Goal: Information Seeking & Learning: Compare options

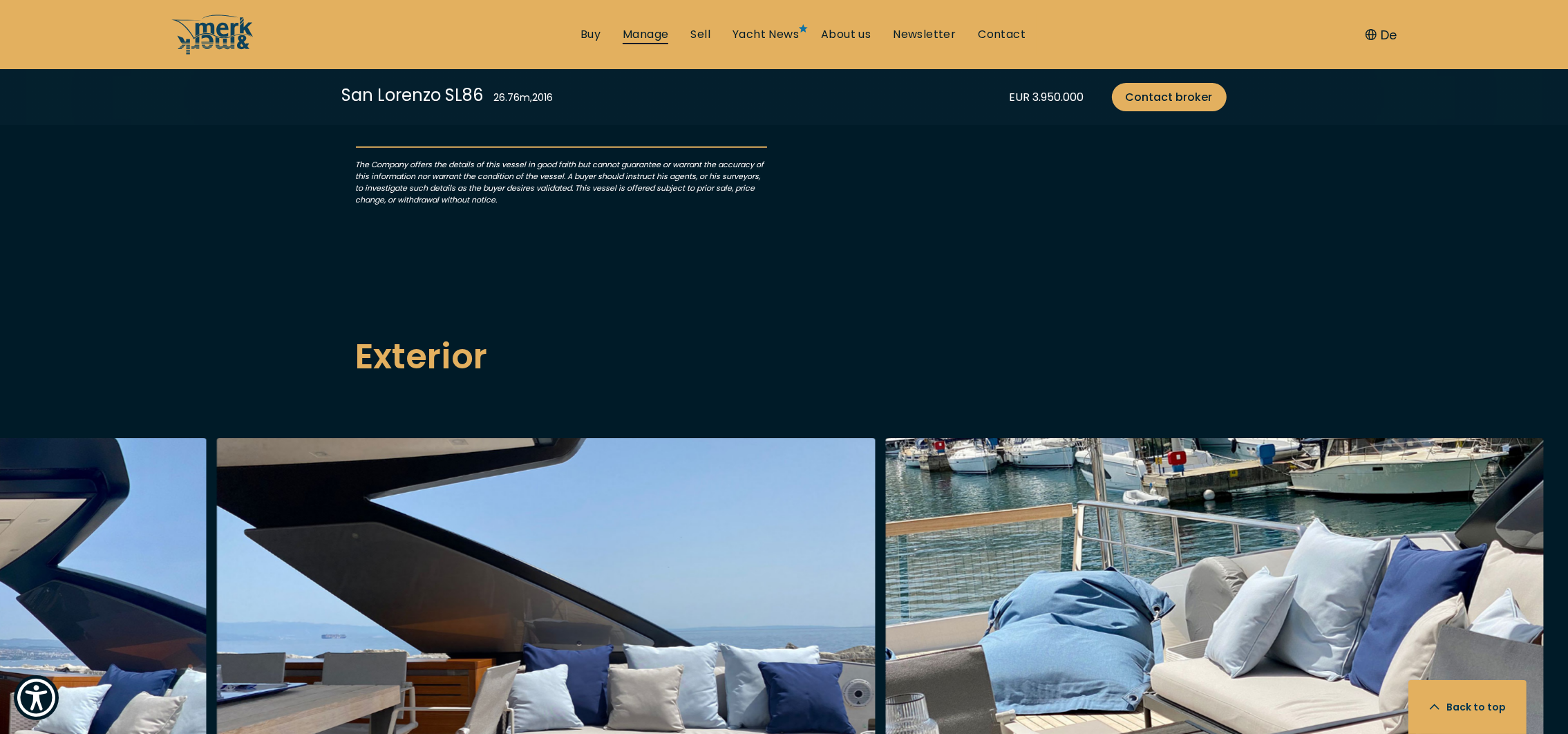
scroll to position [1499, 0]
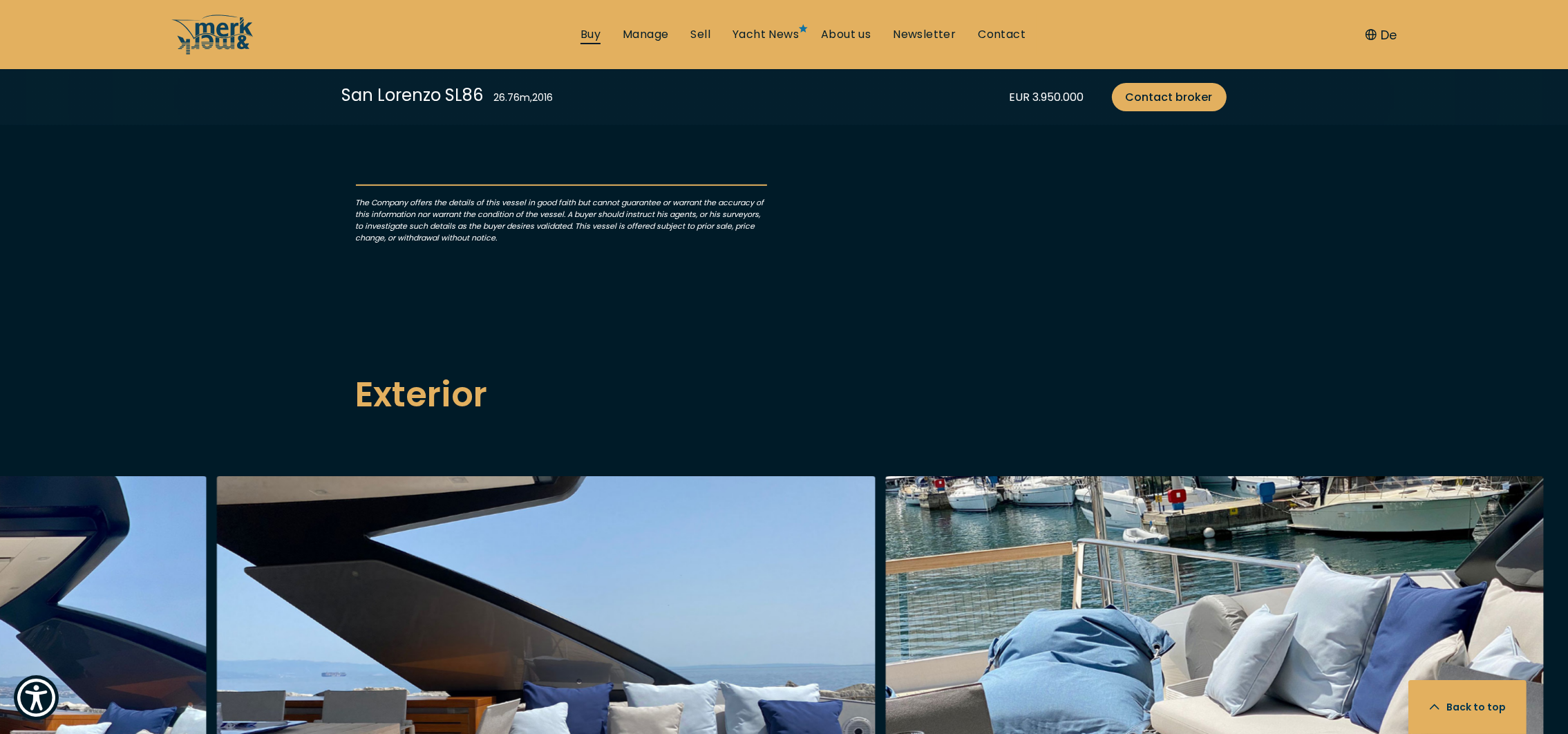
click at [595, 32] on link "Buy" at bounding box center [590, 35] width 20 height 15
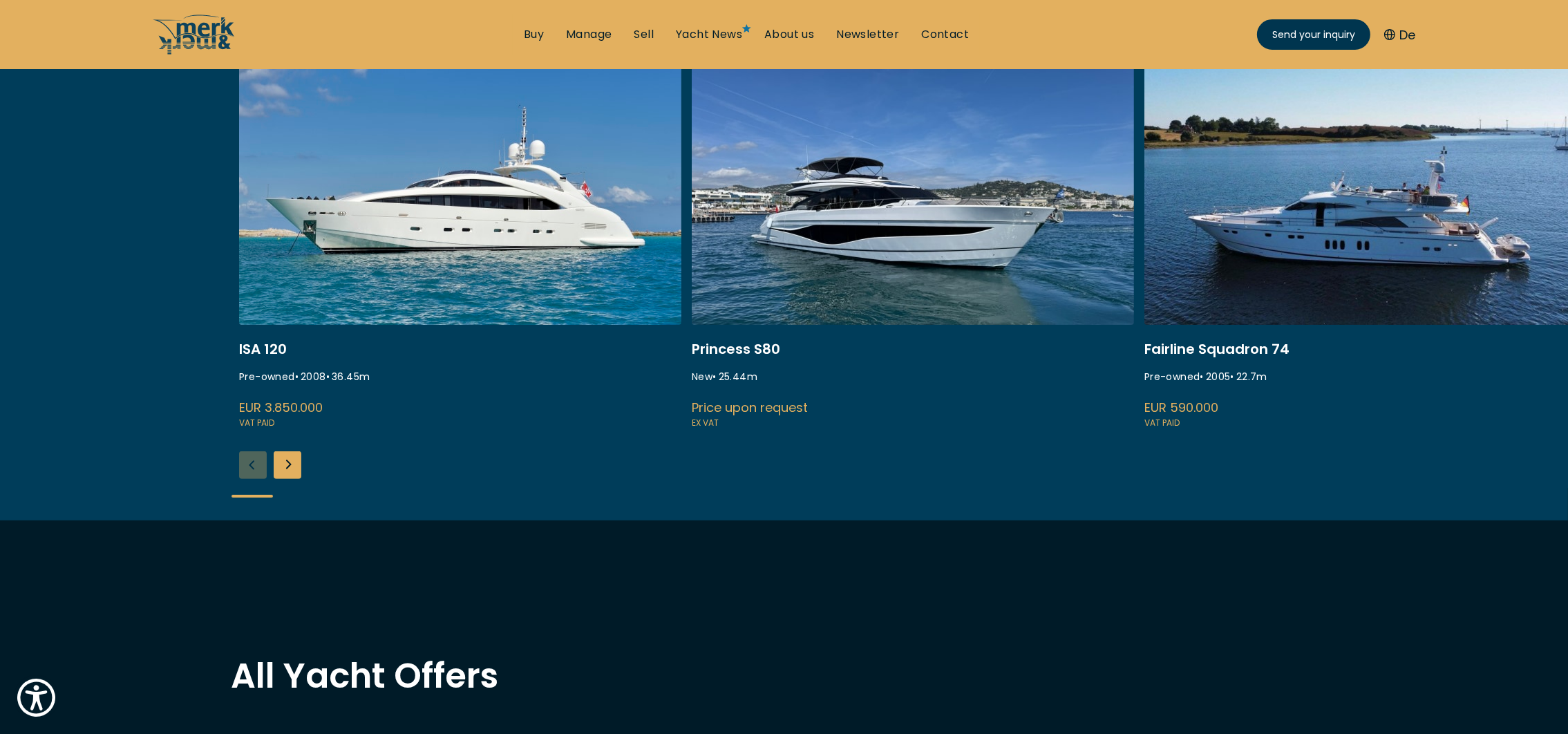
scroll to position [569, 0]
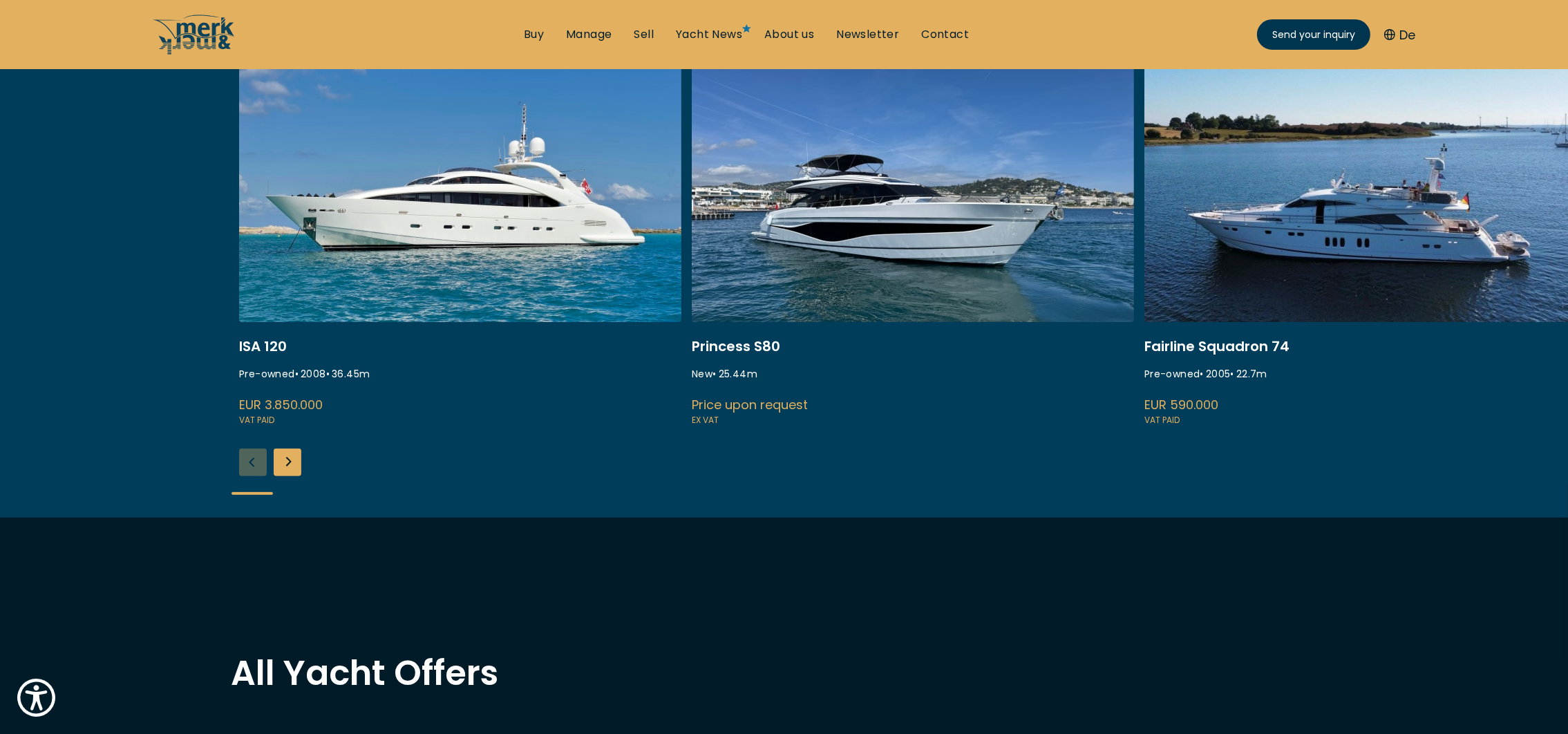
click at [285, 455] on div "Next slide" at bounding box center [288, 462] width 28 height 28
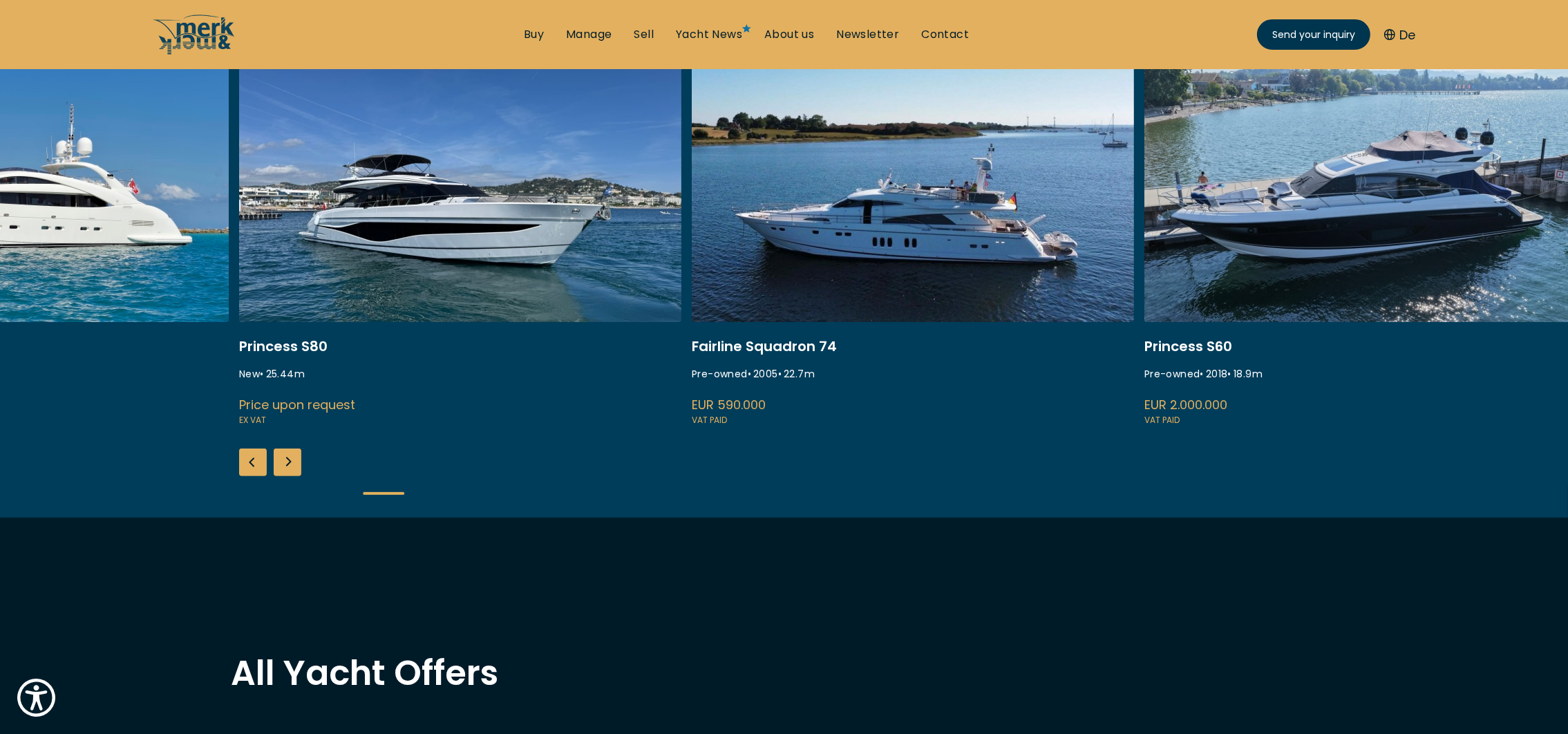
click at [285, 455] on div "Next slide" at bounding box center [288, 462] width 28 height 28
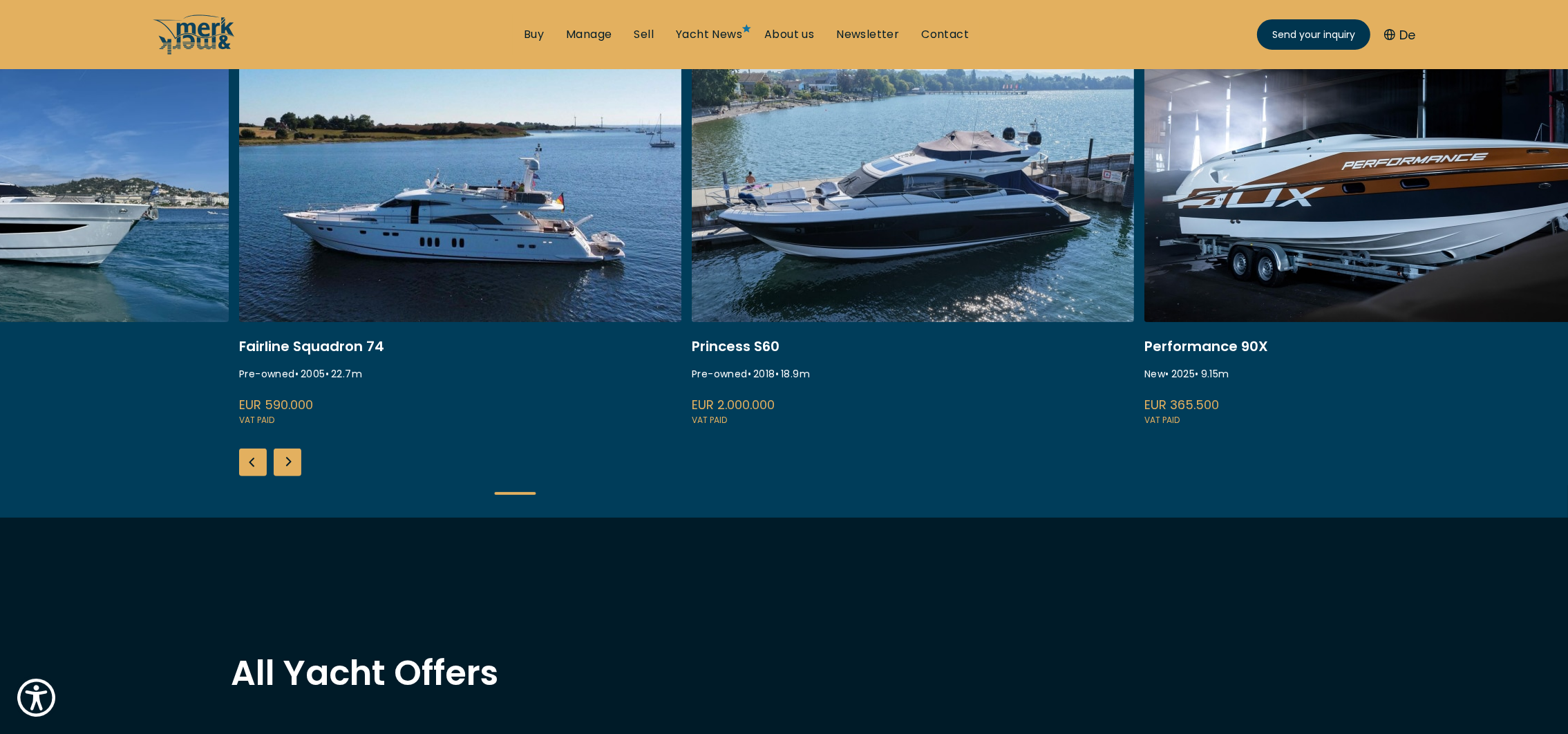
click at [285, 455] on div "Next slide" at bounding box center [288, 462] width 28 height 28
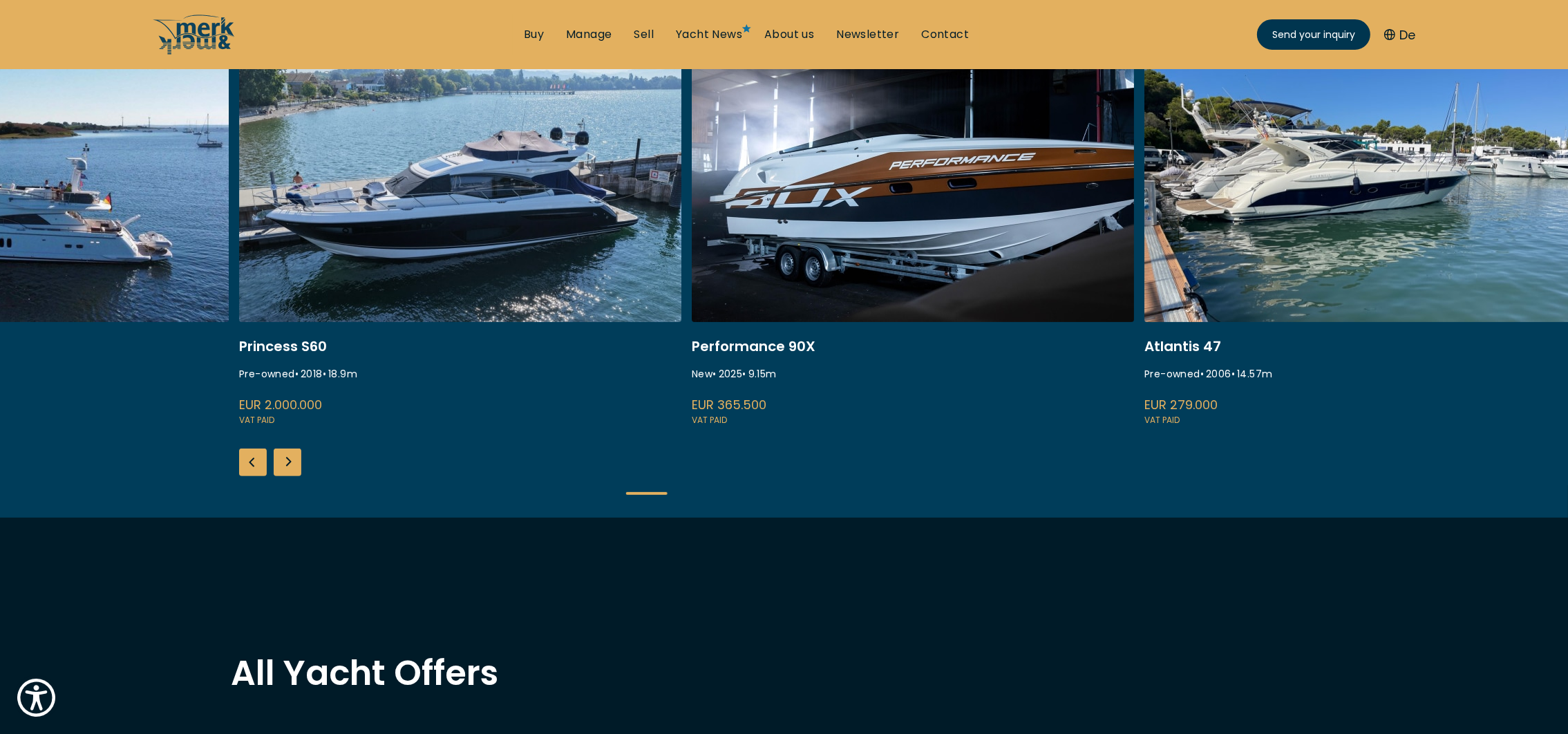
click at [284, 457] on div "Next slide" at bounding box center [288, 462] width 28 height 28
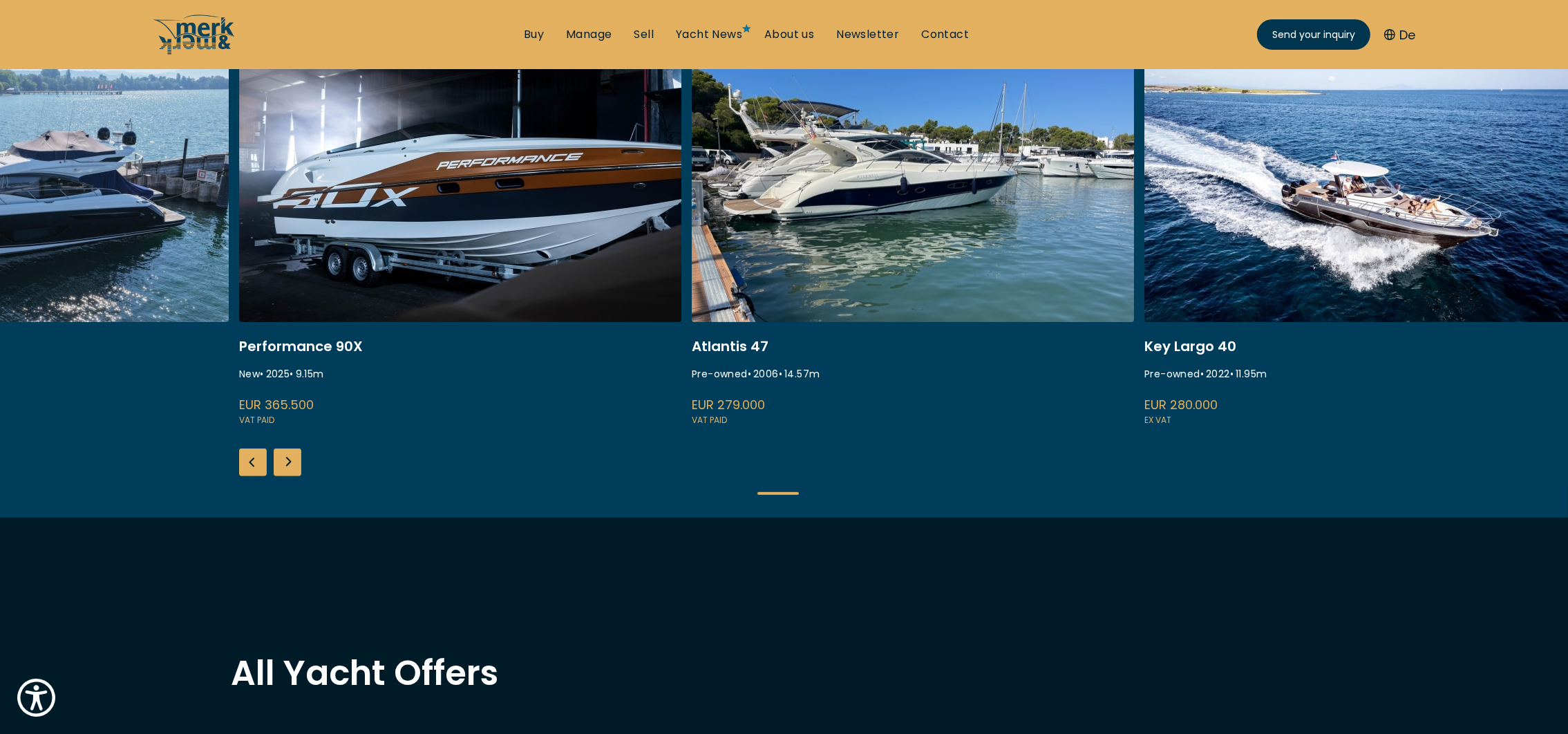
click at [284, 457] on div "Next slide" at bounding box center [288, 462] width 28 height 28
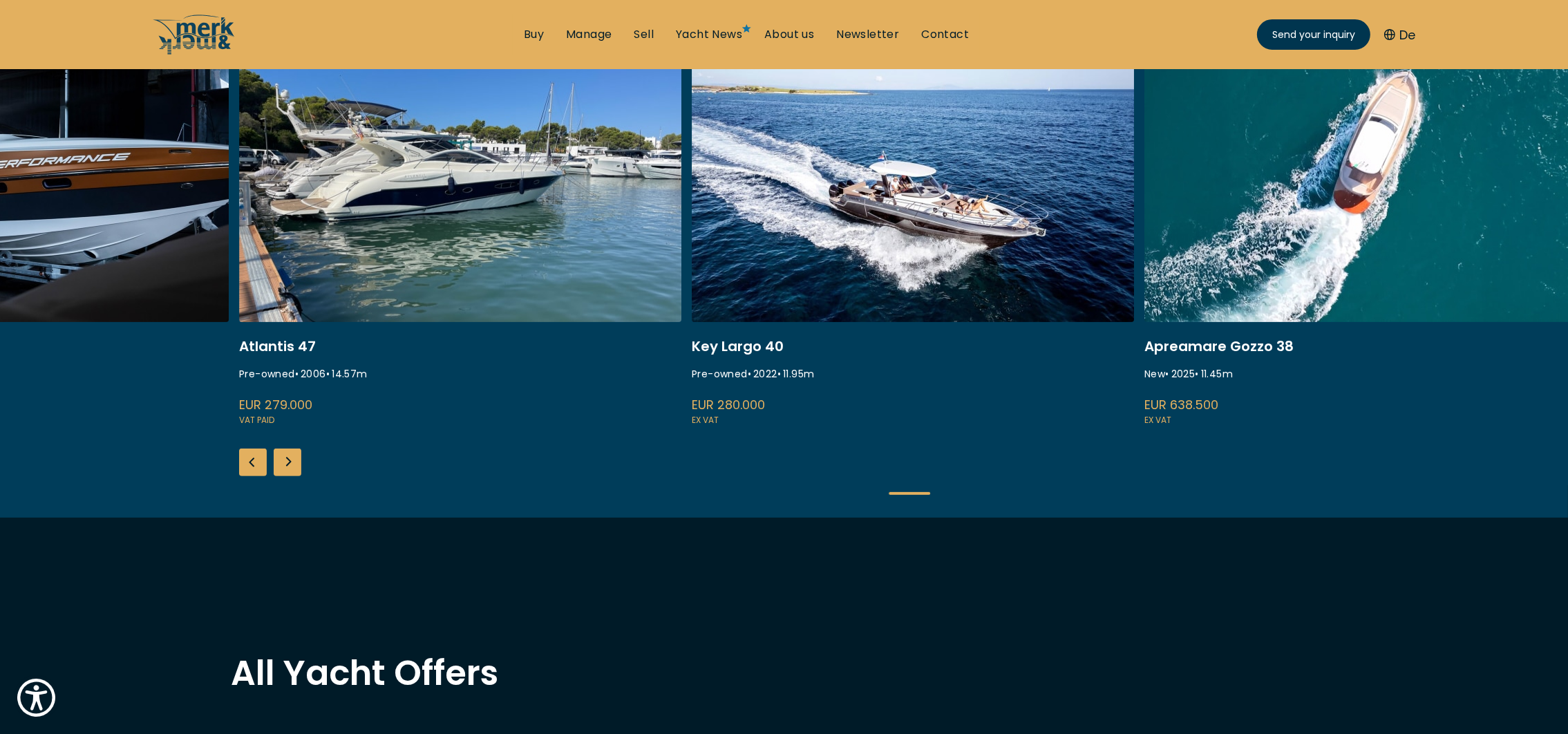
click at [284, 457] on div "Next slide" at bounding box center [288, 462] width 28 height 28
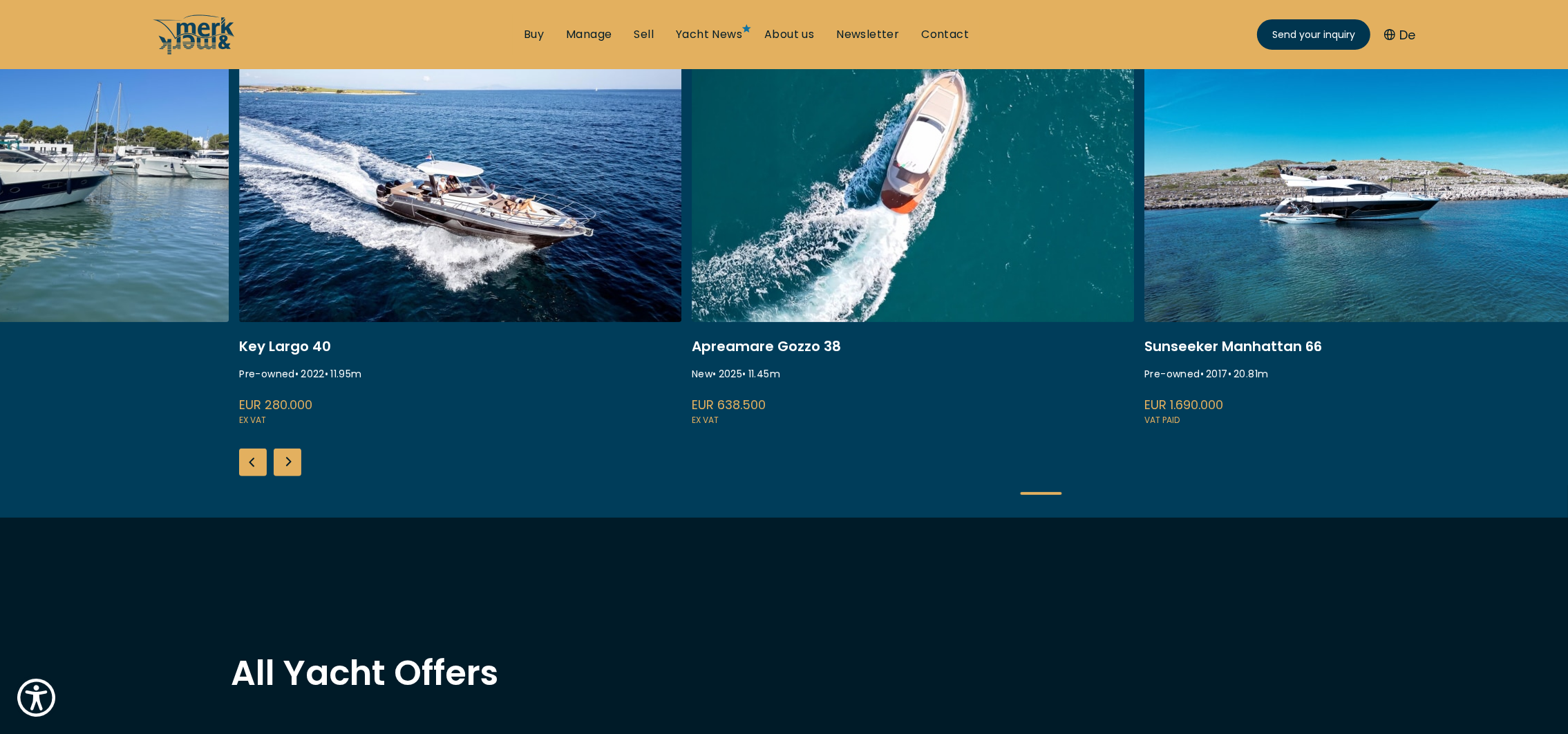
click at [284, 457] on div "Next slide" at bounding box center [288, 462] width 28 height 28
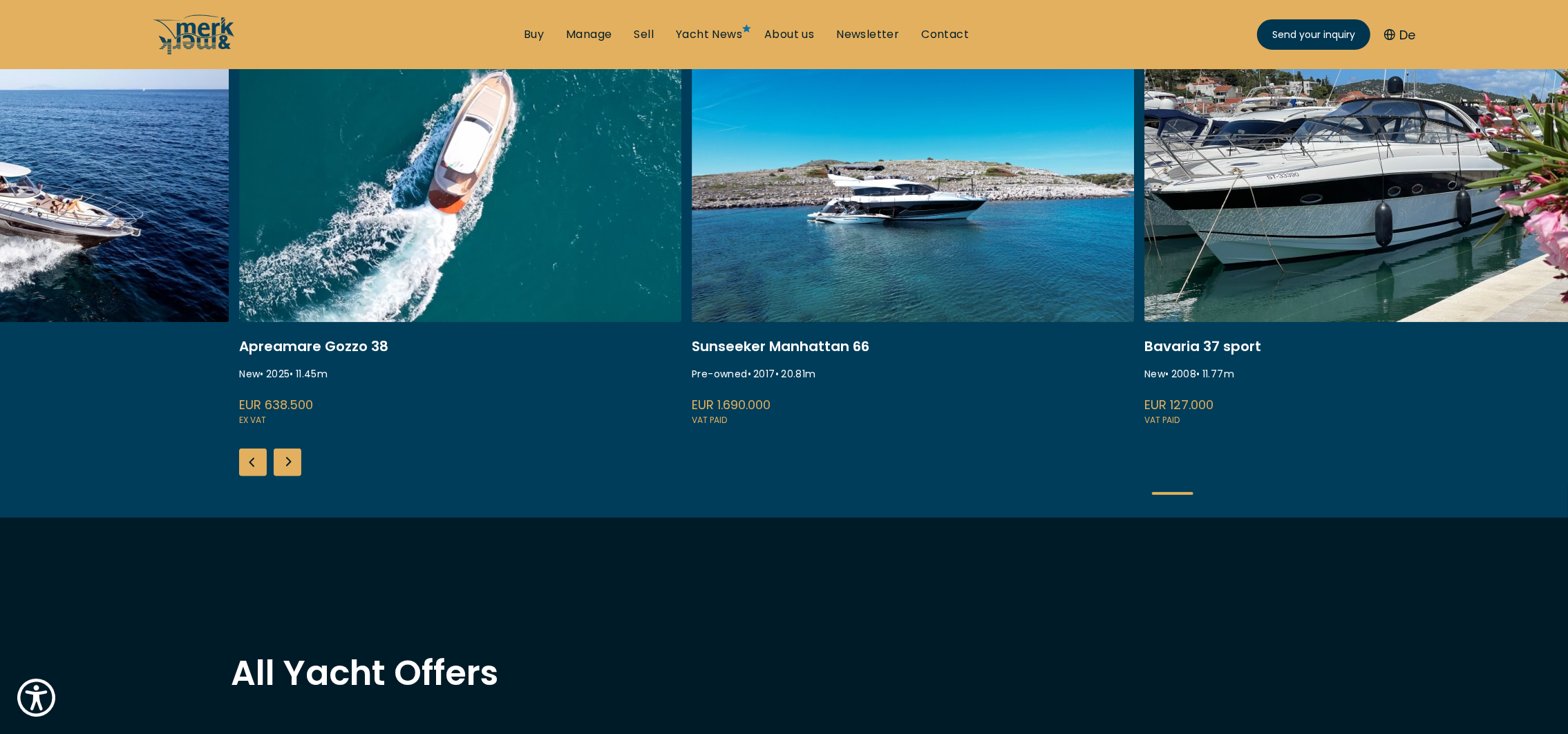
click at [284, 457] on div "Next slide" at bounding box center [288, 462] width 28 height 28
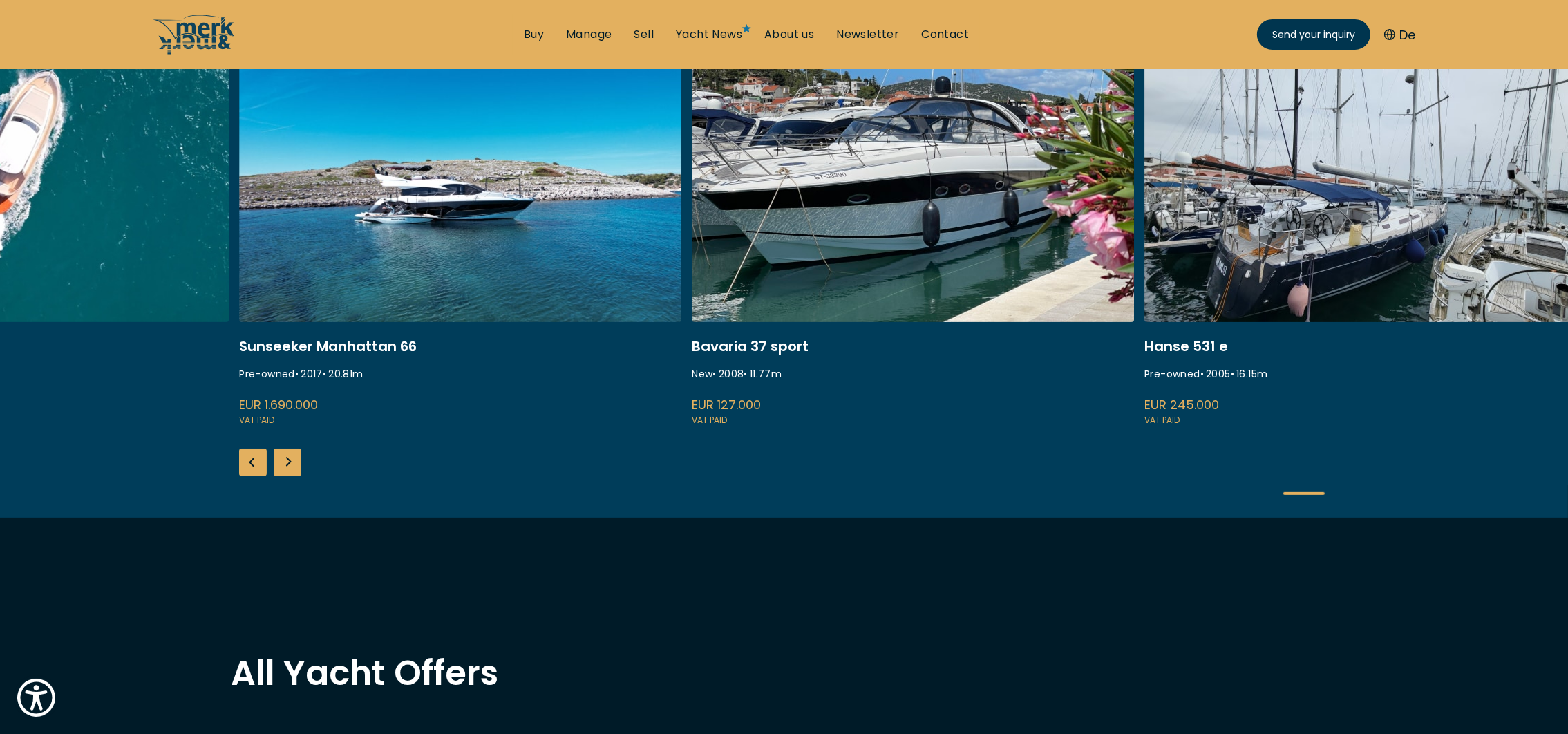
click at [284, 457] on div "Next slide" at bounding box center [288, 462] width 28 height 28
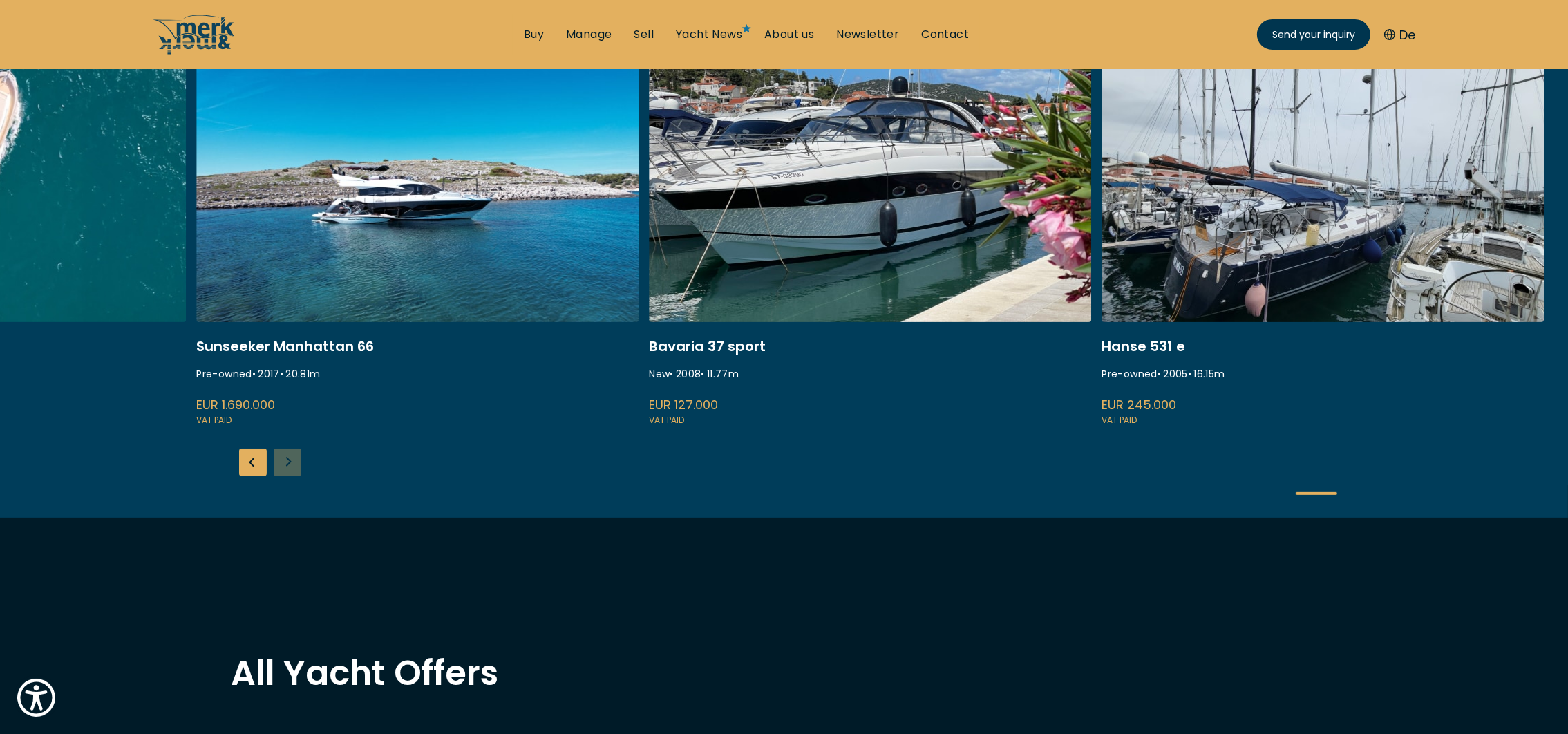
click at [284, 457] on div "ISA 120 Pre-owned • 2008 • 36.45 m EUR 3.850.000 VAT paid Princess S80 New • 25…" at bounding box center [784, 288] width 1568 height 458
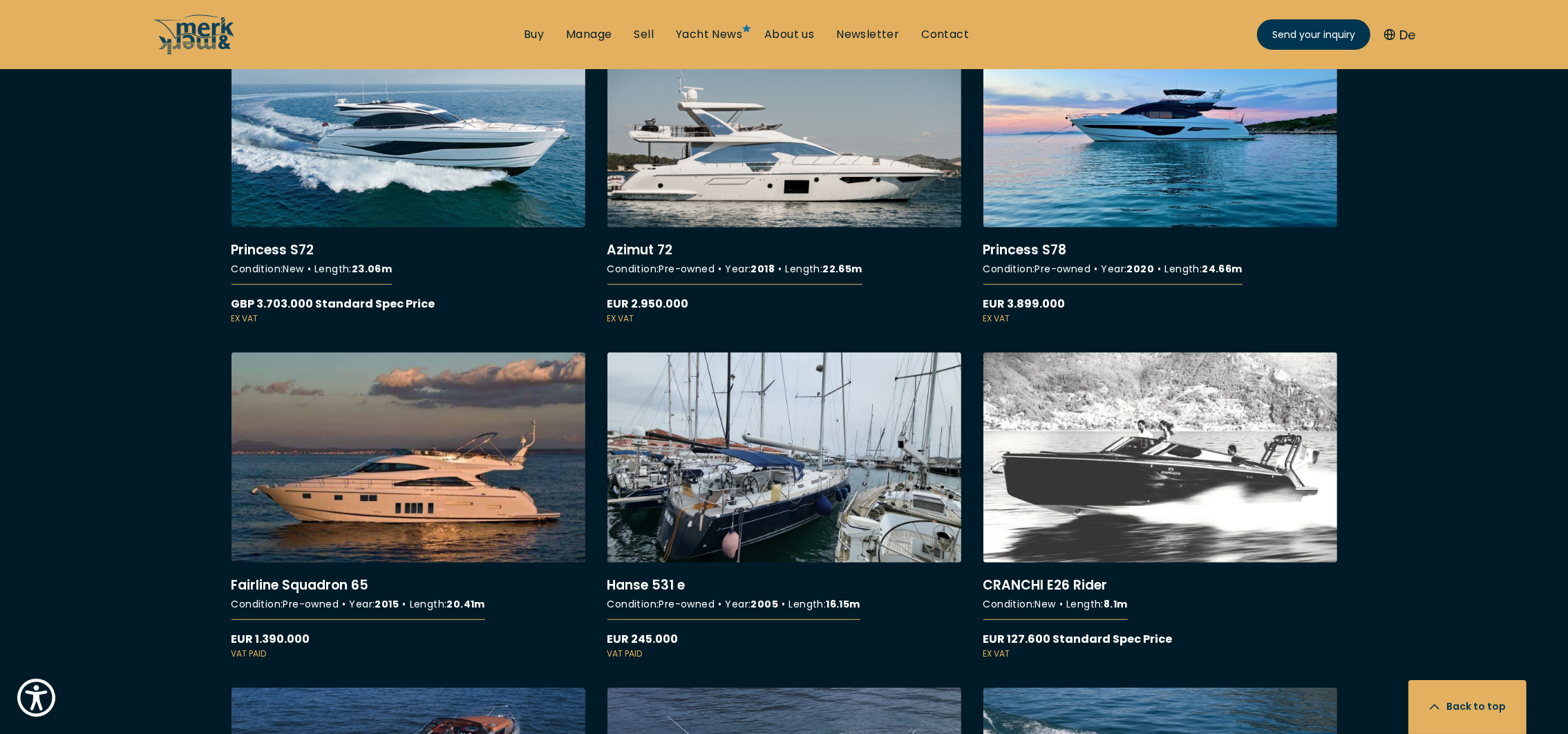
scroll to position [8746, 0]
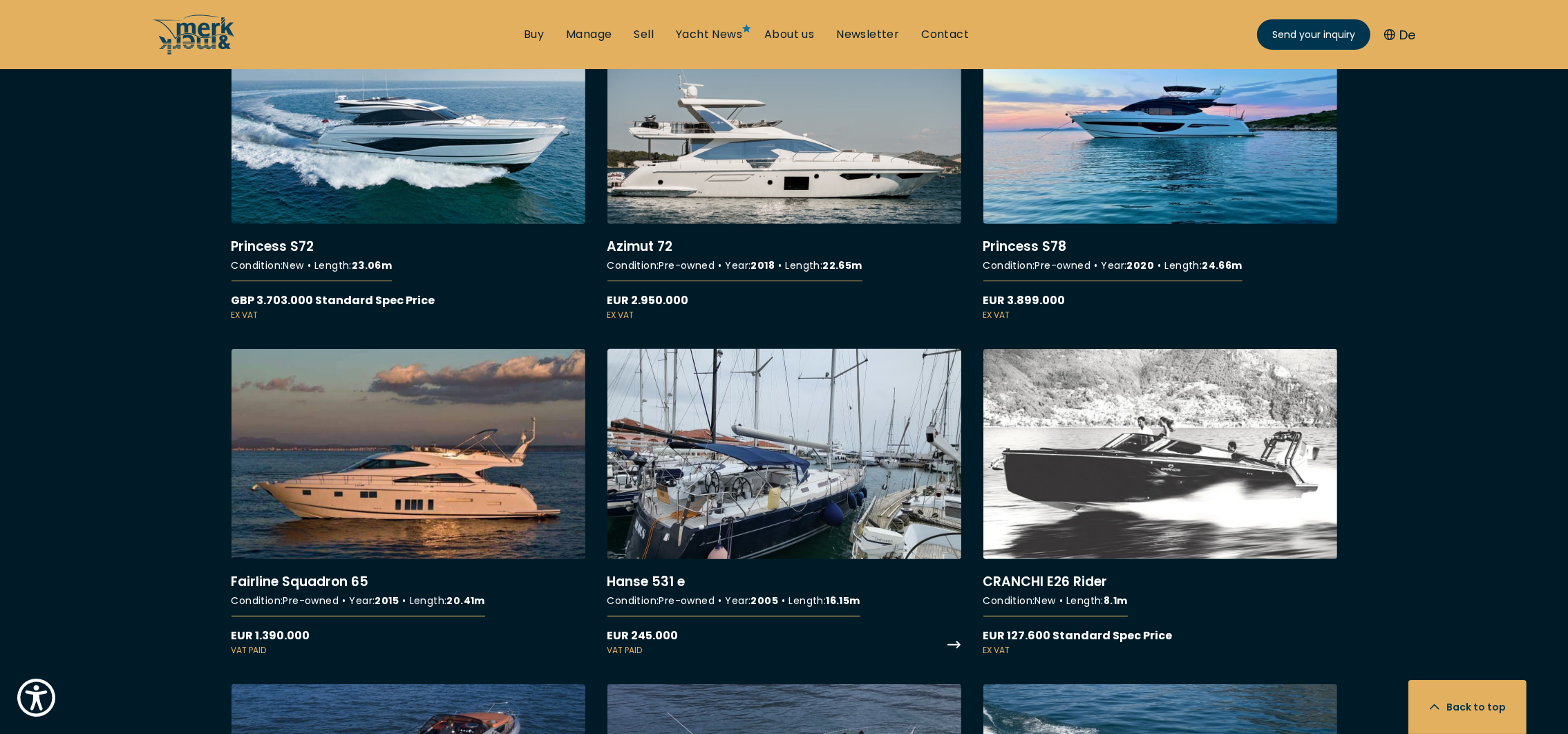
drag, startPoint x: 770, startPoint y: 520, endPoint x: 708, endPoint y: 558, distance: 72.7
click at [708, 558] on link "More details about Hanse 531 e" at bounding box center [784, 502] width 354 height 308
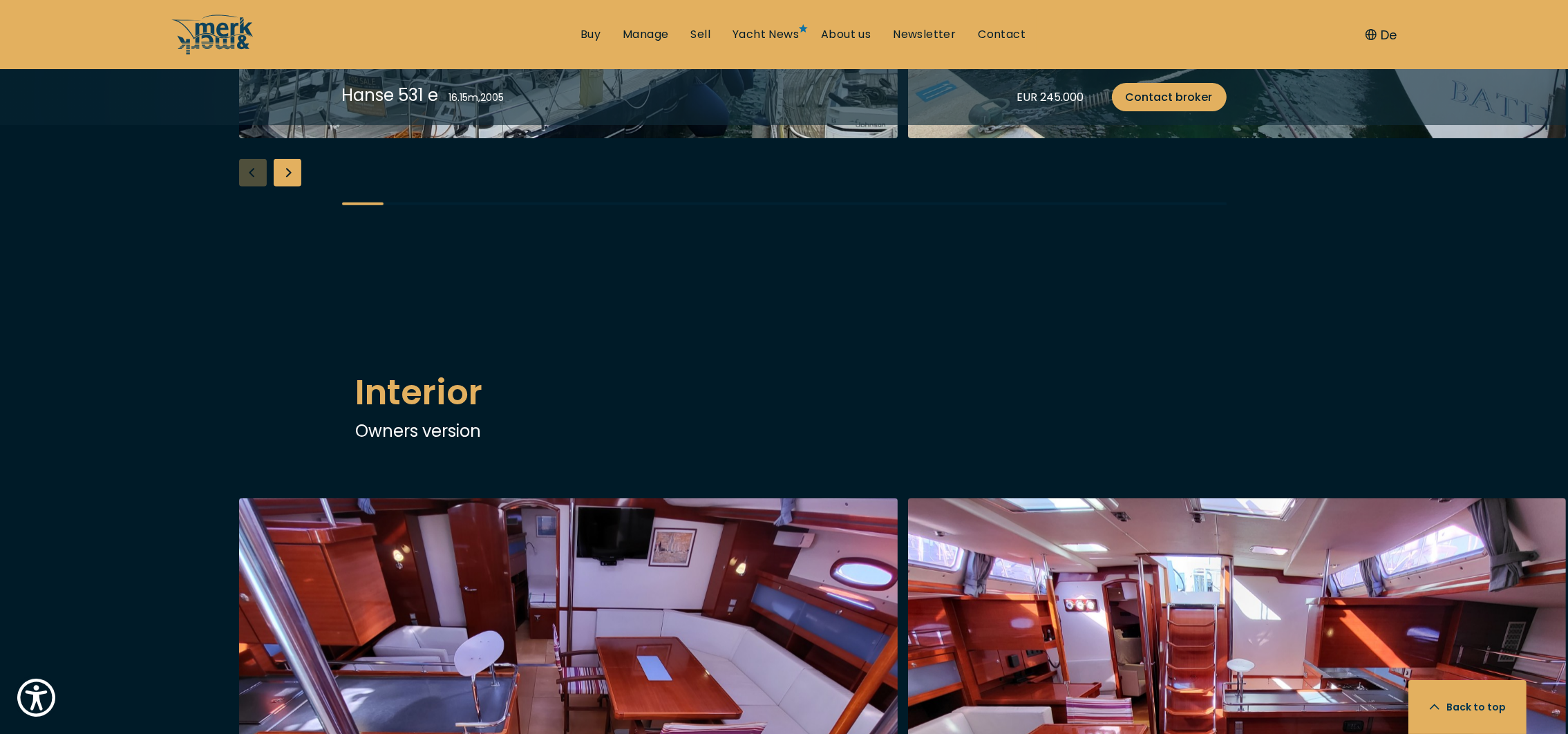
scroll to position [1590, 0]
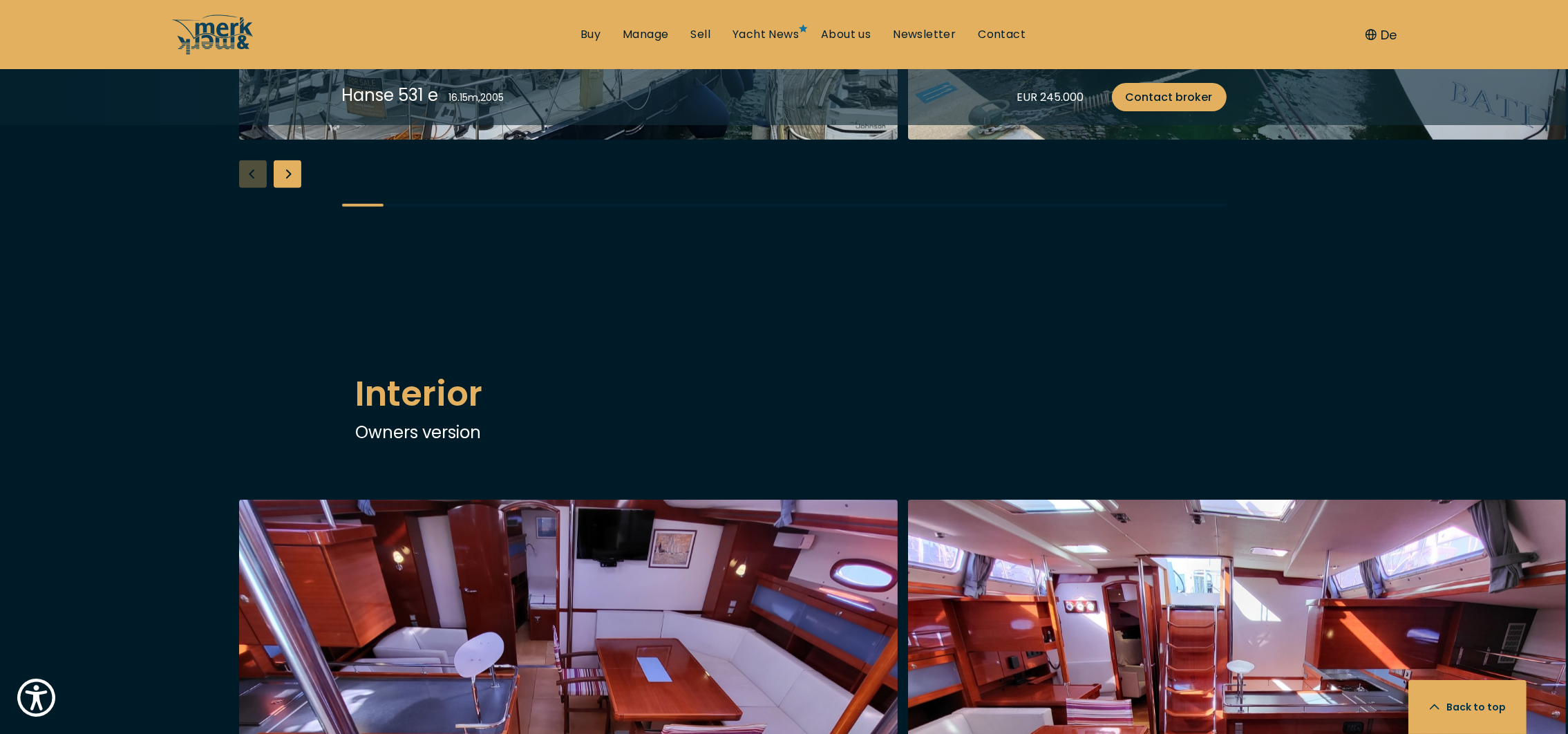
click at [292, 188] on div "Next slide" at bounding box center [288, 174] width 28 height 28
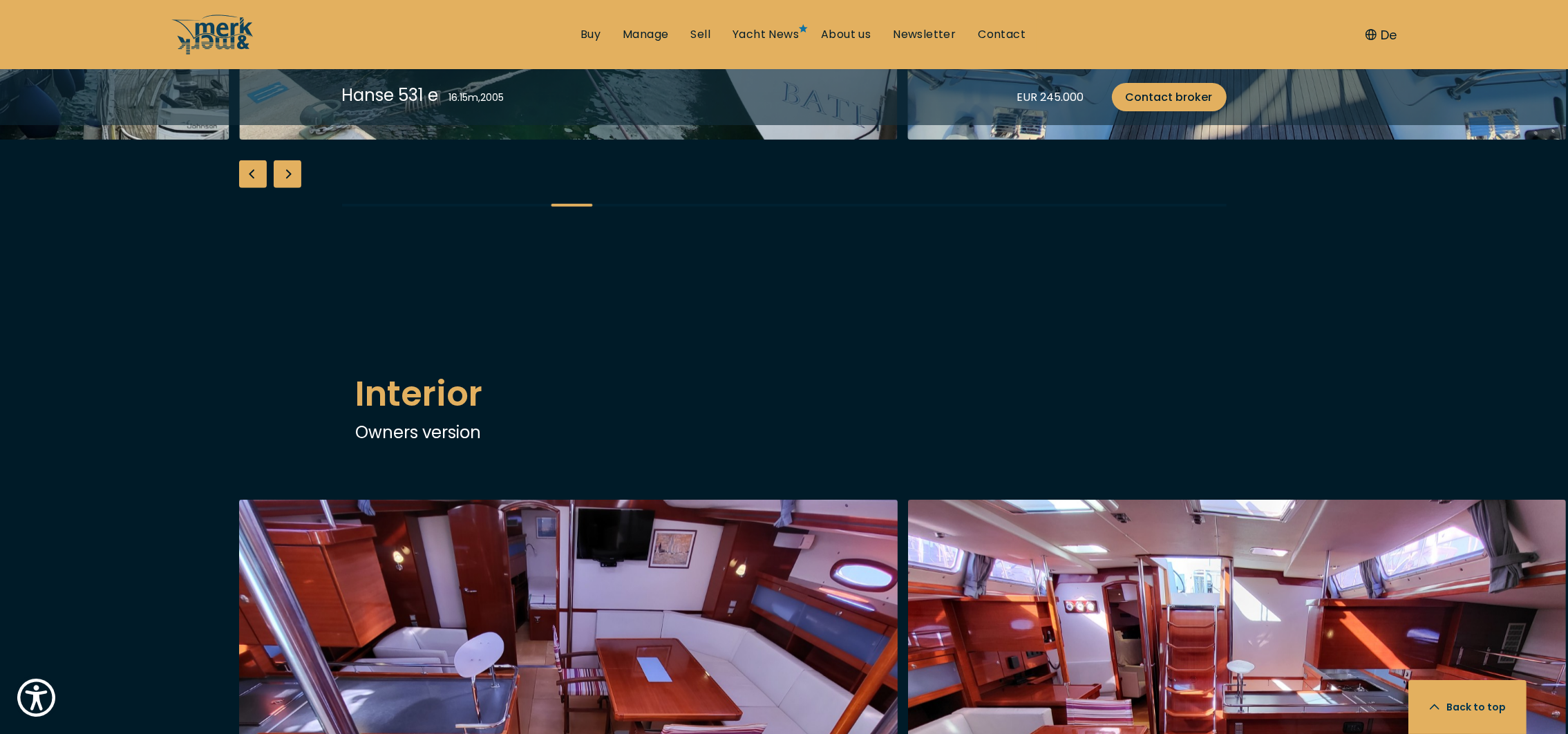
click at [292, 188] on div "Next slide" at bounding box center [288, 174] width 28 height 28
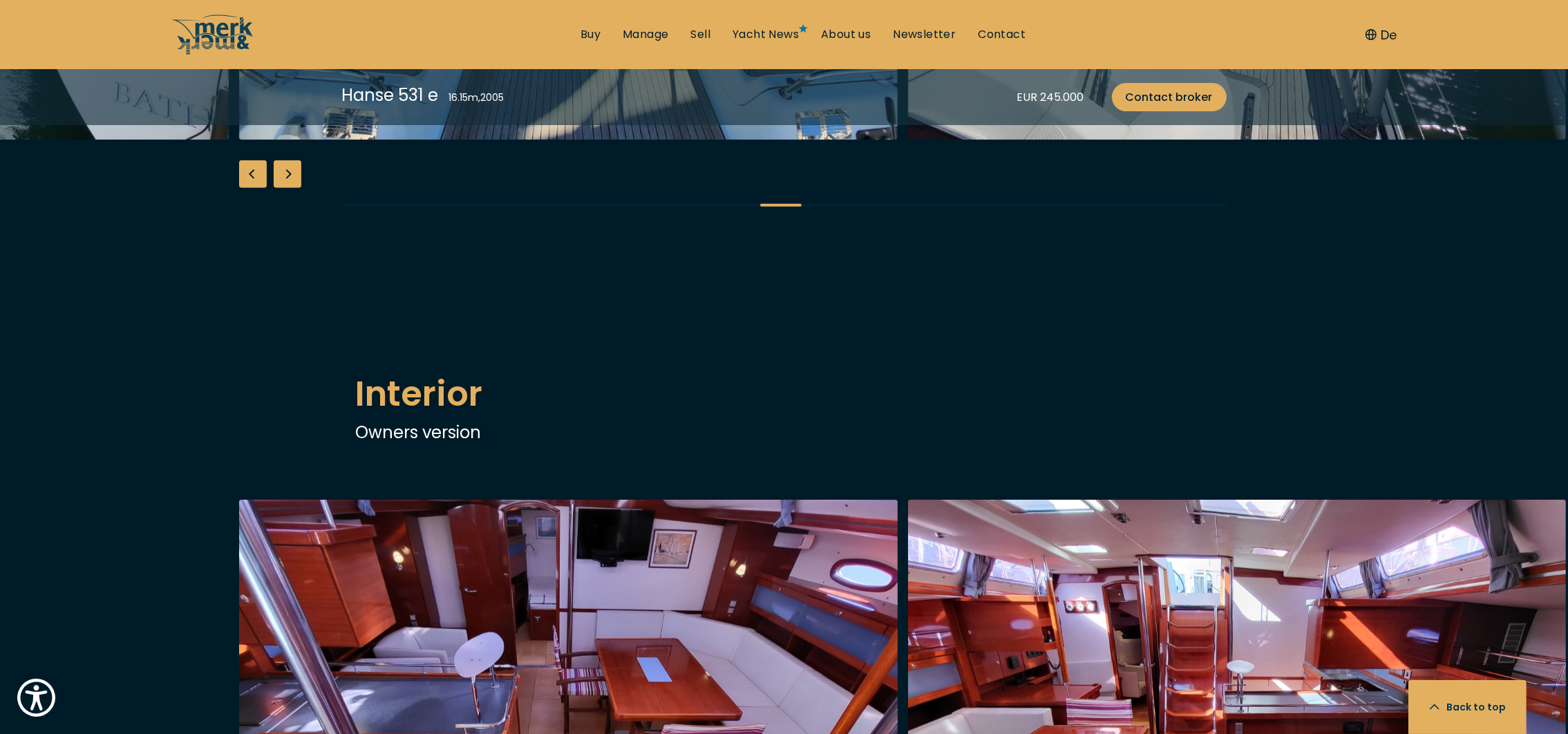
click at [292, 188] on div "Next slide" at bounding box center [288, 174] width 28 height 28
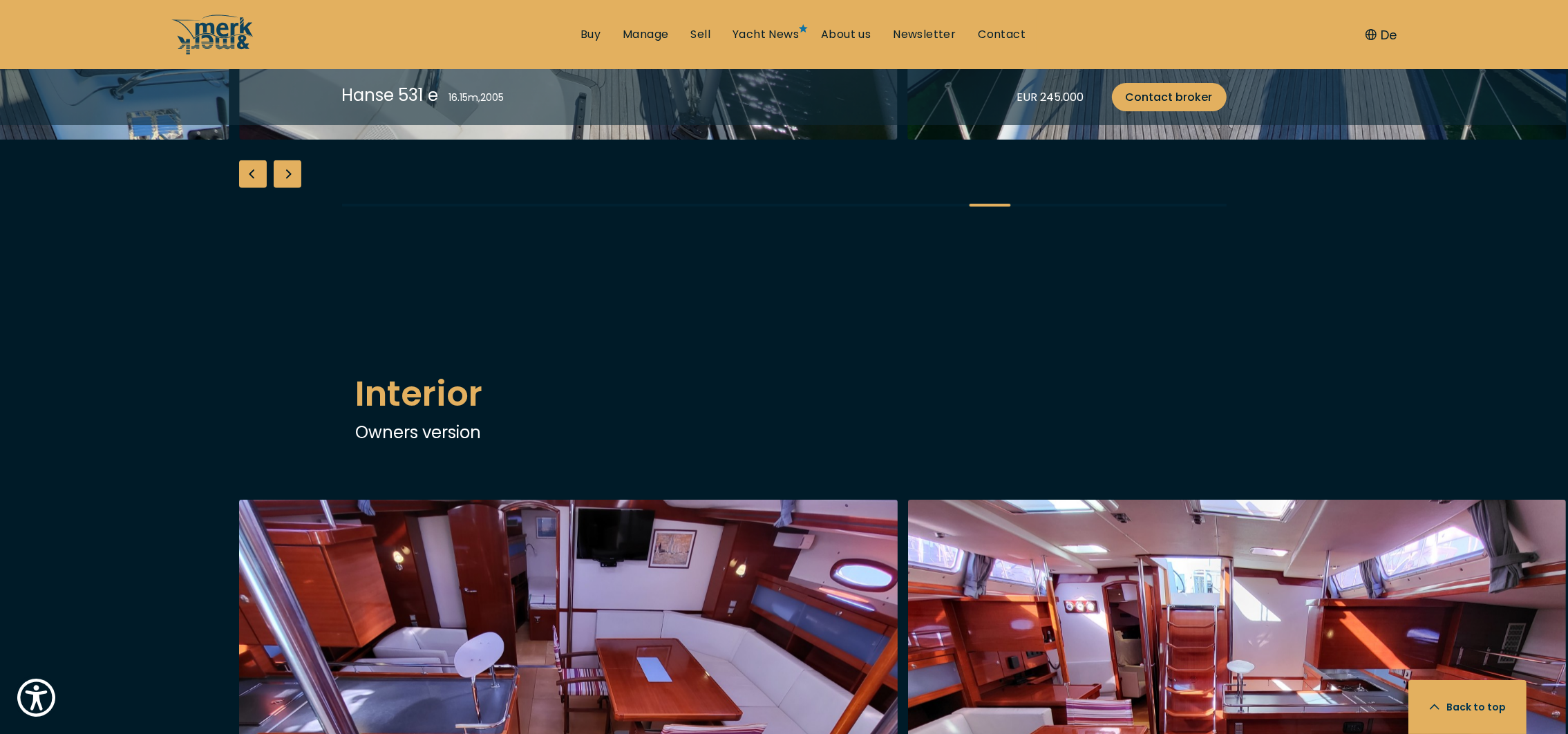
click at [292, 188] on div "Next slide" at bounding box center [288, 174] width 28 height 28
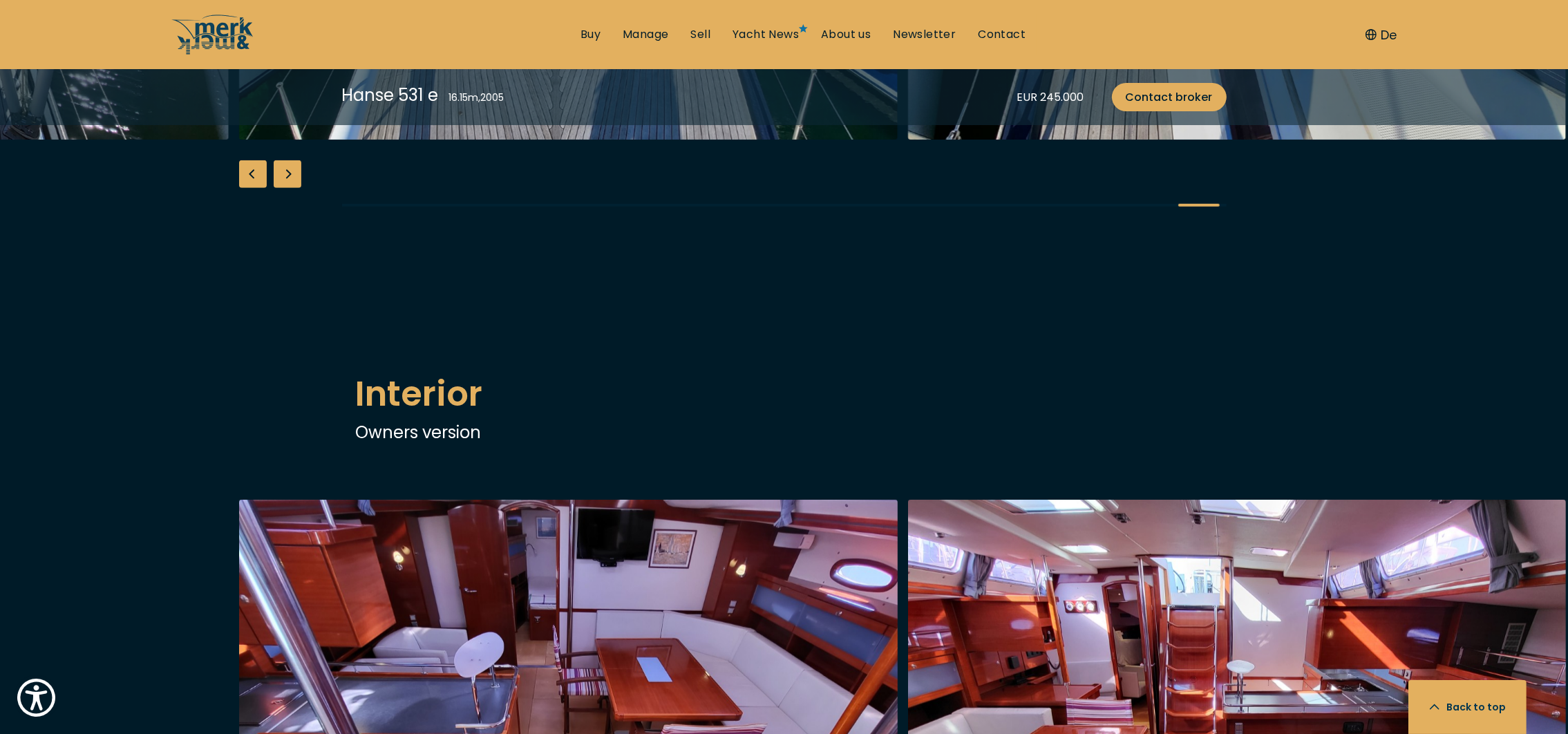
click at [292, 188] on div "Next slide" at bounding box center [288, 174] width 28 height 28
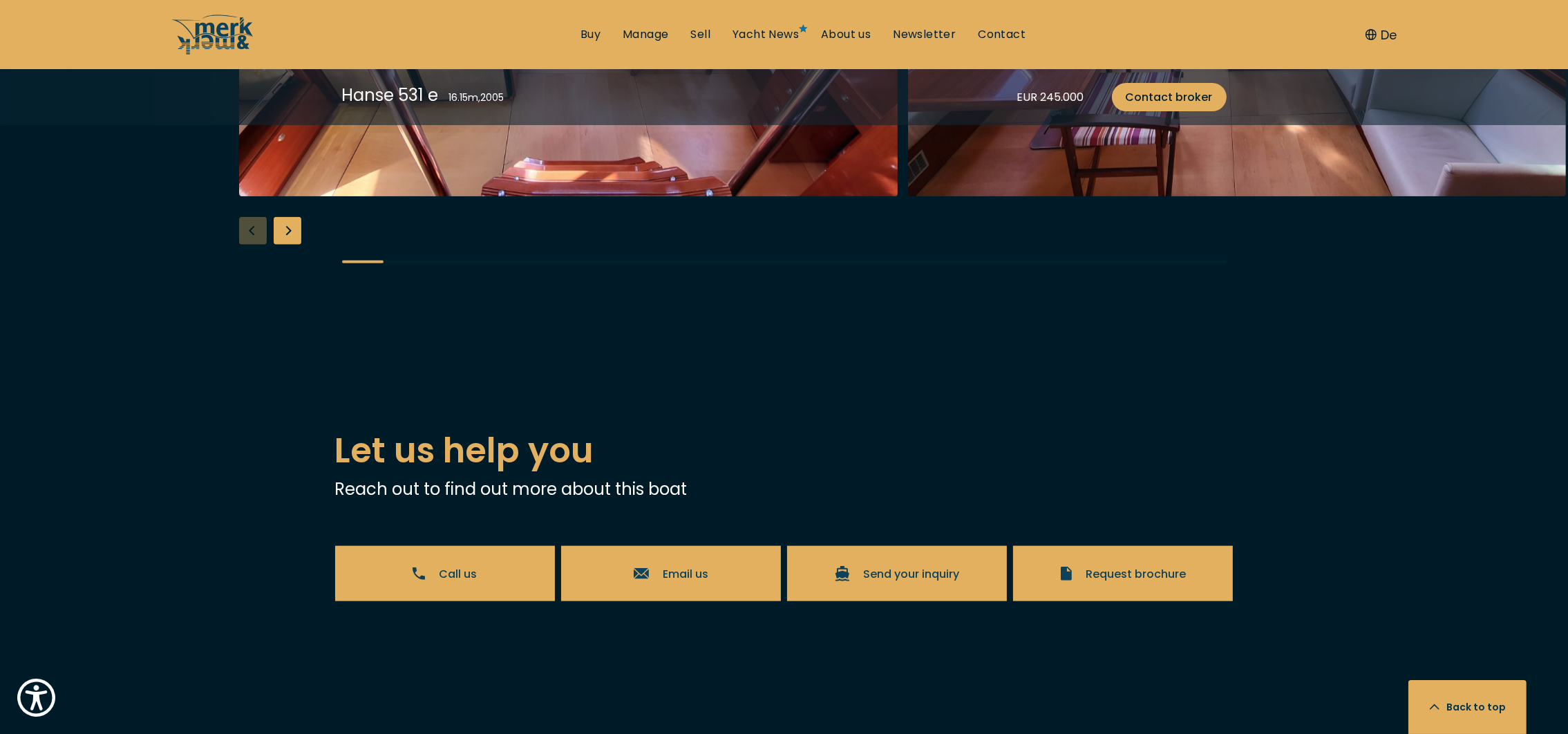
scroll to position [2335, 0]
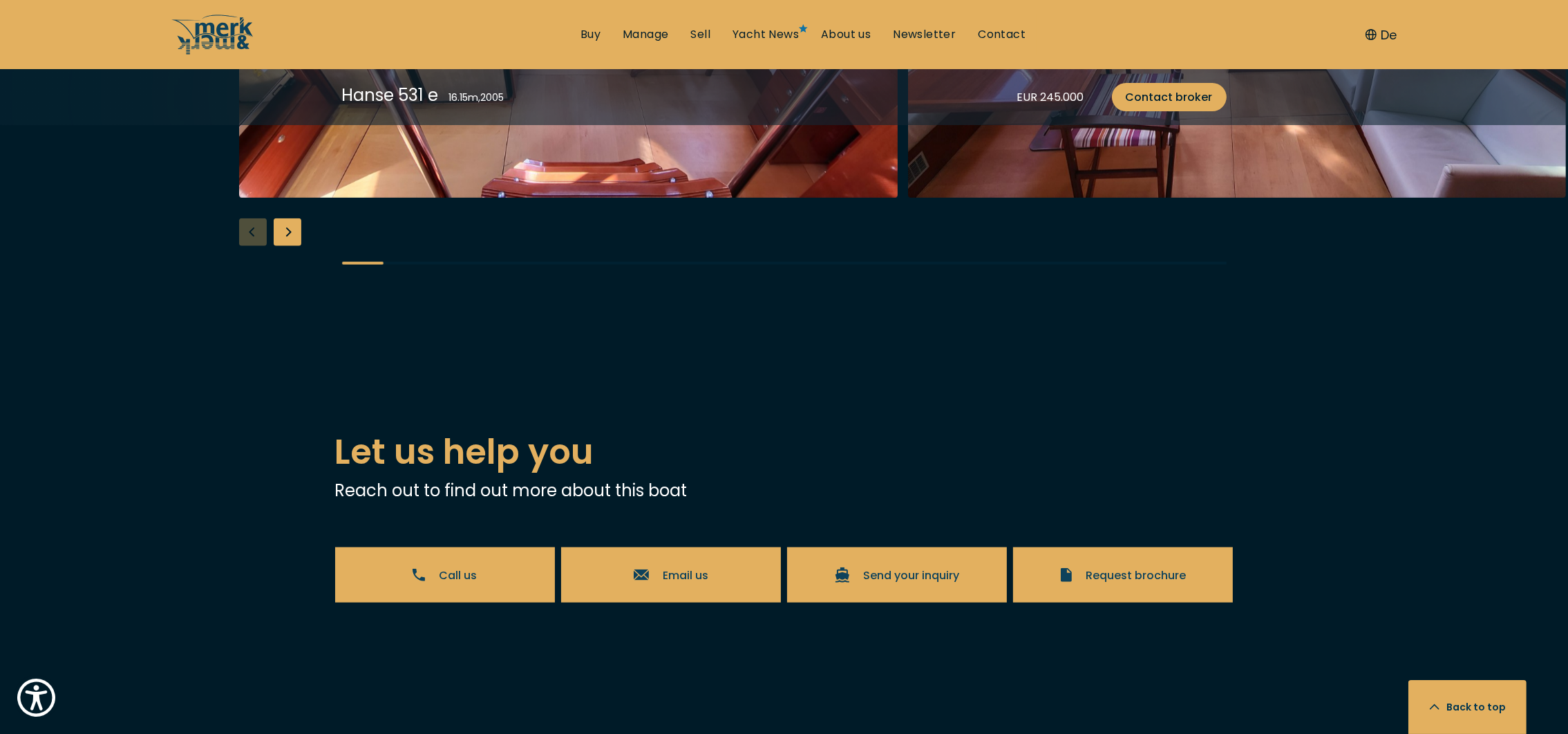
click at [287, 246] on div "Next slide" at bounding box center [288, 232] width 28 height 28
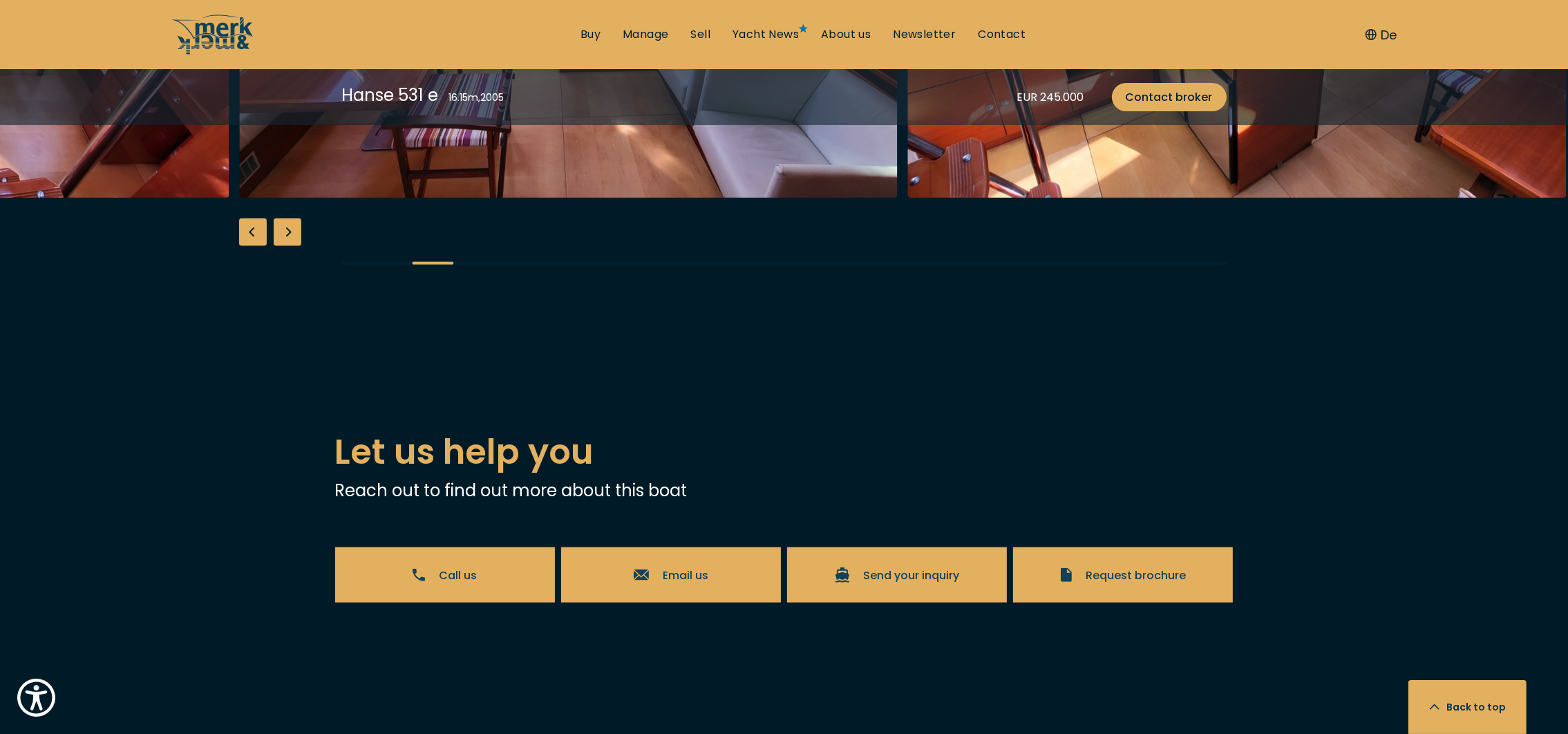
click at [287, 246] on div "Next slide" at bounding box center [288, 232] width 28 height 28
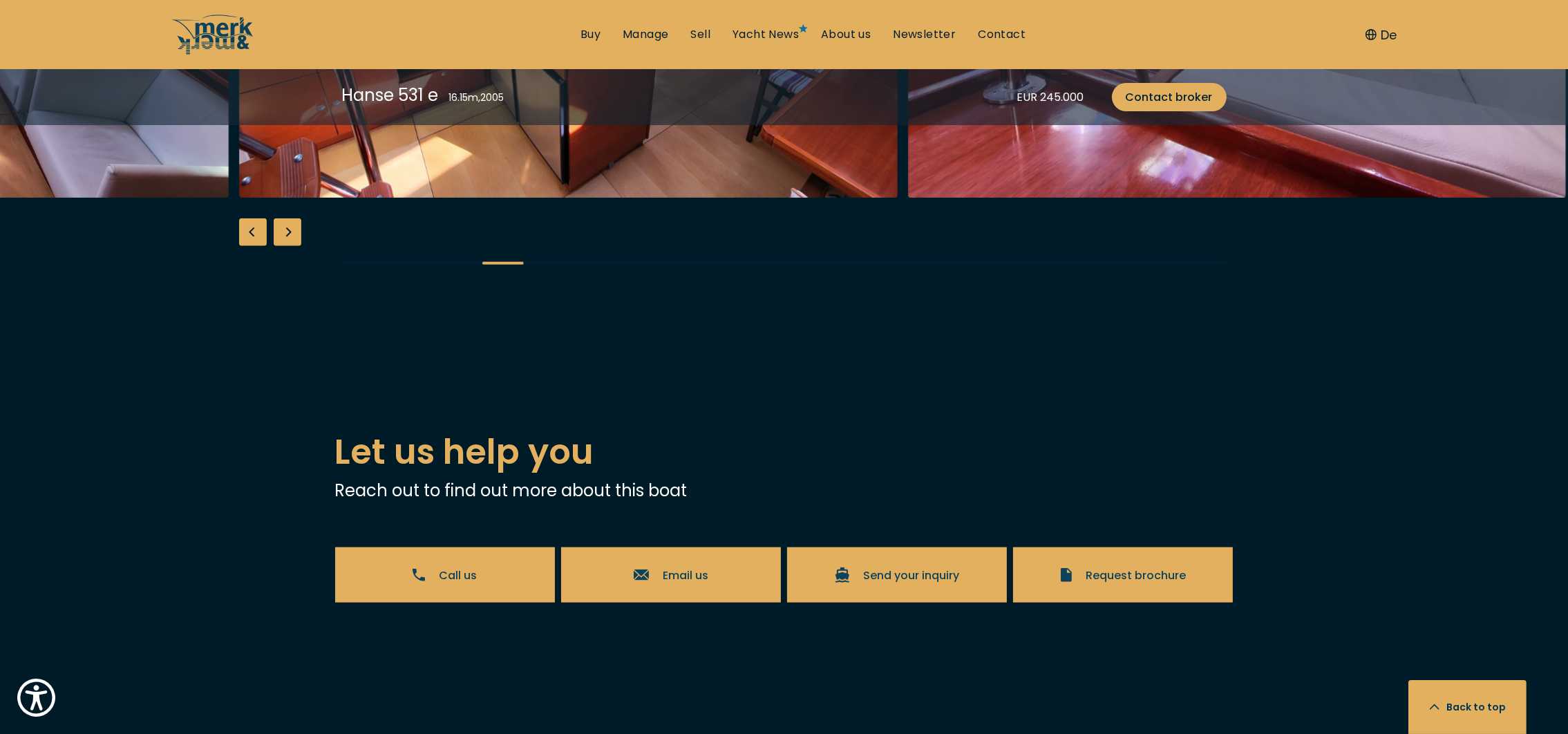
click at [287, 246] on div "Next slide" at bounding box center [288, 232] width 28 height 28
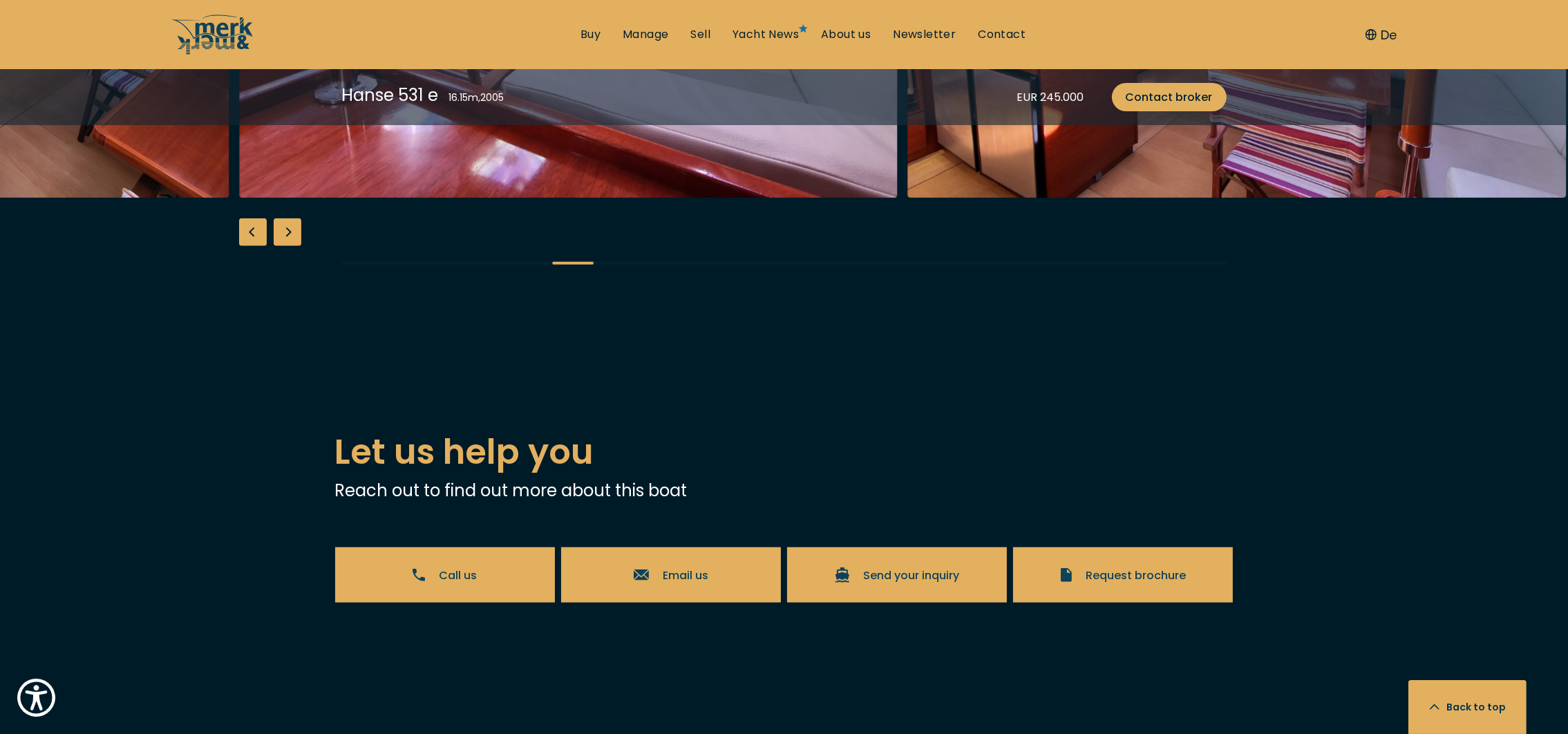
click at [287, 246] on div "Next slide" at bounding box center [288, 232] width 28 height 28
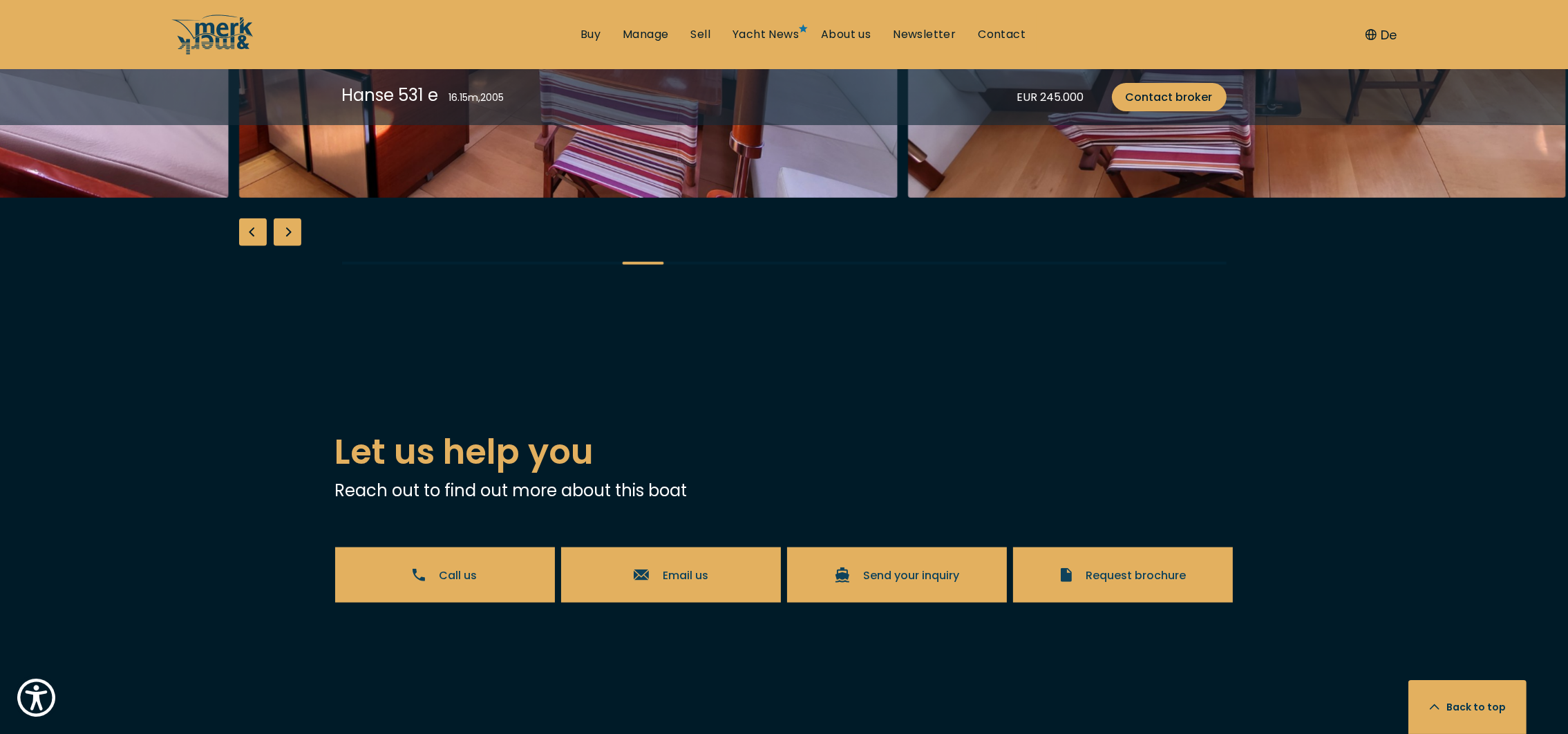
click at [287, 246] on div "Next slide" at bounding box center [288, 232] width 28 height 28
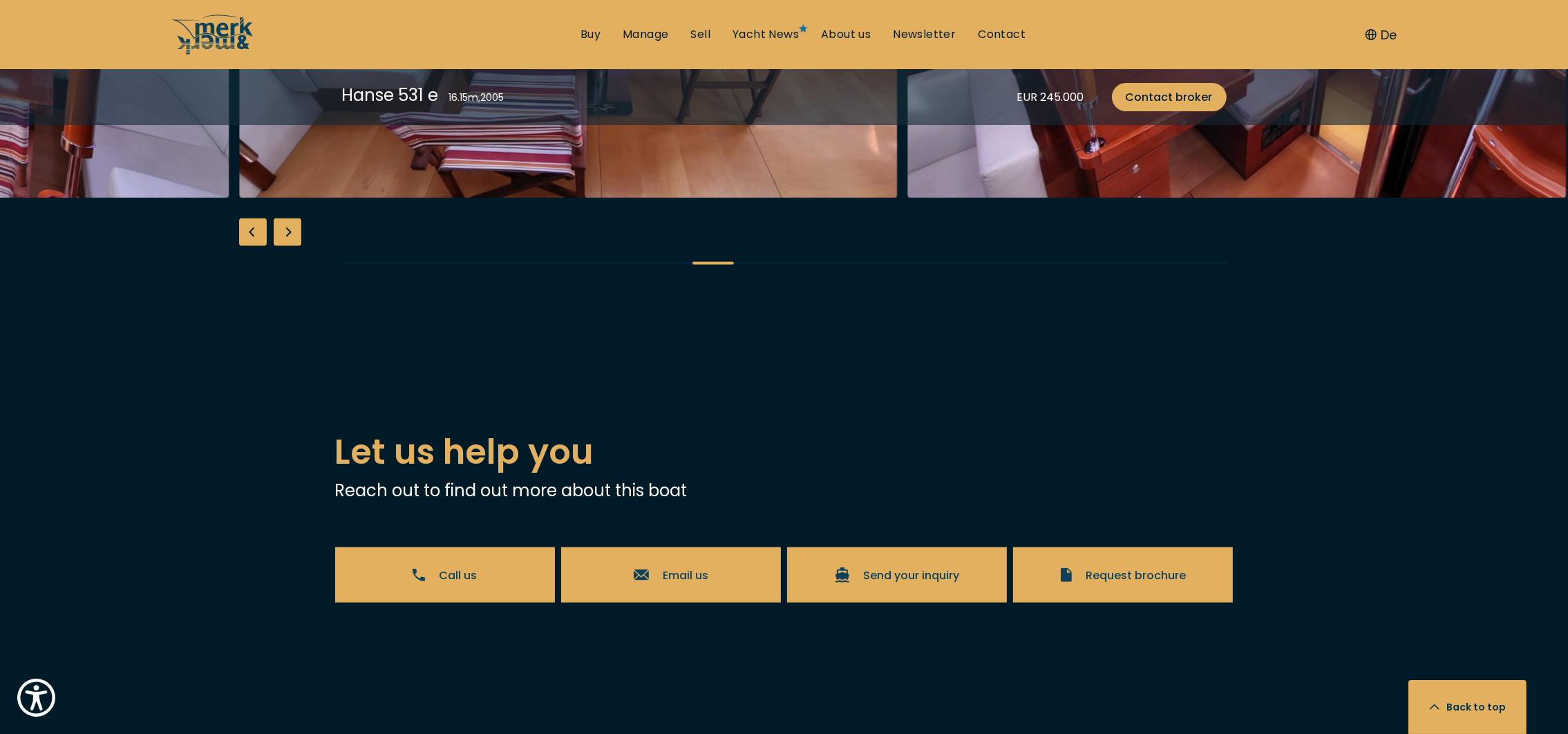
click at [287, 246] on div "Next slide" at bounding box center [288, 232] width 28 height 28
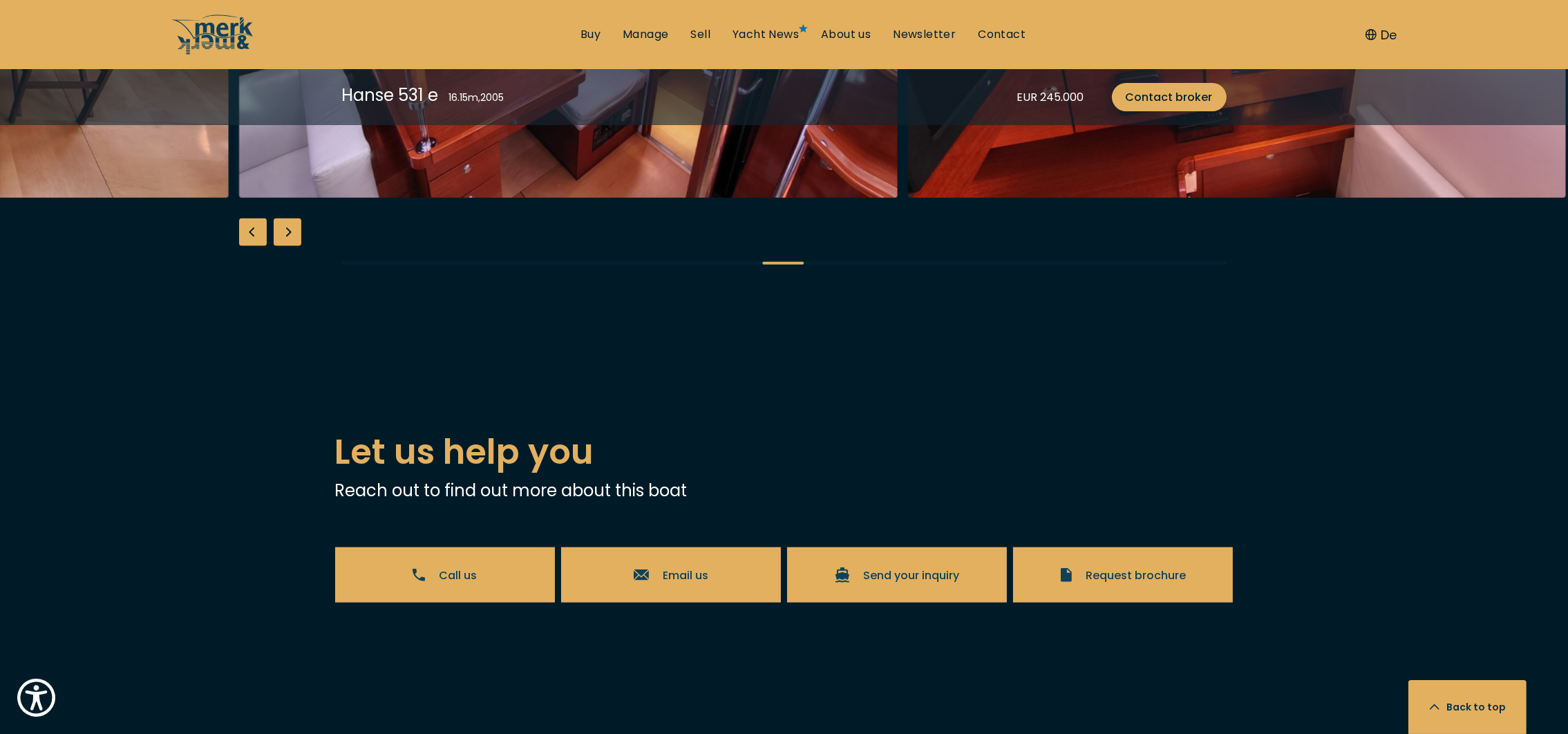
click at [287, 246] on div "Next slide" at bounding box center [288, 232] width 28 height 28
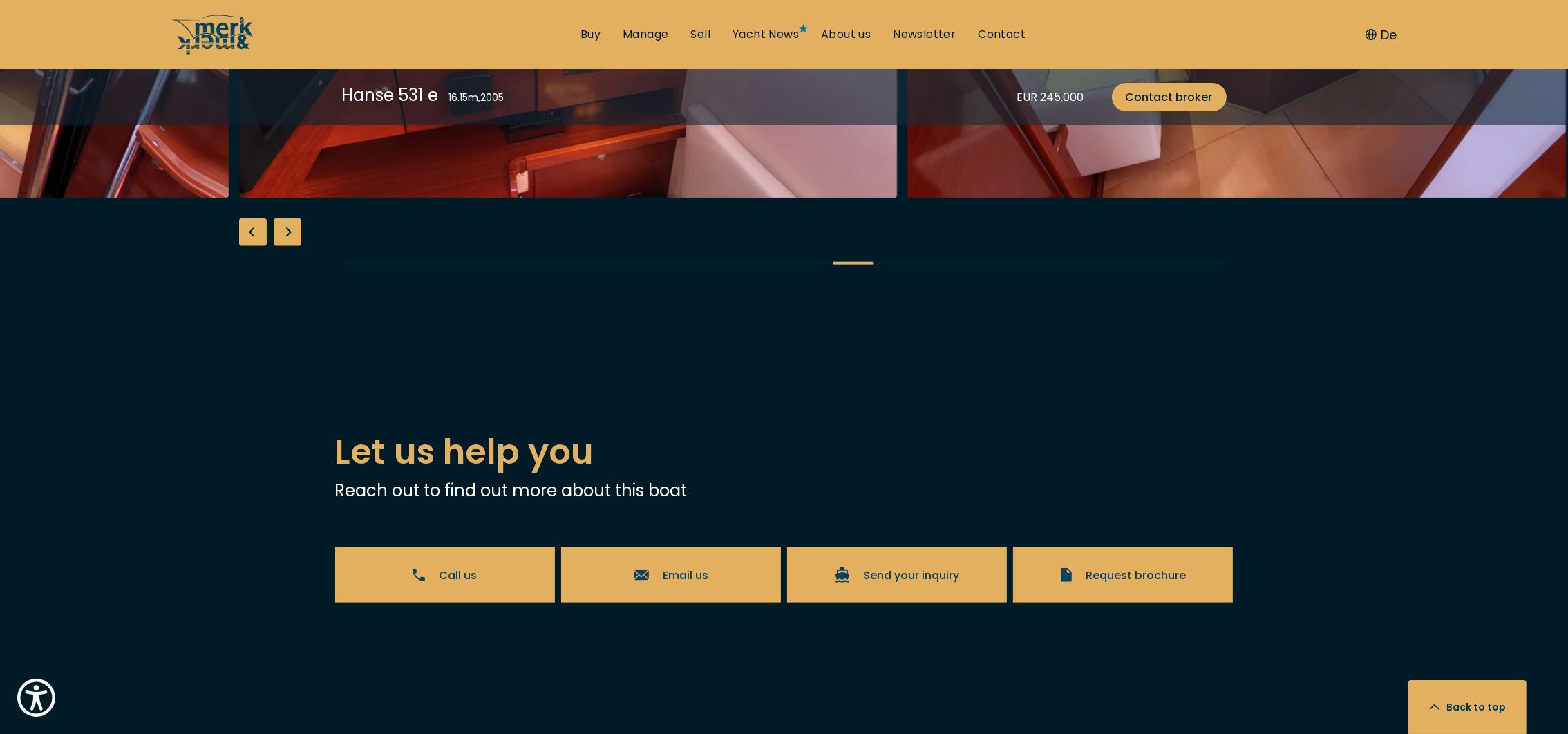
click at [287, 246] on div "Next slide" at bounding box center [288, 232] width 28 height 28
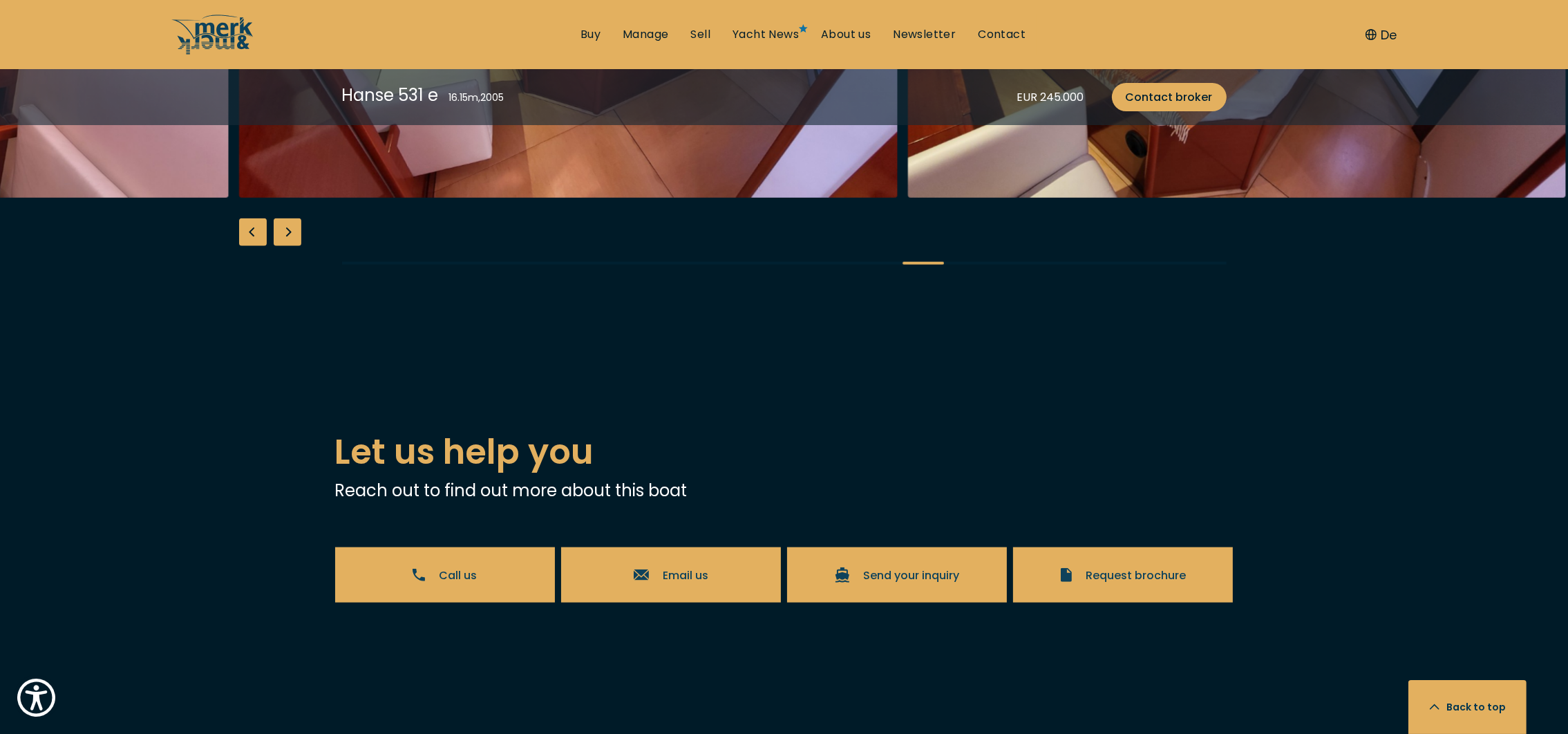
click at [287, 246] on div "Next slide" at bounding box center [288, 232] width 28 height 28
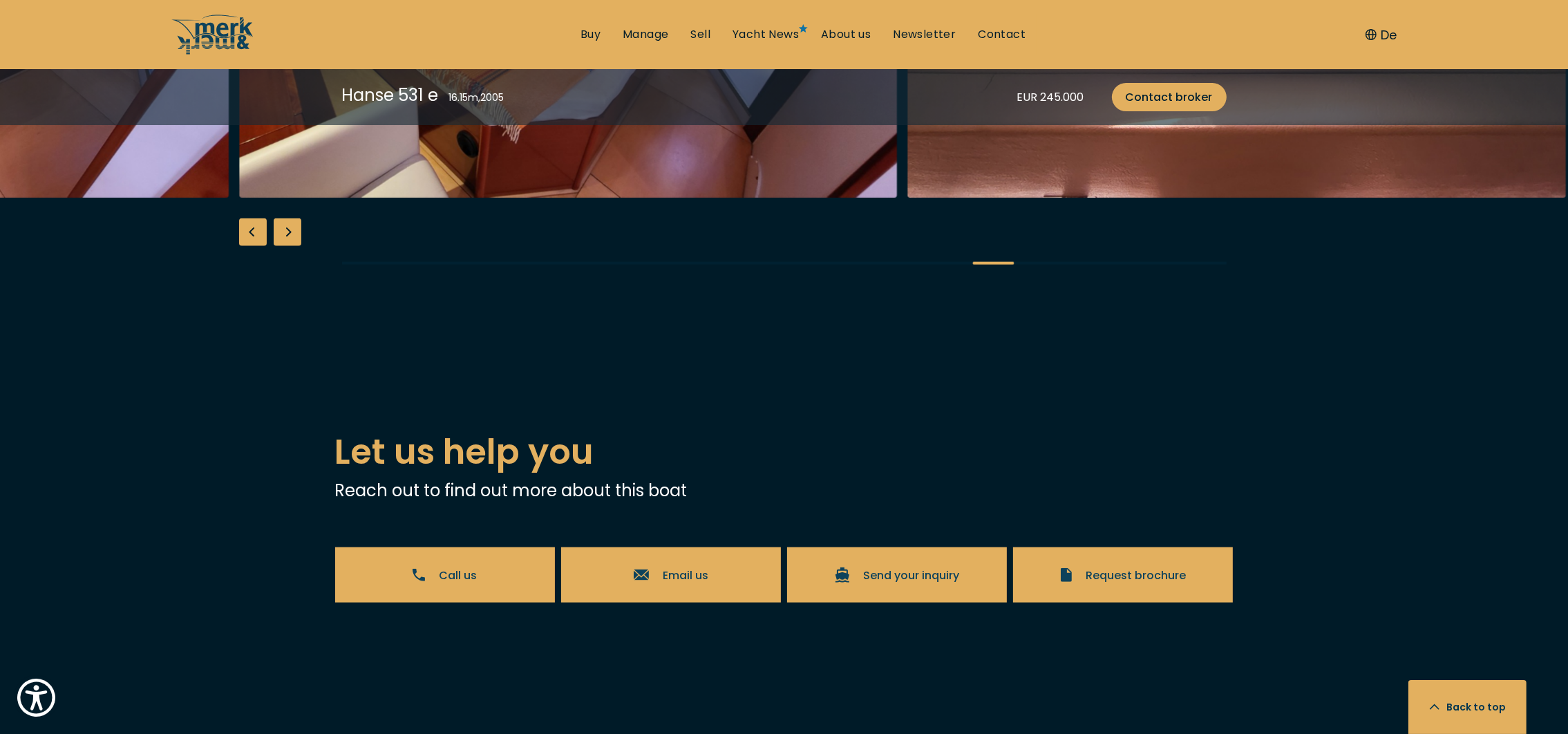
click at [287, 246] on div "Next slide" at bounding box center [288, 232] width 28 height 28
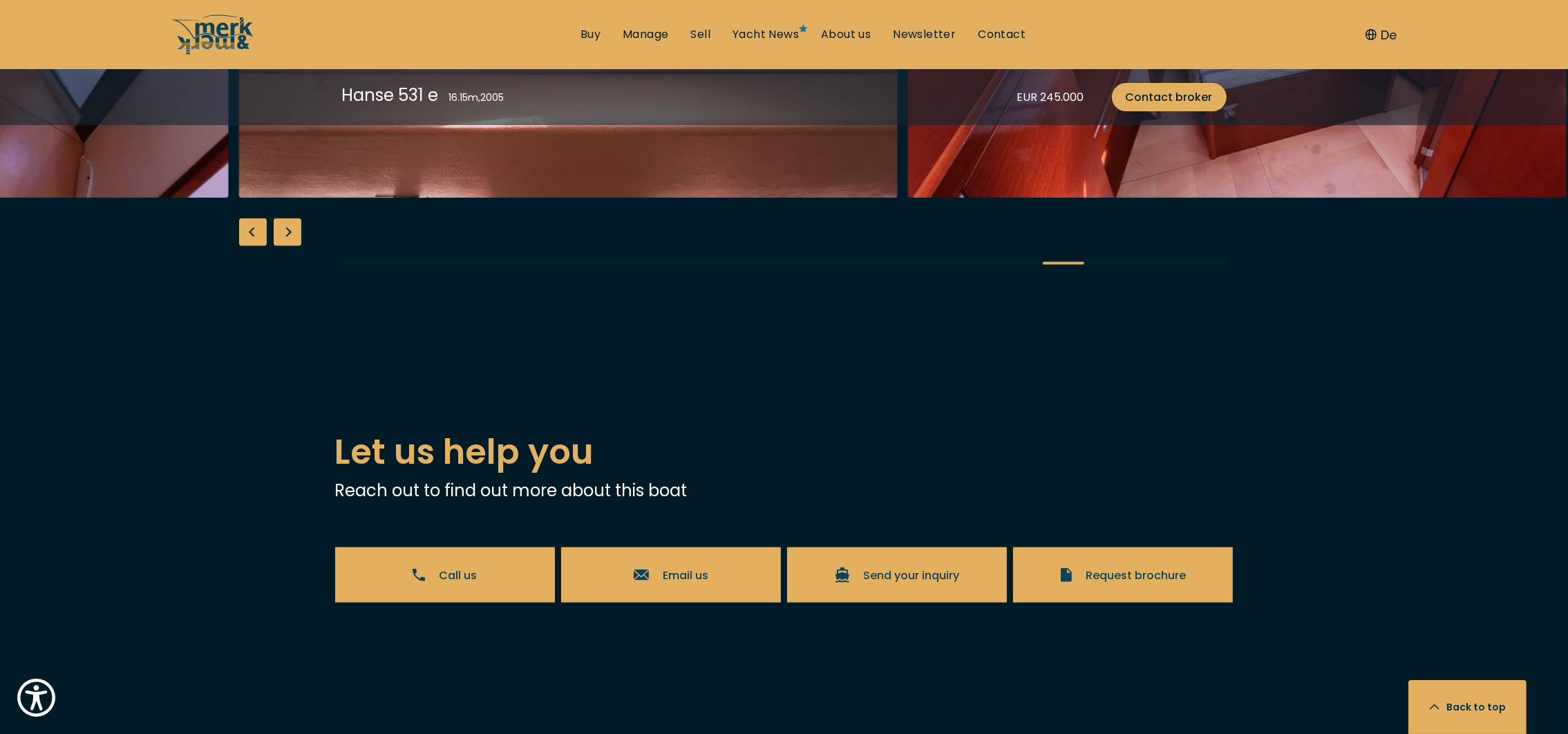
click at [287, 246] on div "Next slide" at bounding box center [288, 232] width 28 height 28
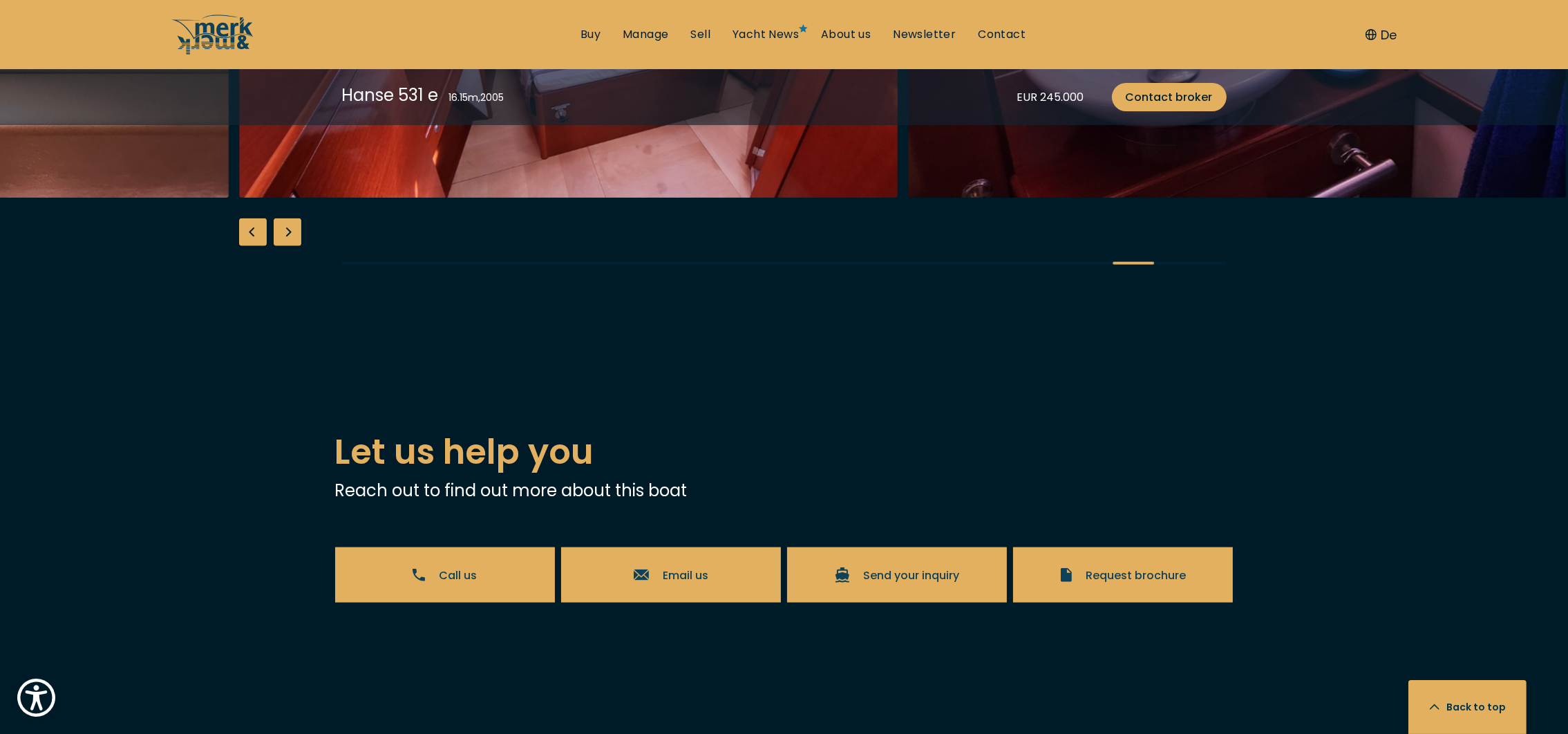
click at [287, 246] on div "Next slide" at bounding box center [288, 232] width 28 height 28
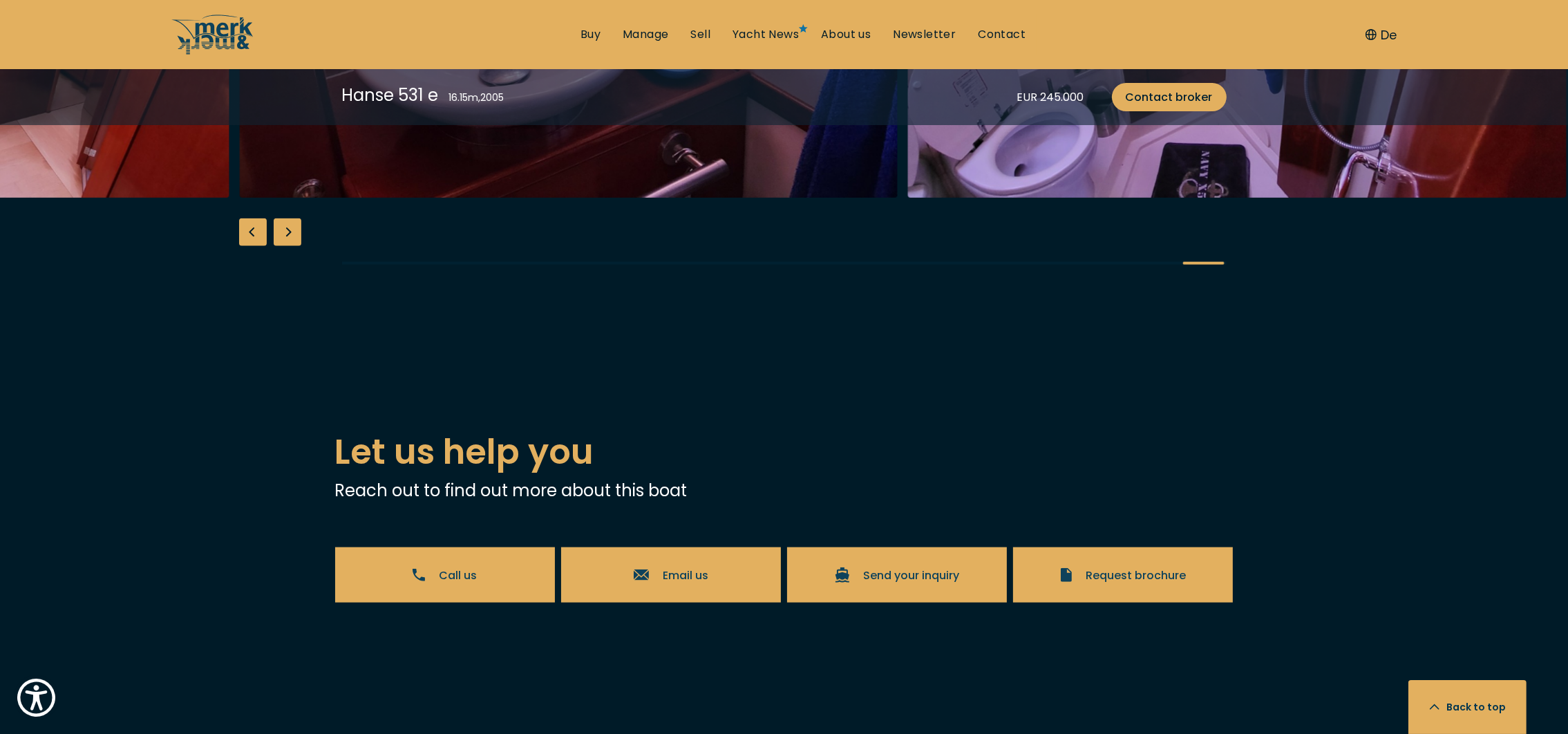
click at [287, 246] on div "Next slide" at bounding box center [288, 232] width 28 height 28
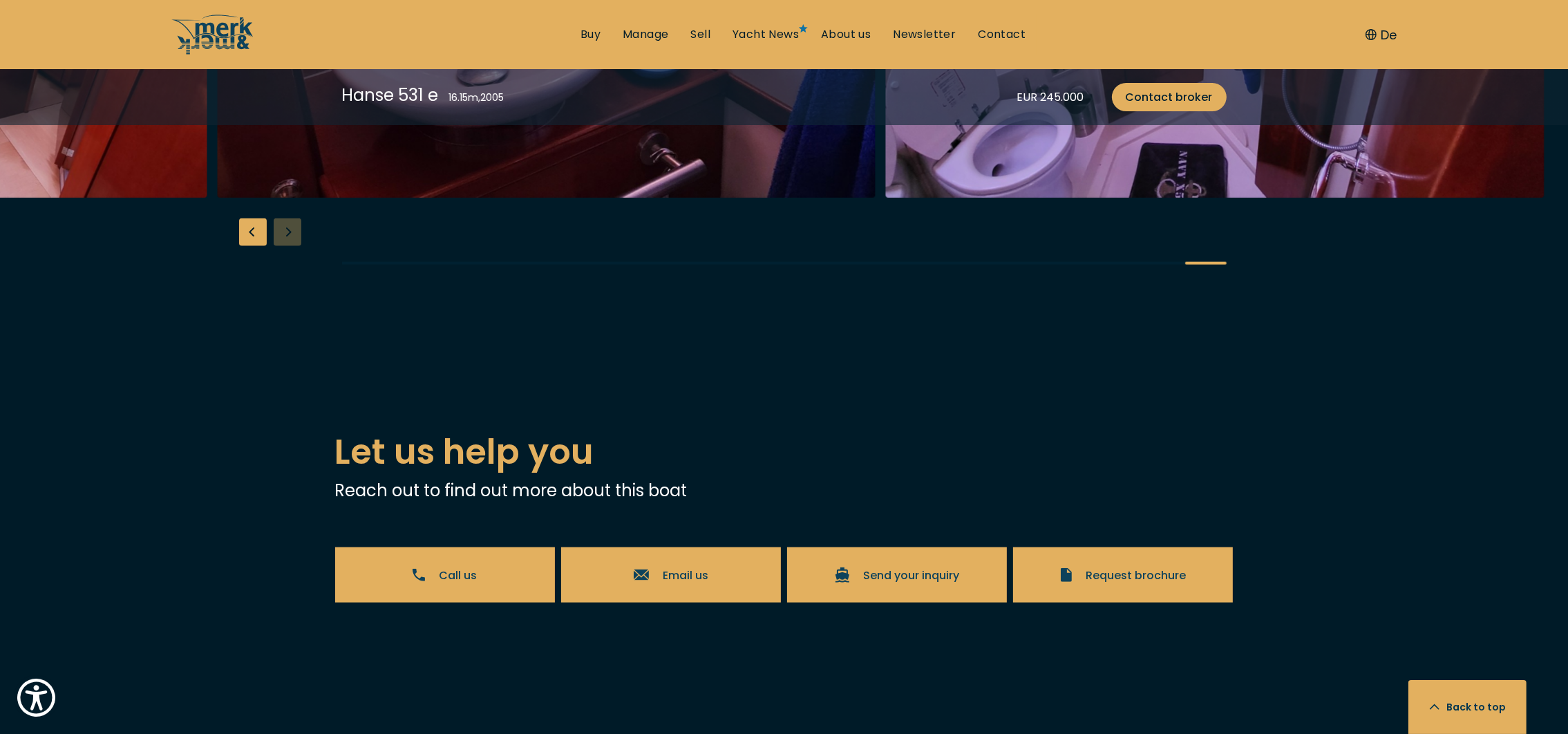
click at [287, 288] on div at bounding box center [784, 21] width 1568 height 532
click at [251, 246] on div "Previous slide" at bounding box center [253, 232] width 28 height 28
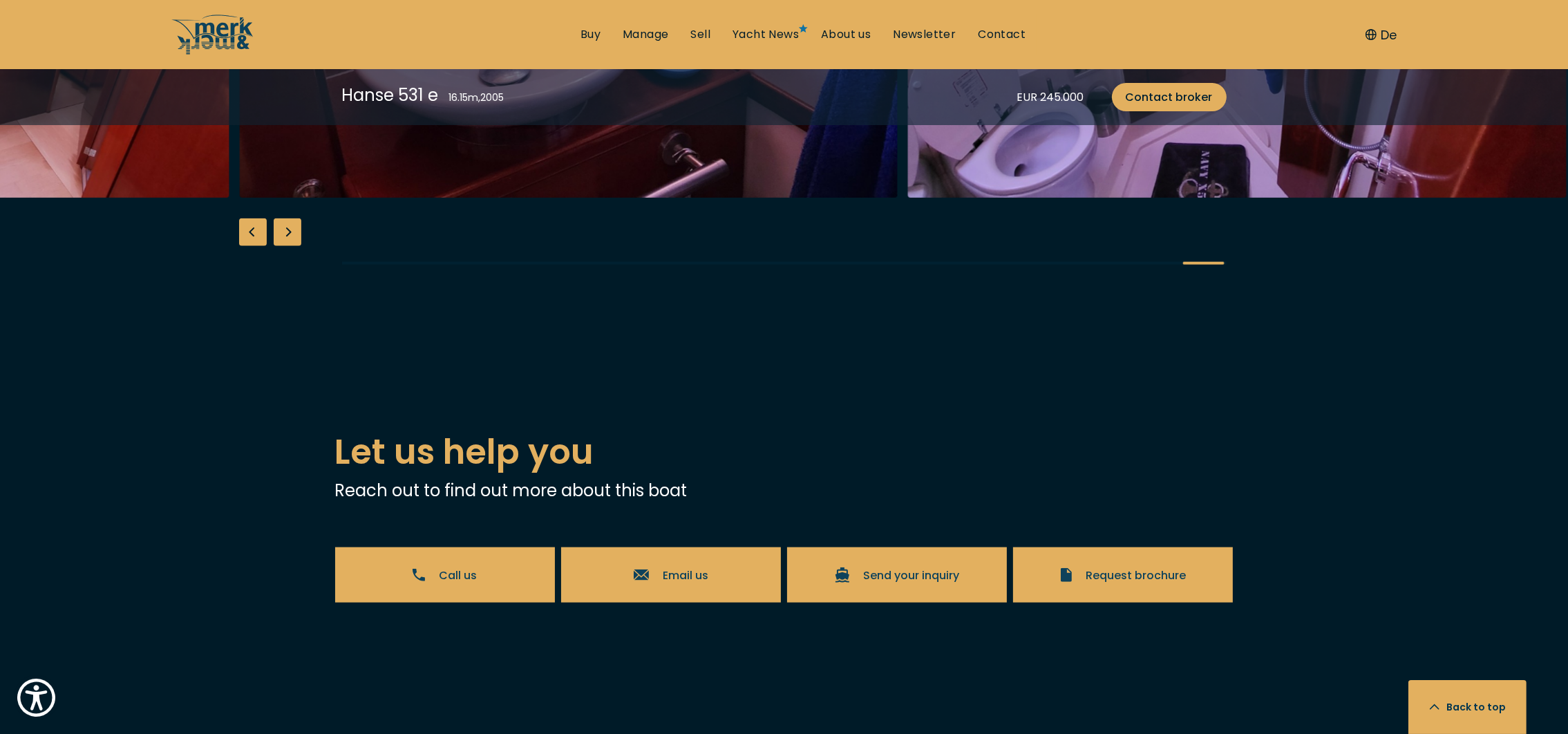
click at [251, 246] on div "Previous slide" at bounding box center [253, 232] width 28 height 28
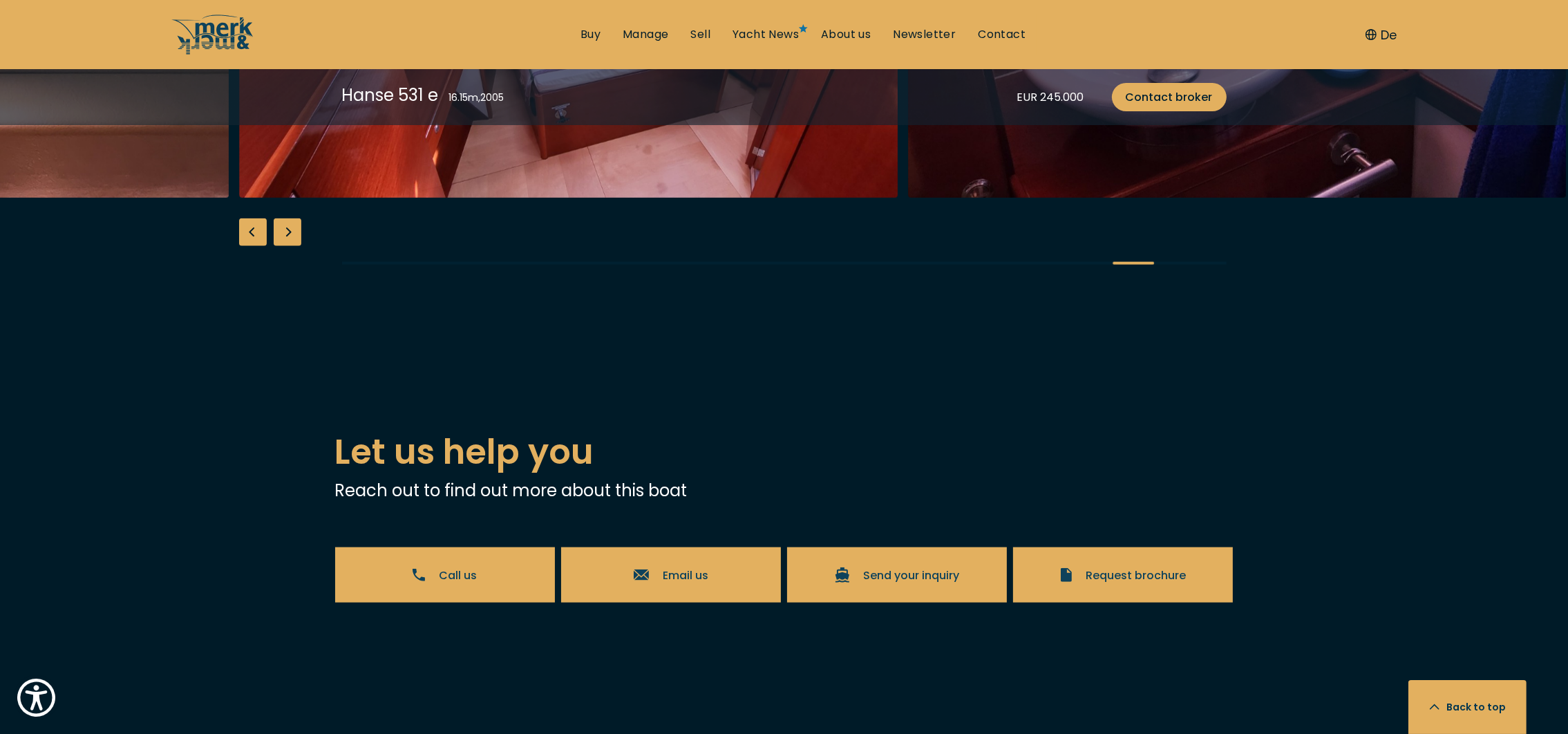
click at [251, 246] on div "Previous slide" at bounding box center [253, 232] width 28 height 28
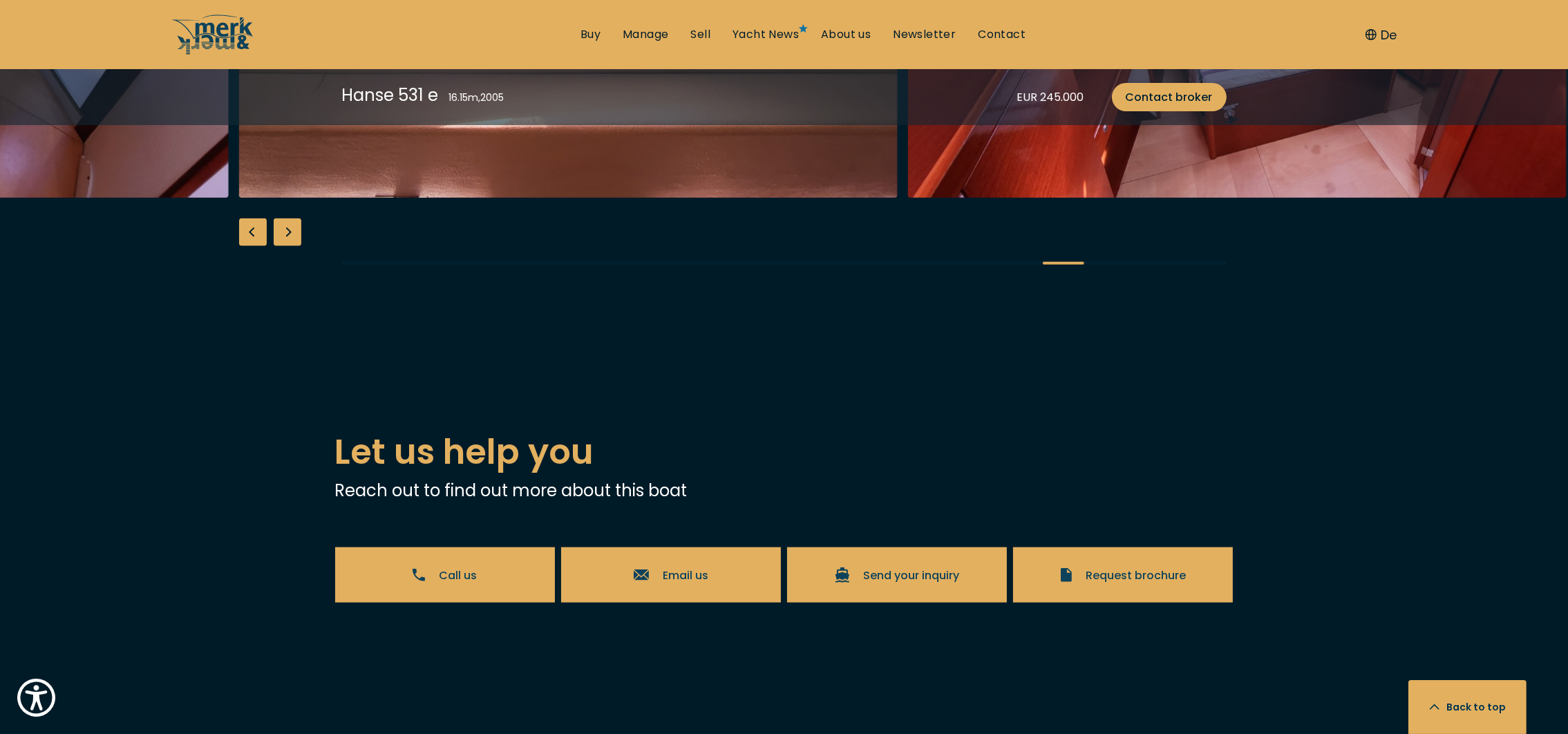
click at [251, 246] on div "Previous slide" at bounding box center [253, 232] width 28 height 28
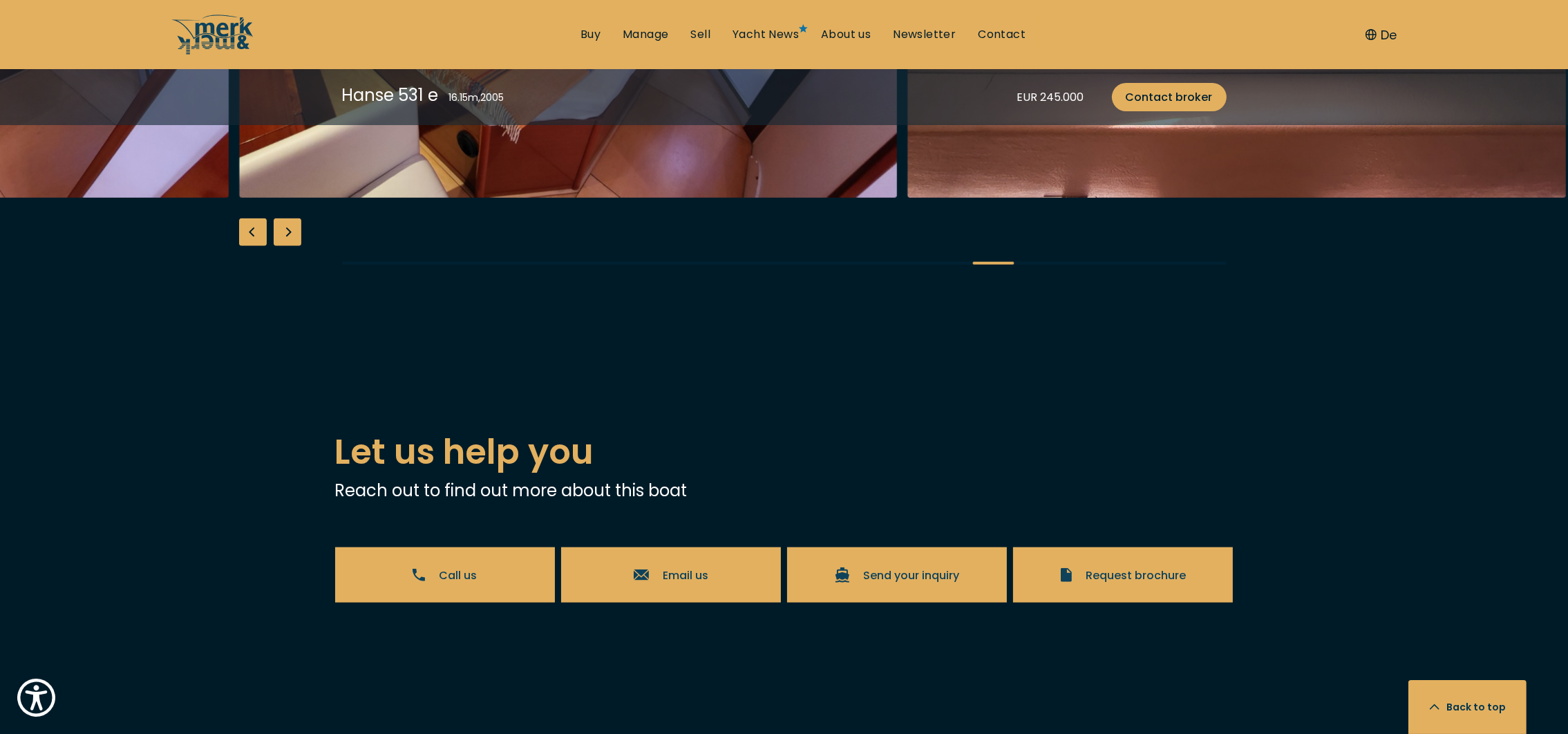
click at [251, 246] on div "Previous slide" at bounding box center [253, 232] width 28 height 28
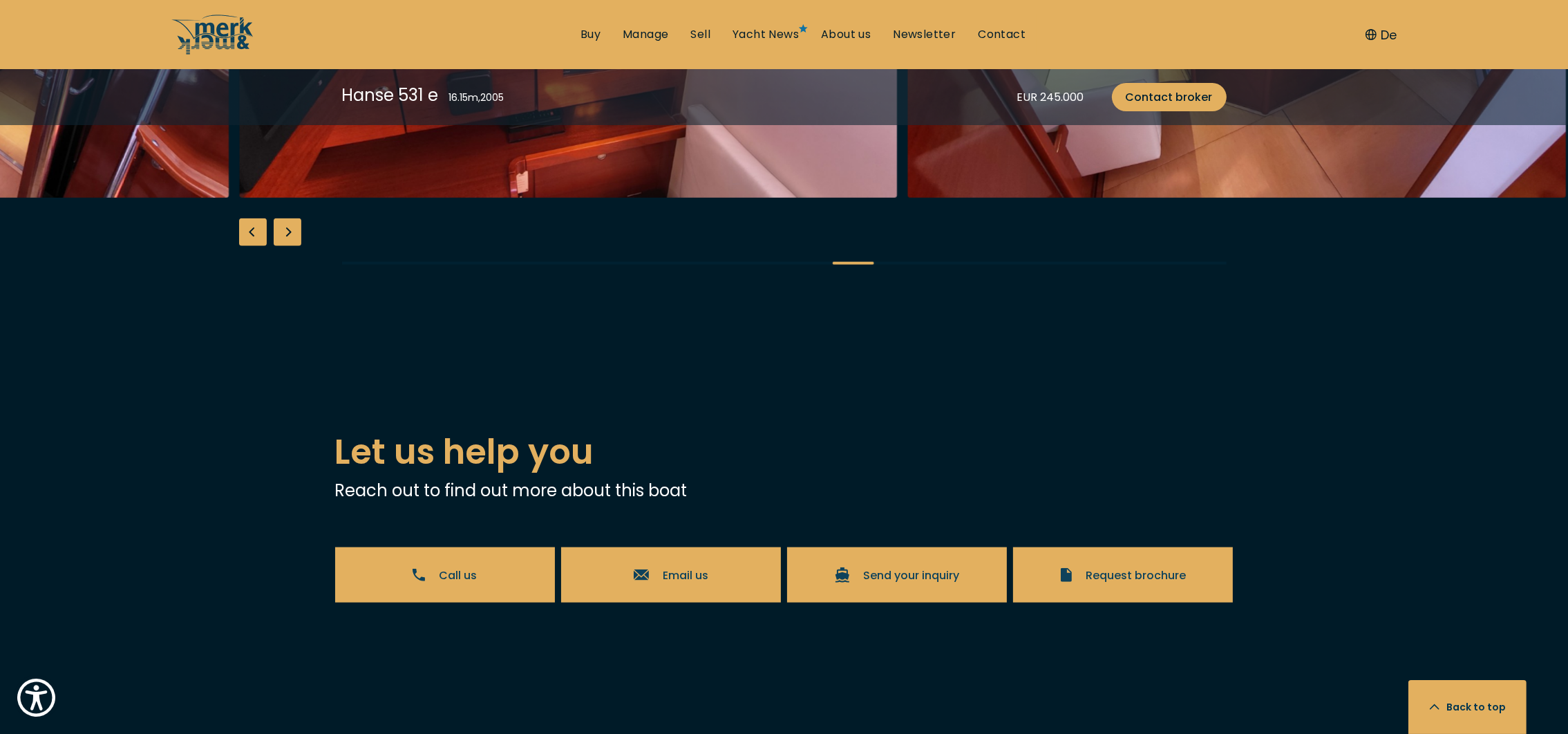
click at [251, 246] on div "Previous slide" at bounding box center [253, 232] width 28 height 28
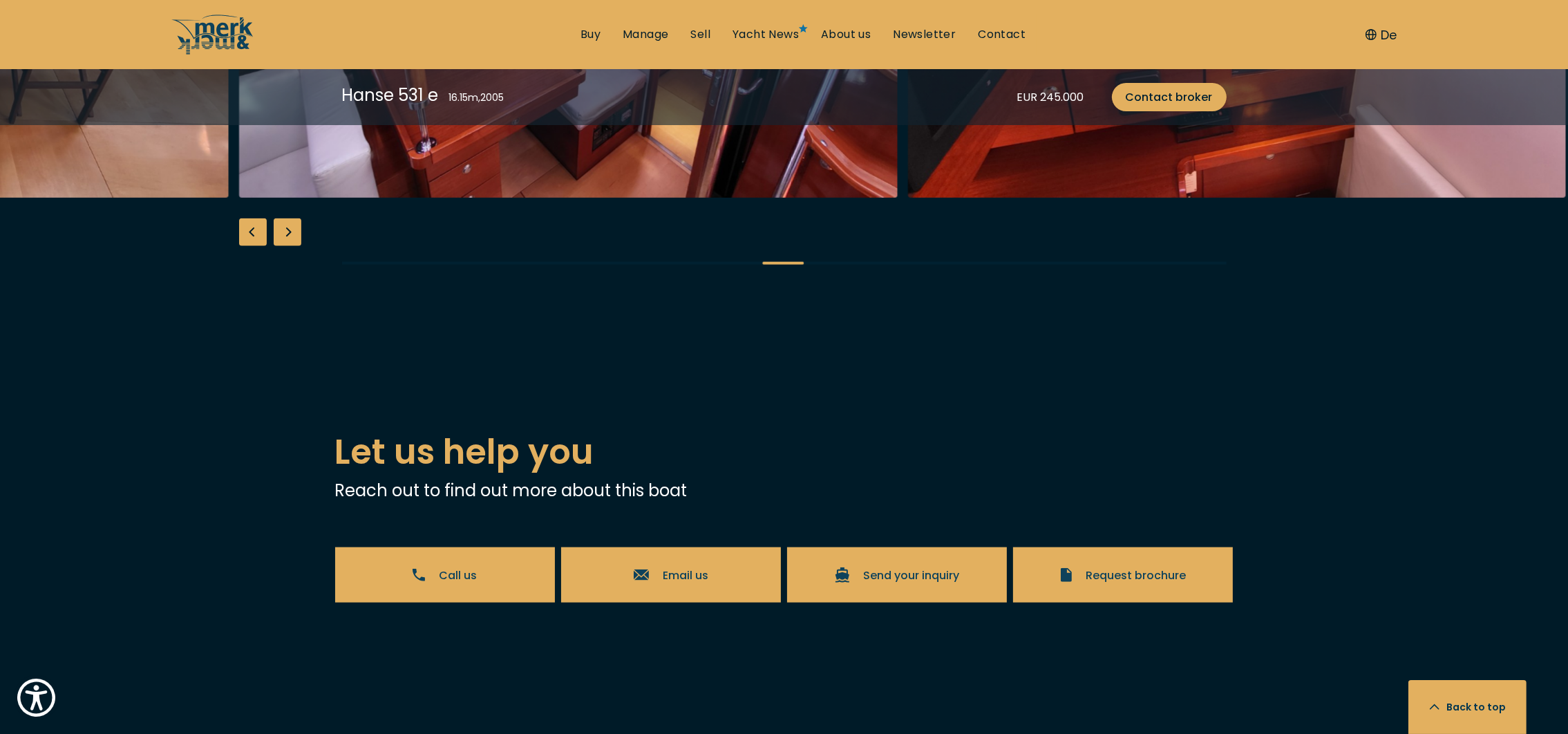
click at [251, 246] on div "Previous slide" at bounding box center [253, 232] width 28 height 28
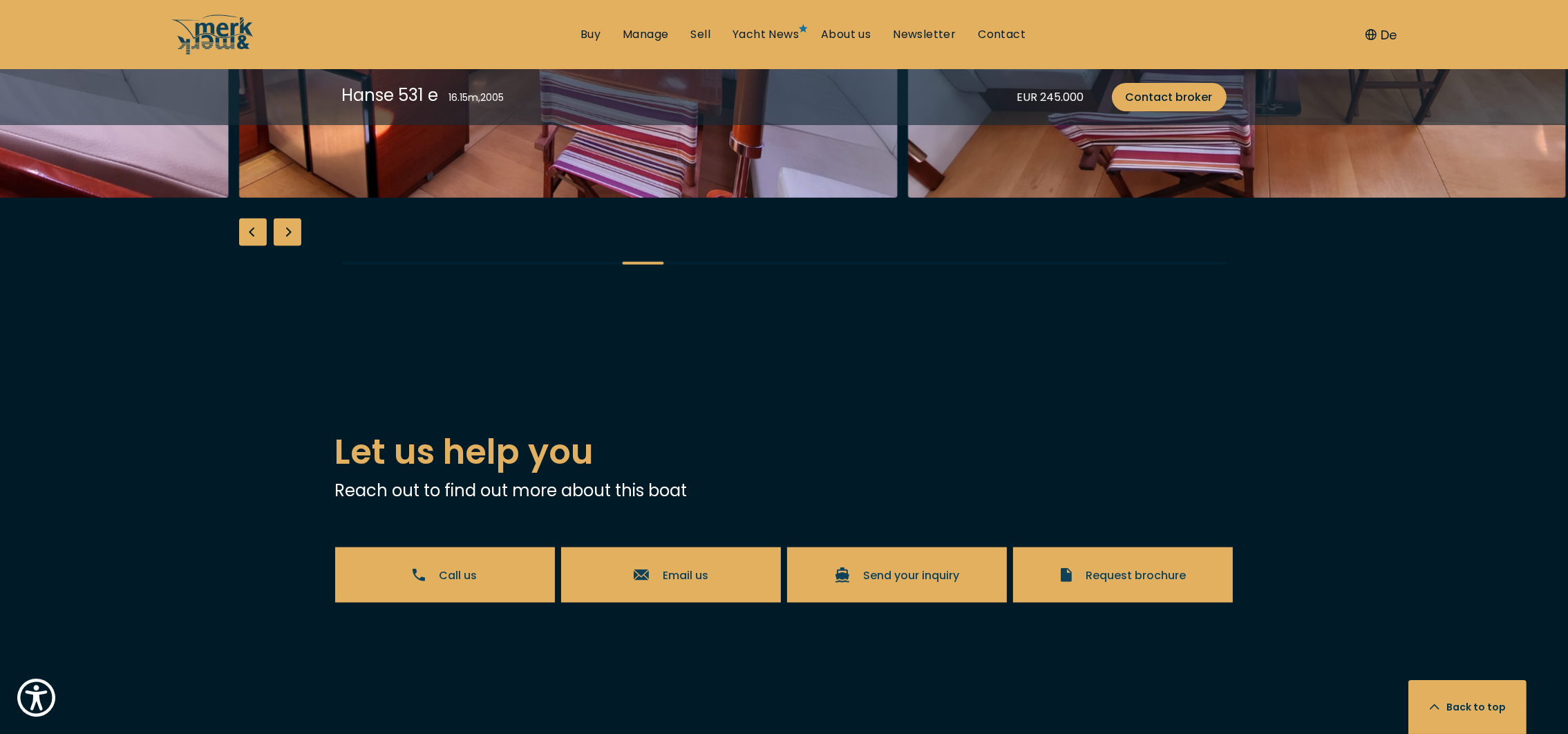
click at [251, 246] on div "Previous slide" at bounding box center [253, 232] width 28 height 28
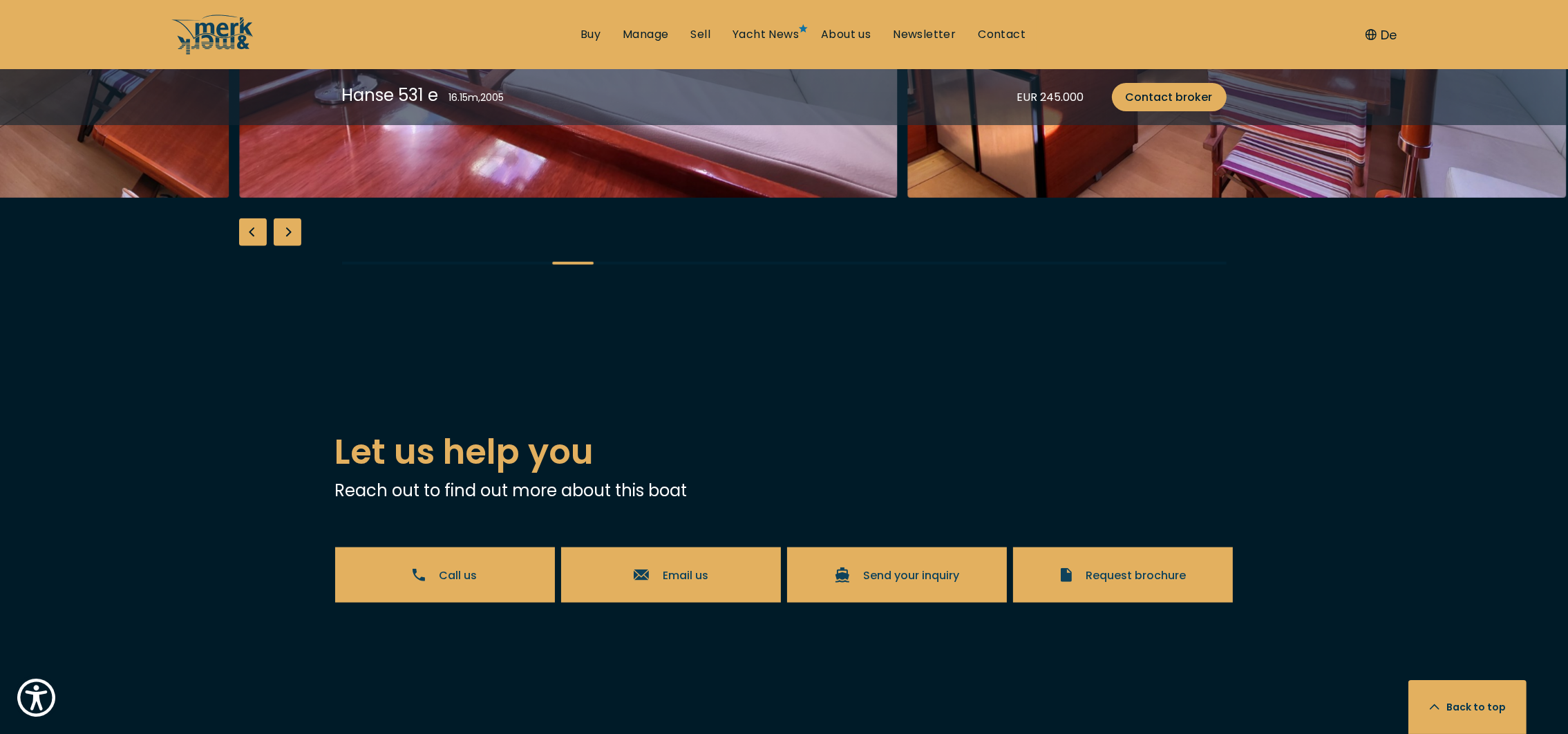
click at [251, 246] on div "Previous slide" at bounding box center [253, 232] width 28 height 28
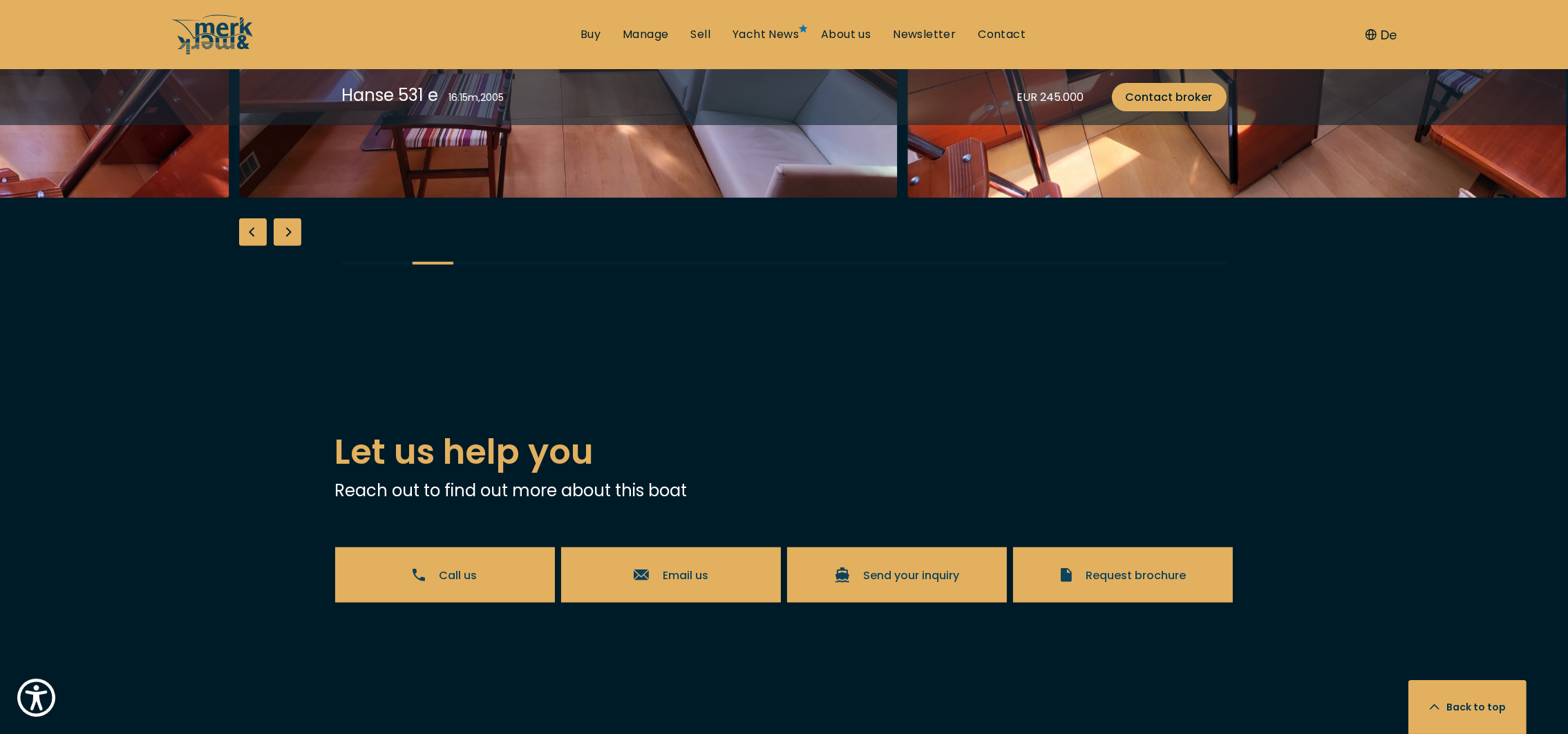
click at [251, 246] on div "Previous slide" at bounding box center [253, 232] width 28 height 28
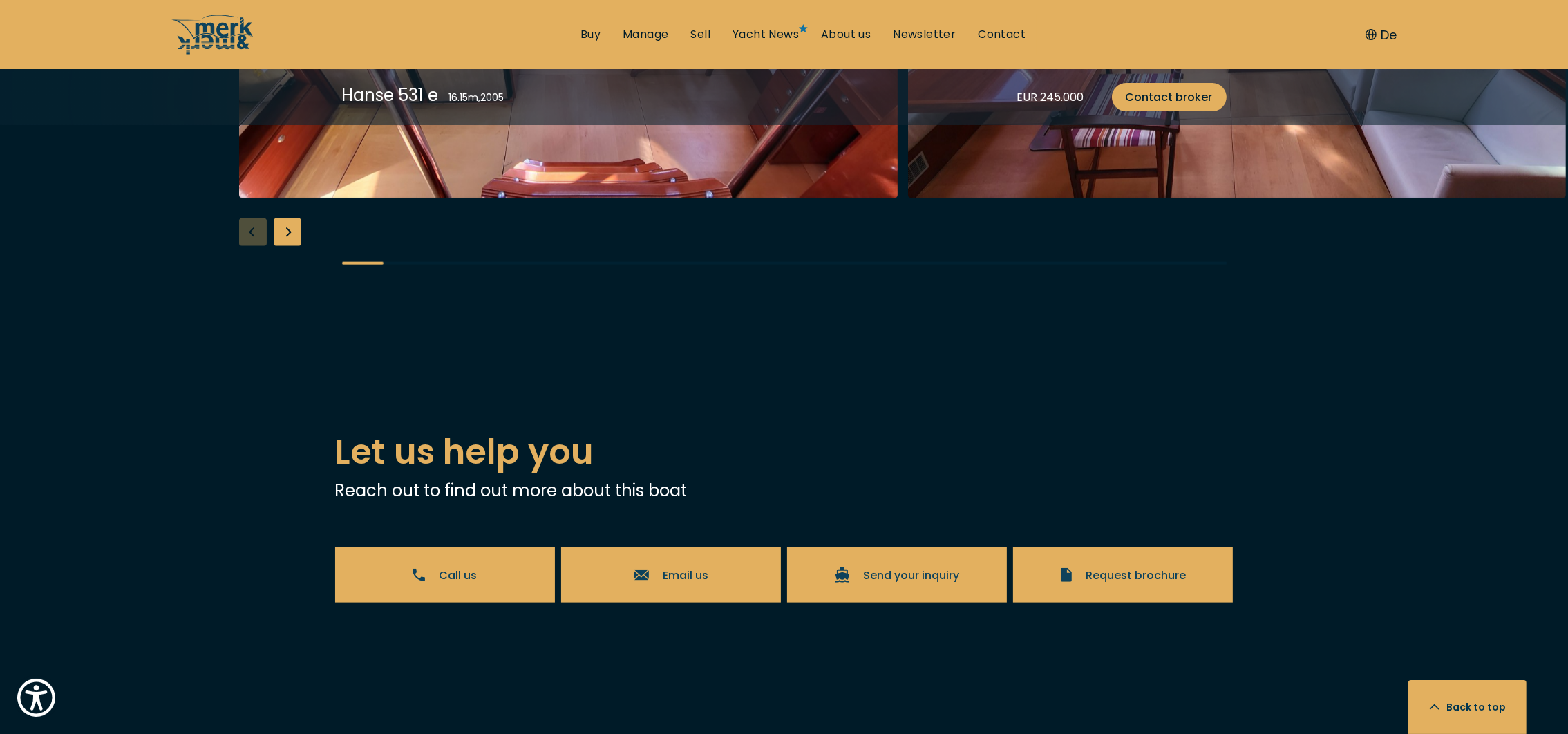
click at [251, 288] on div at bounding box center [784, 21] width 1568 height 532
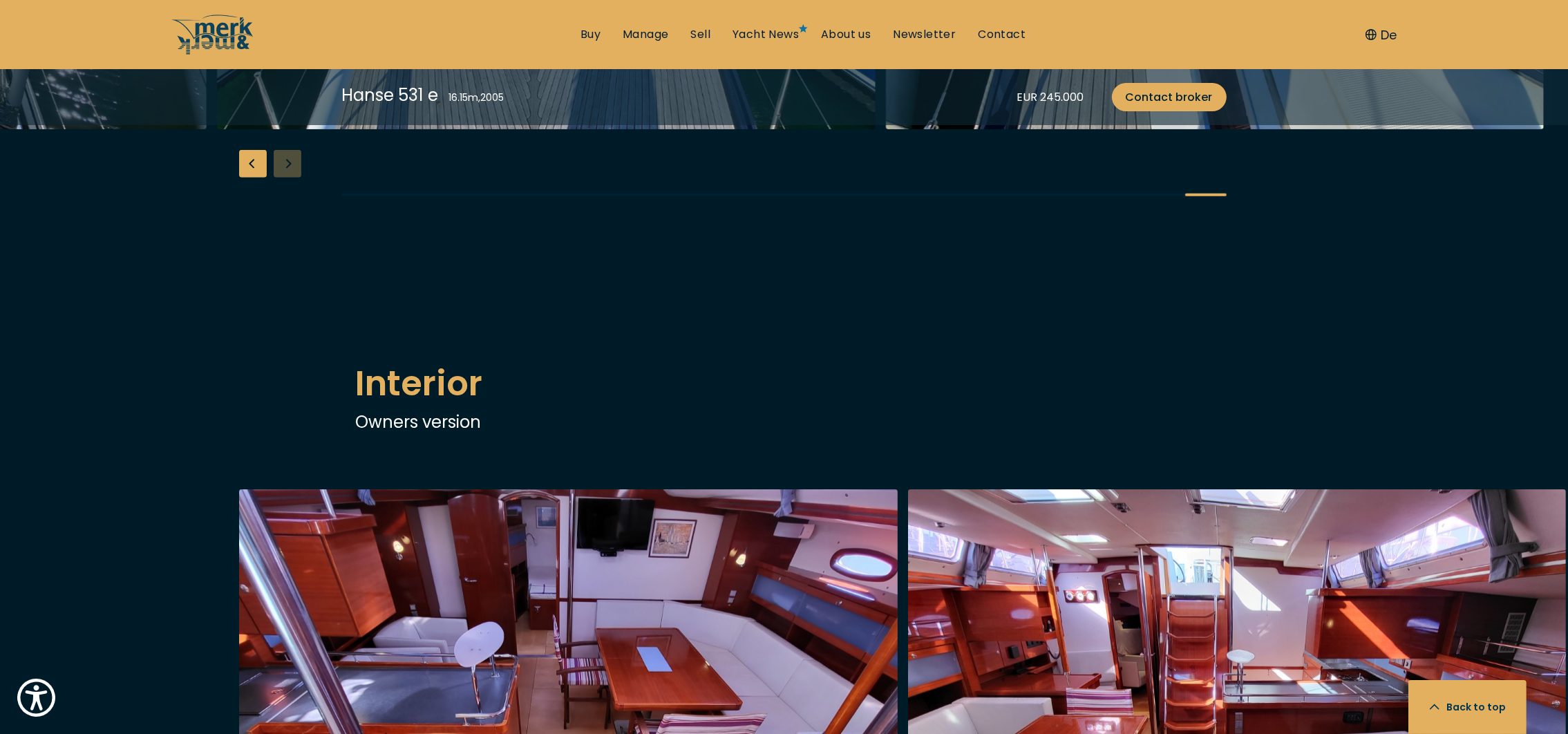
scroll to position [1599, 0]
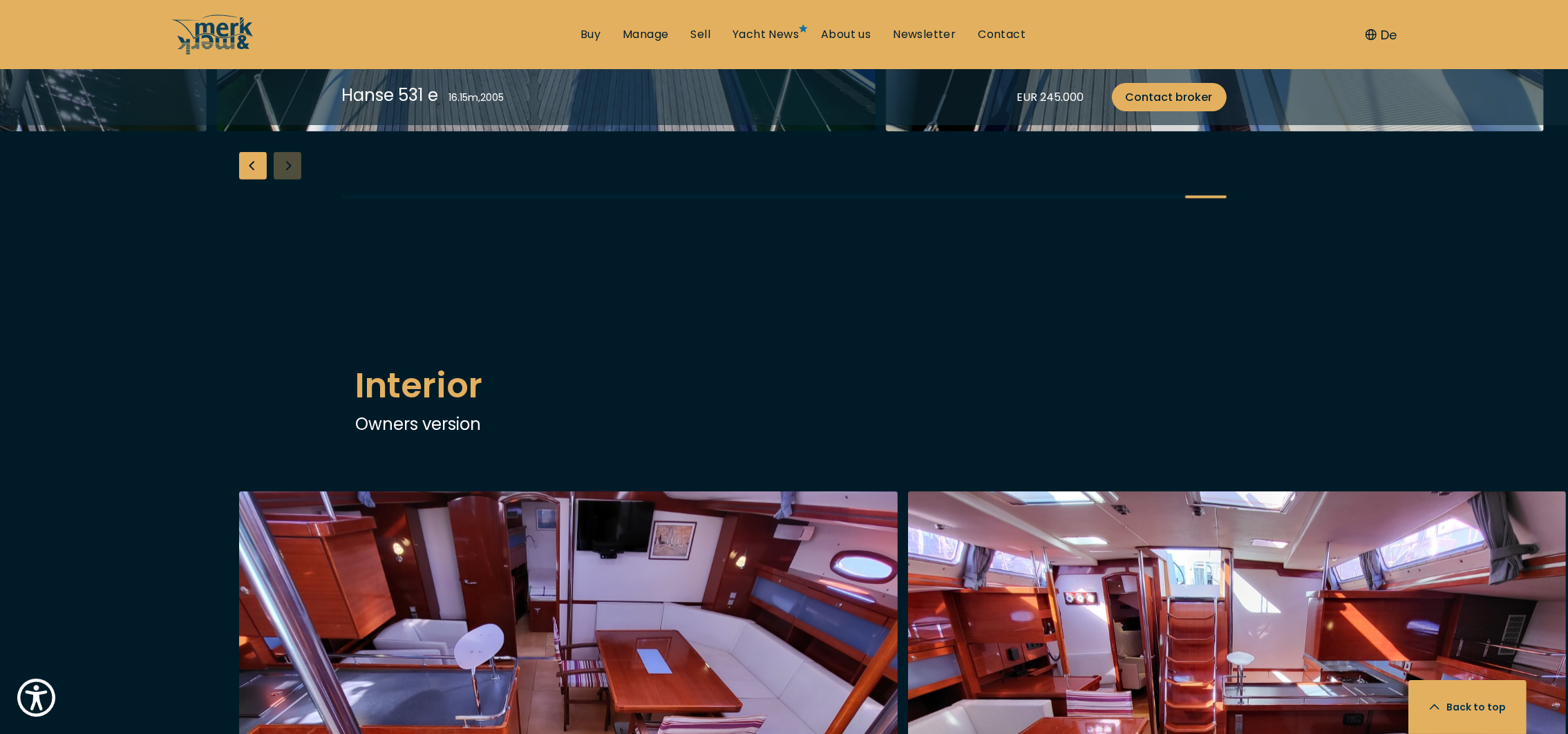
click at [255, 180] on div "Previous slide" at bounding box center [253, 166] width 28 height 28
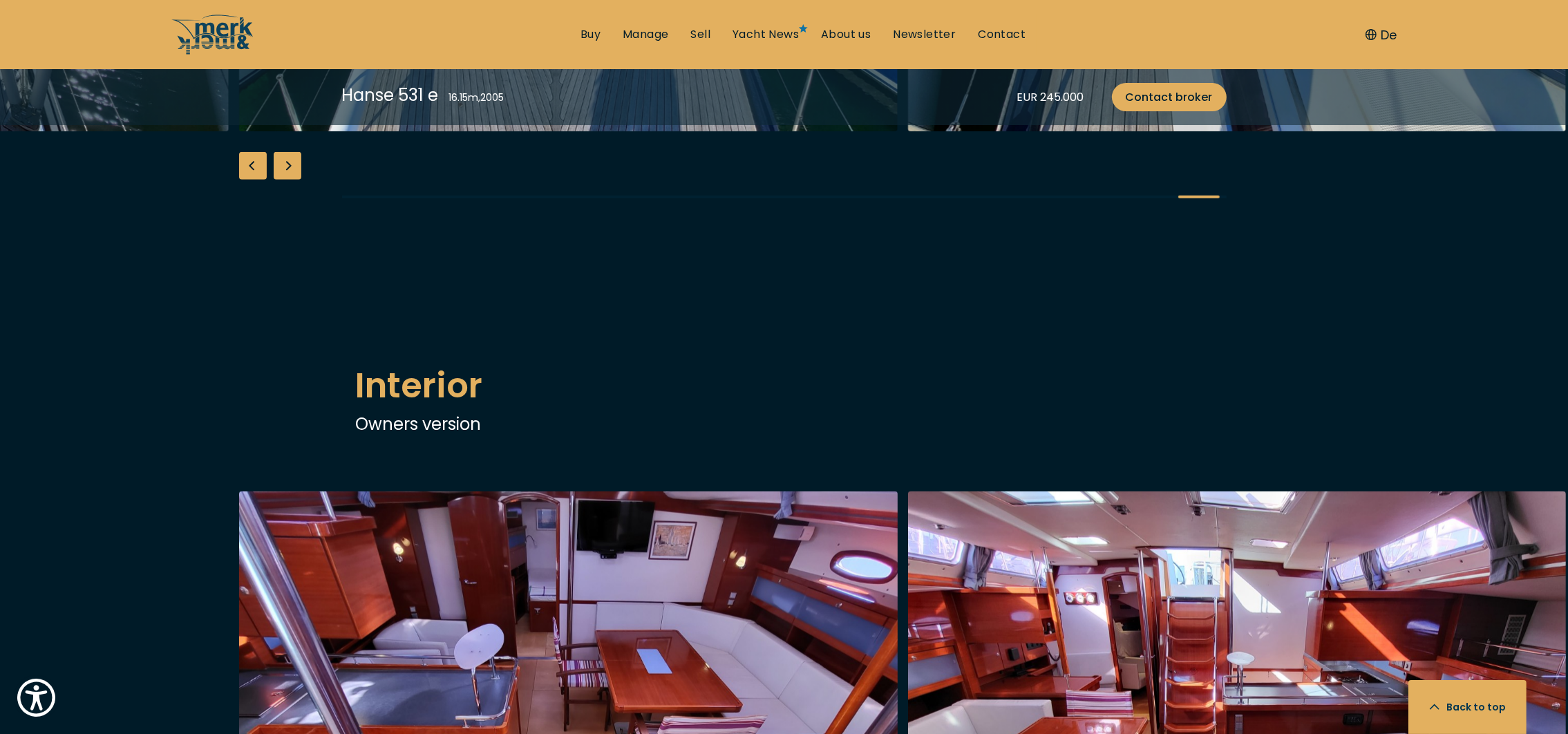
click at [255, 180] on div "Previous slide" at bounding box center [253, 166] width 28 height 28
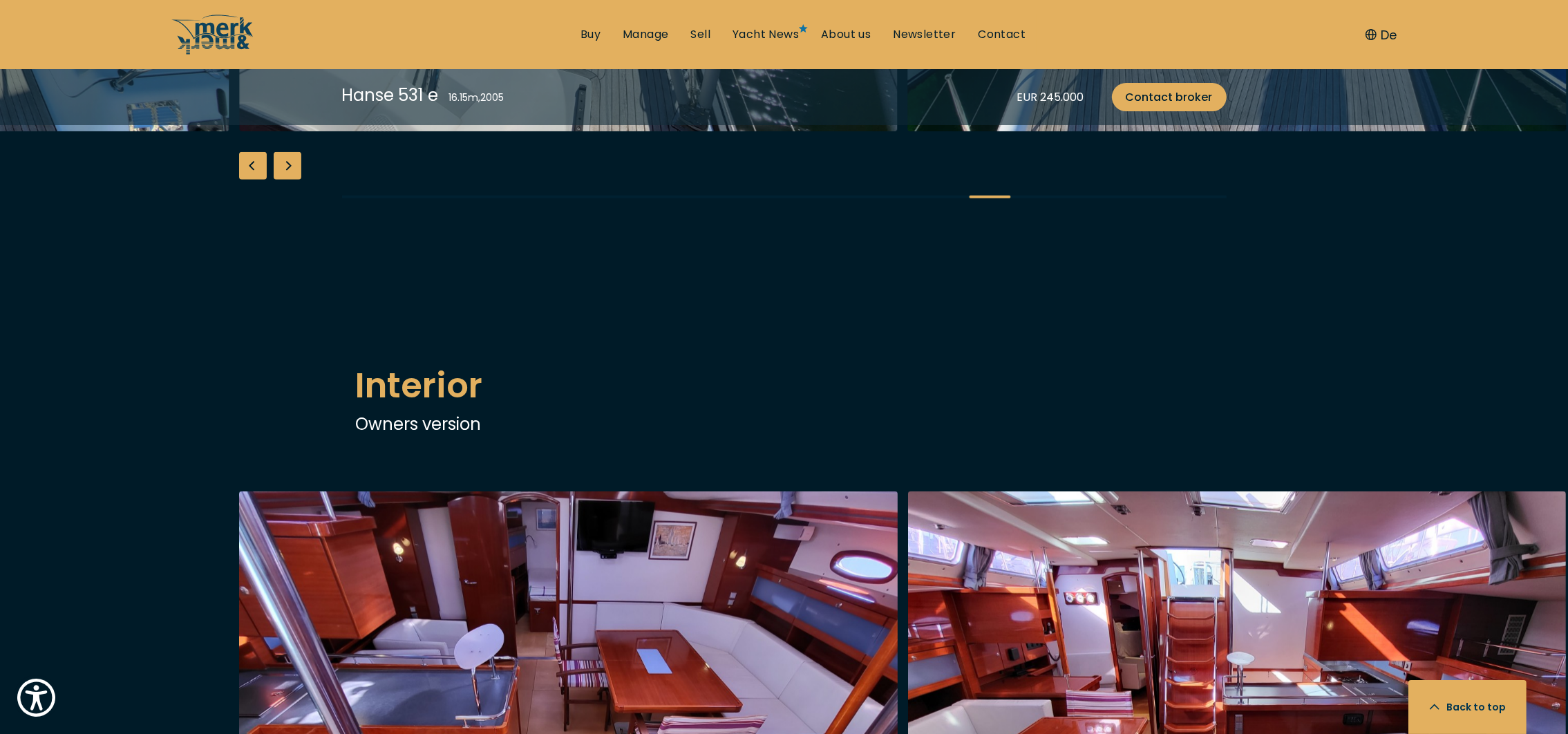
click at [255, 180] on div "Previous slide" at bounding box center [253, 166] width 28 height 28
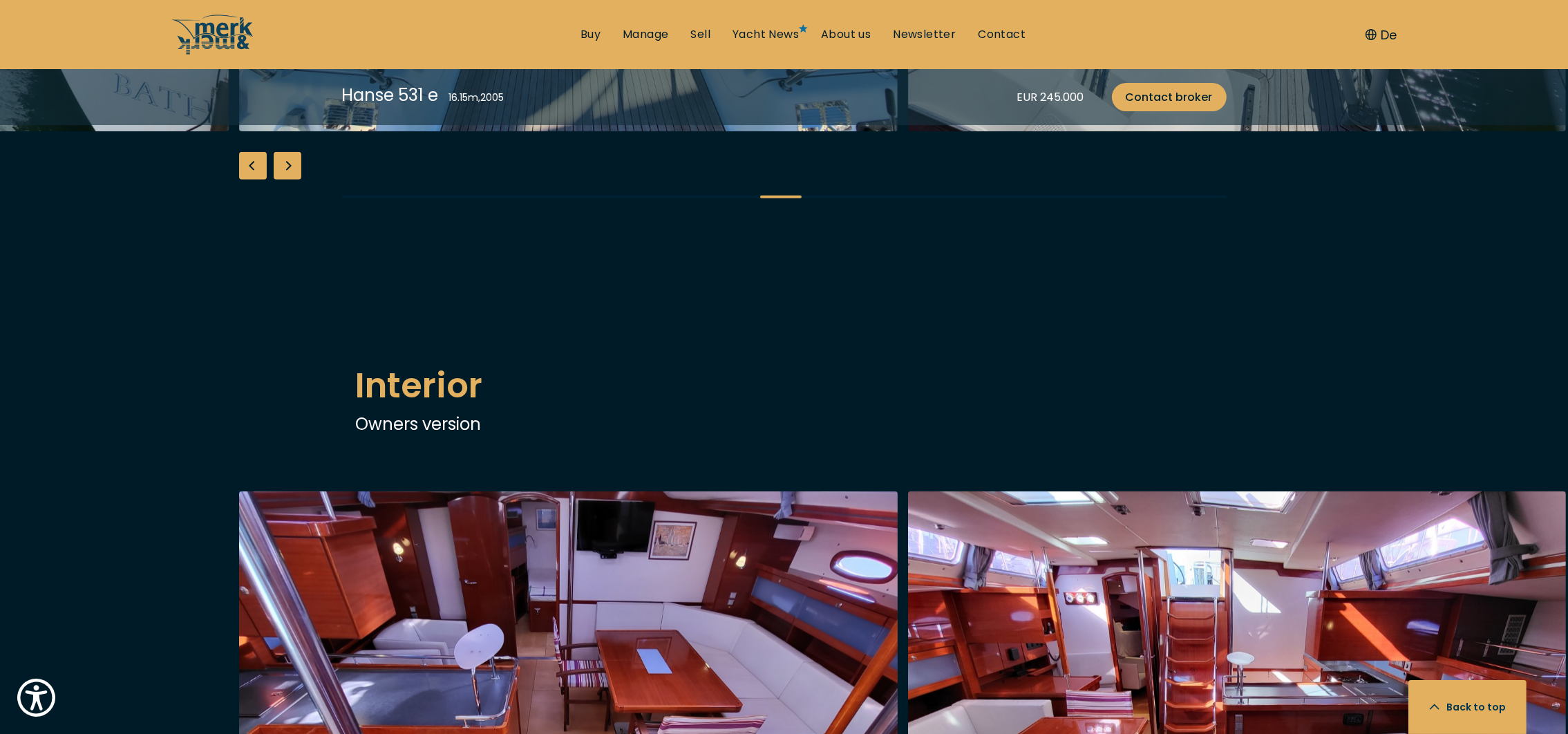
click at [255, 180] on div "Previous slide" at bounding box center [253, 166] width 28 height 28
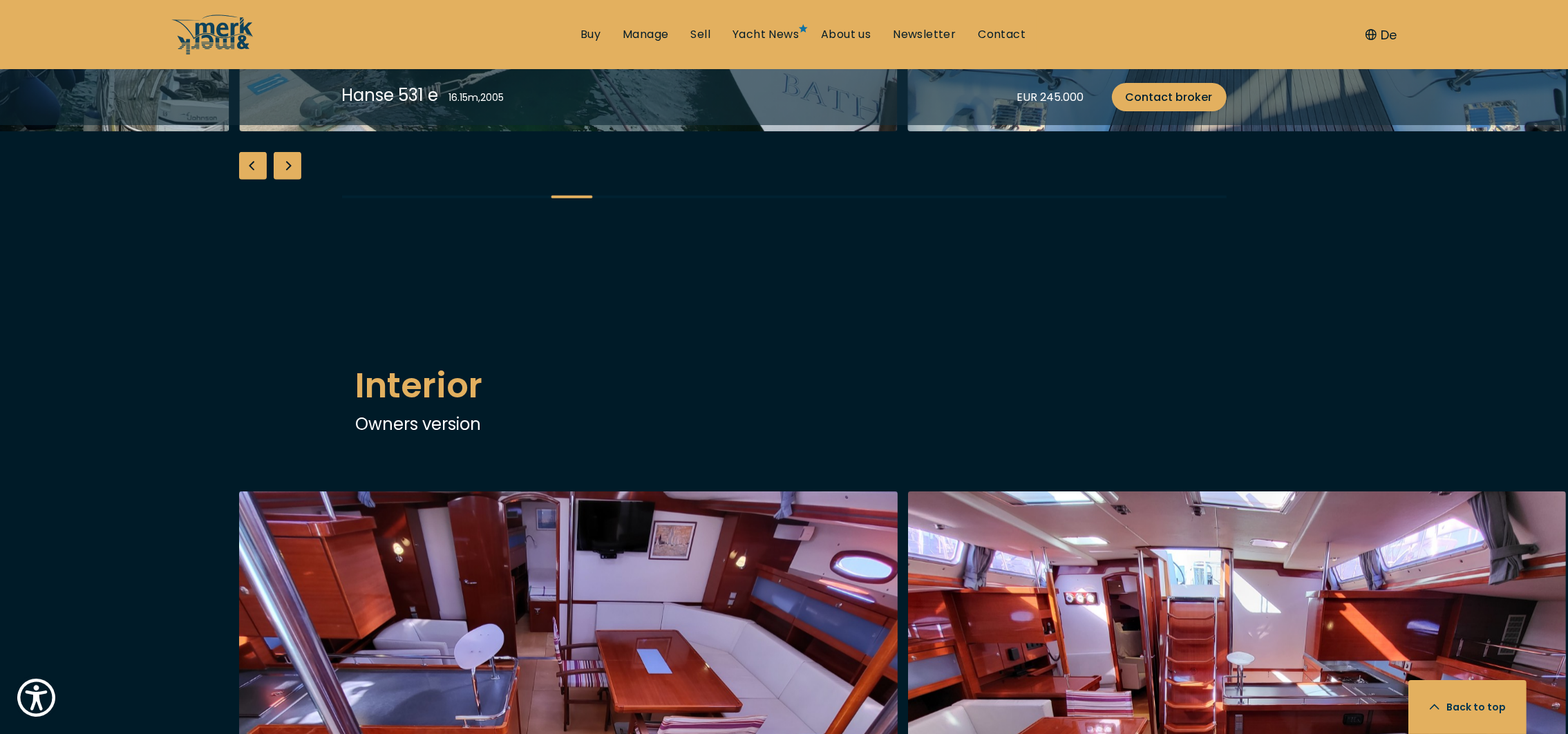
click at [255, 180] on div "Previous slide" at bounding box center [253, 166] width 28 height 28
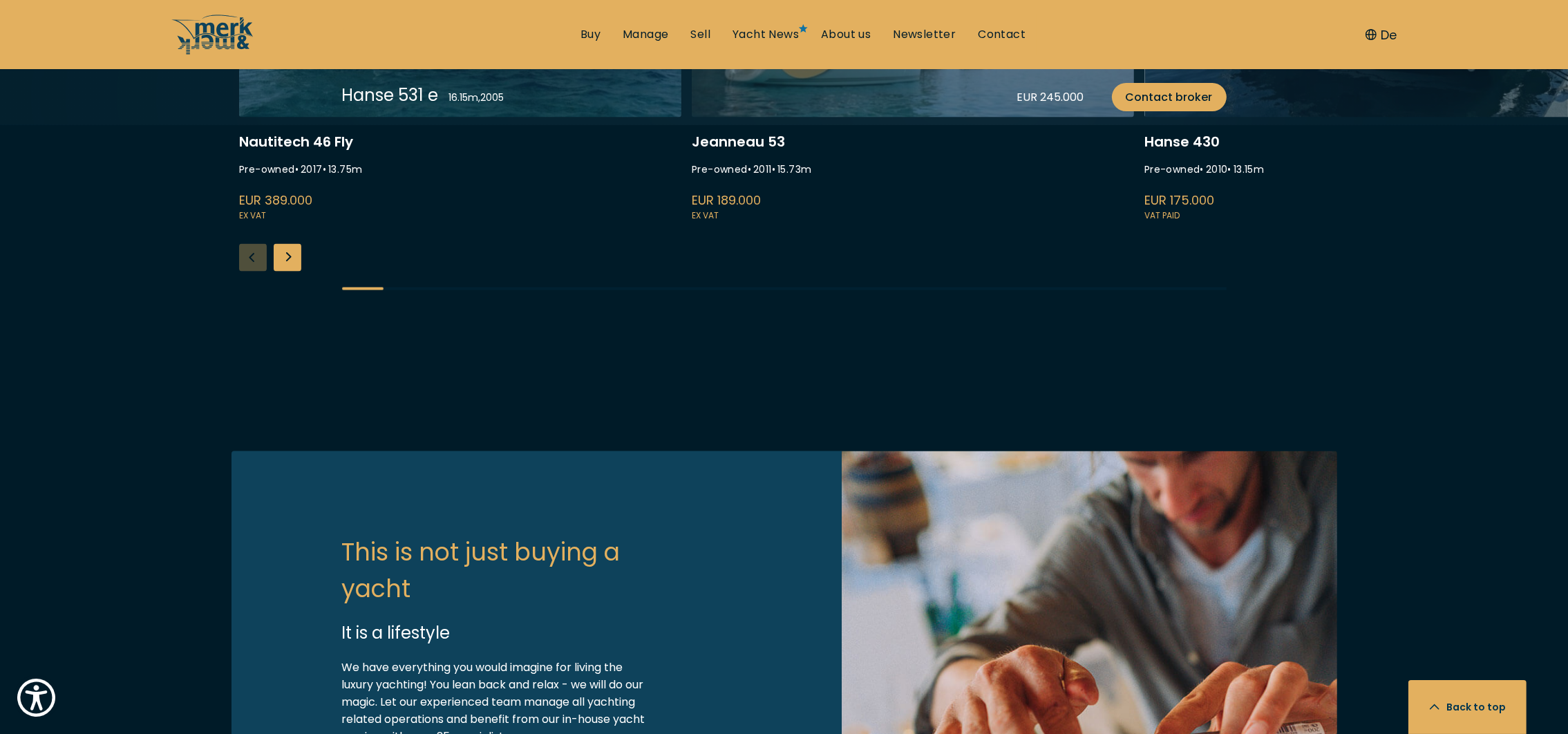
scroll to position [3391, 0]
click at [496, 221] on link at bounding box center [460, 37] width 442 height 368
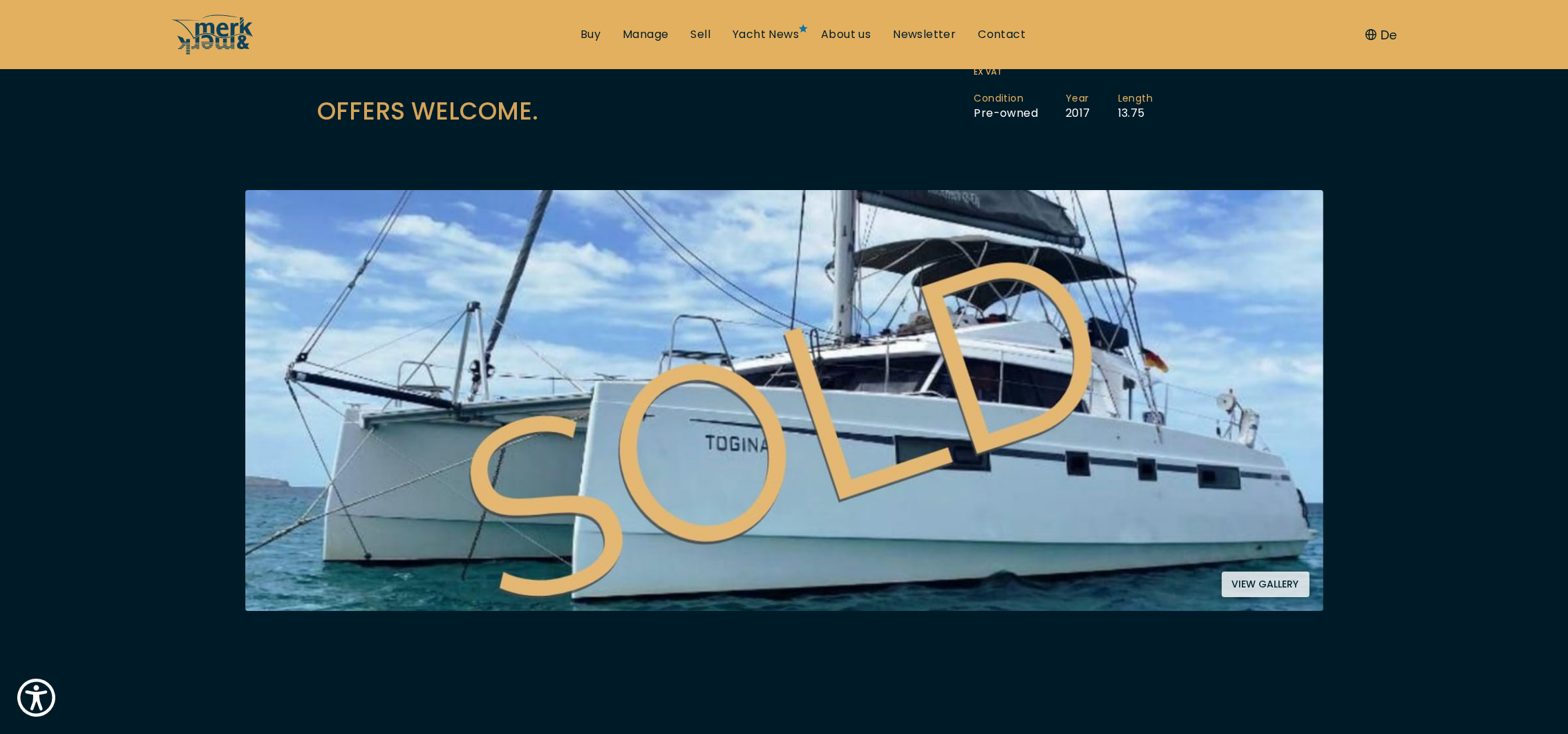
scroll to position [158, 0]
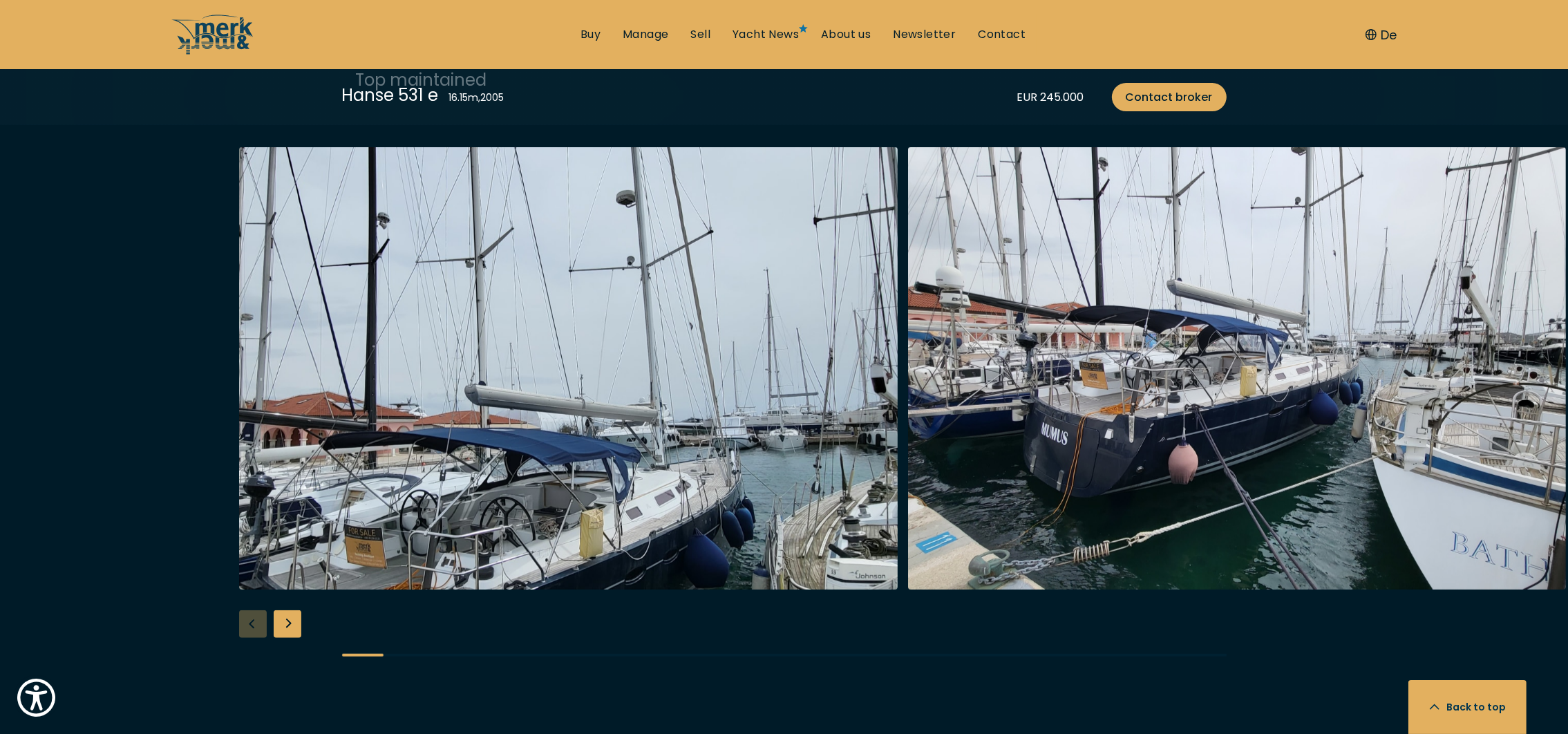
scroll to position [1543, 0]
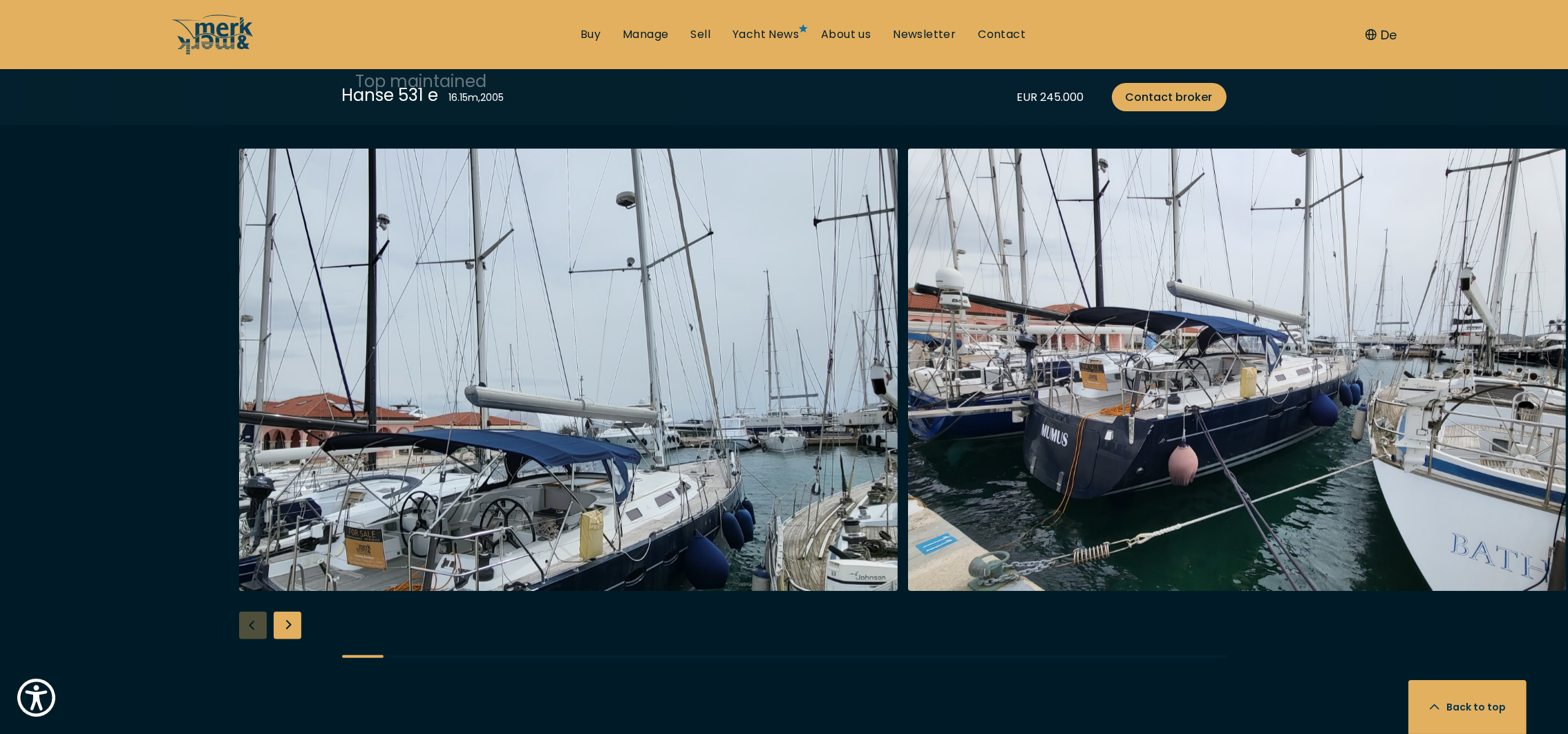
click at [291, 625] on div "Next slide" at bounding box center [288, 625] width 28 height 28
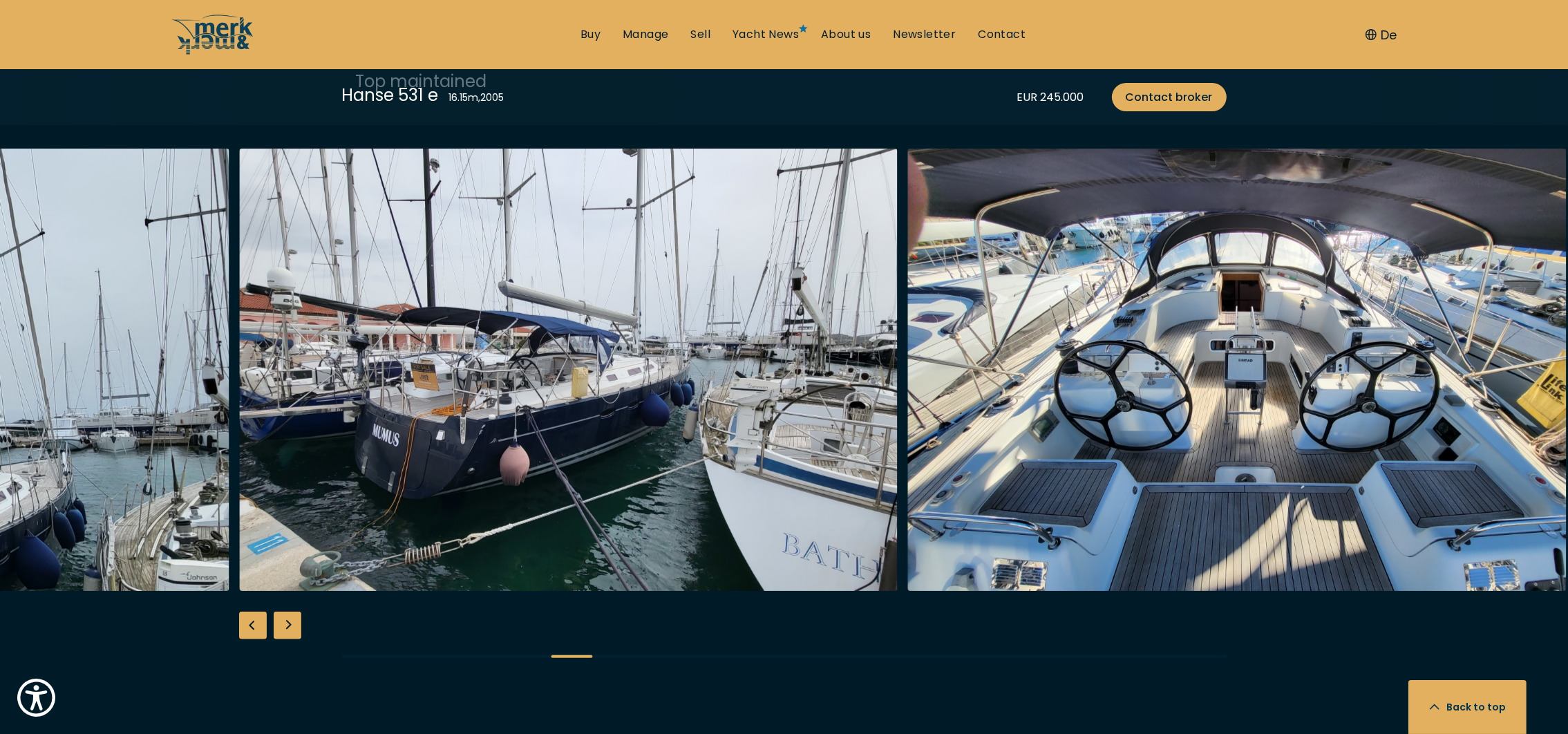
click at [291, 625] on div "Next slide" at bounding box center [288, 625] width 28 height 28
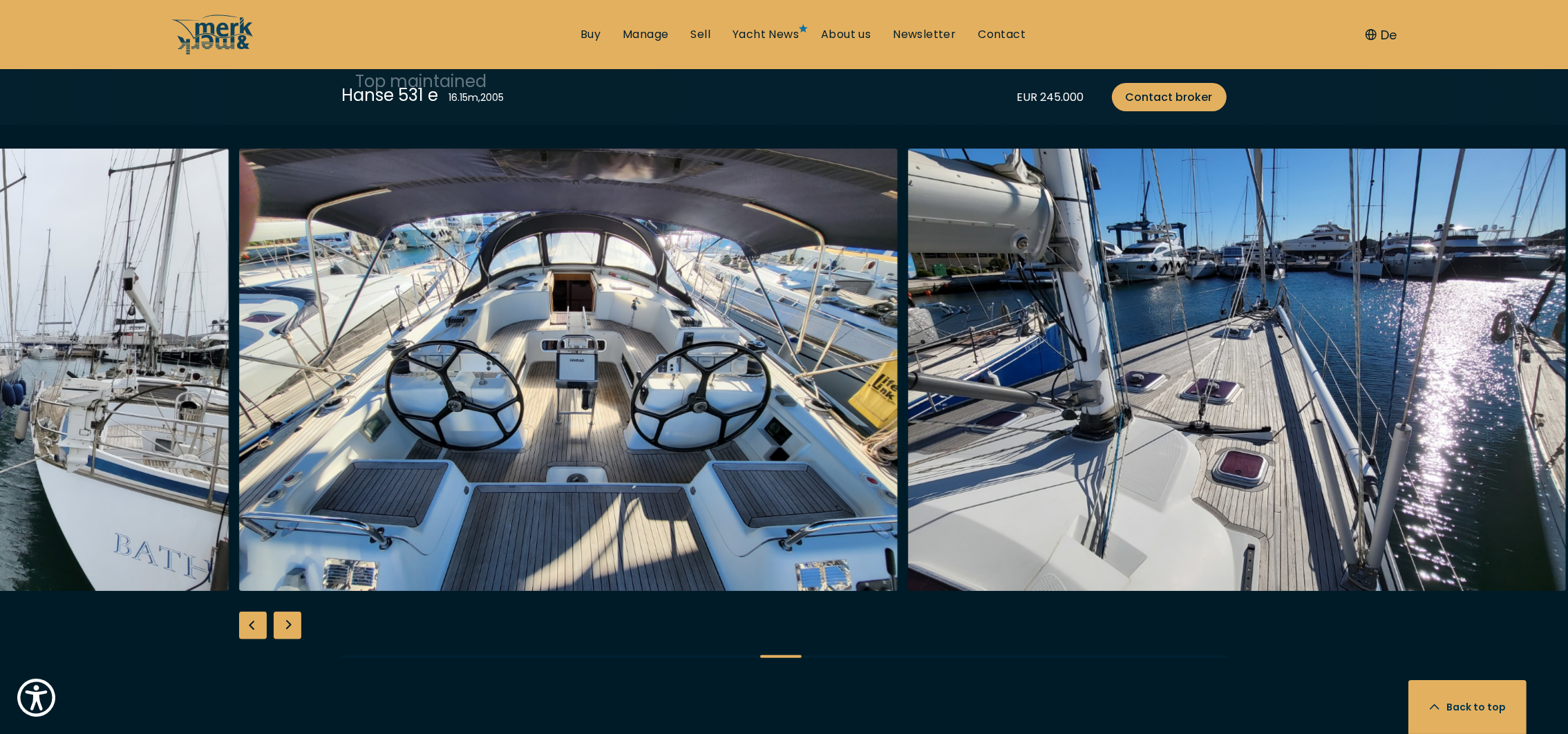
click at [291, 625] on div "Next slide" at bounding box center [288, 625] width 28 height 28
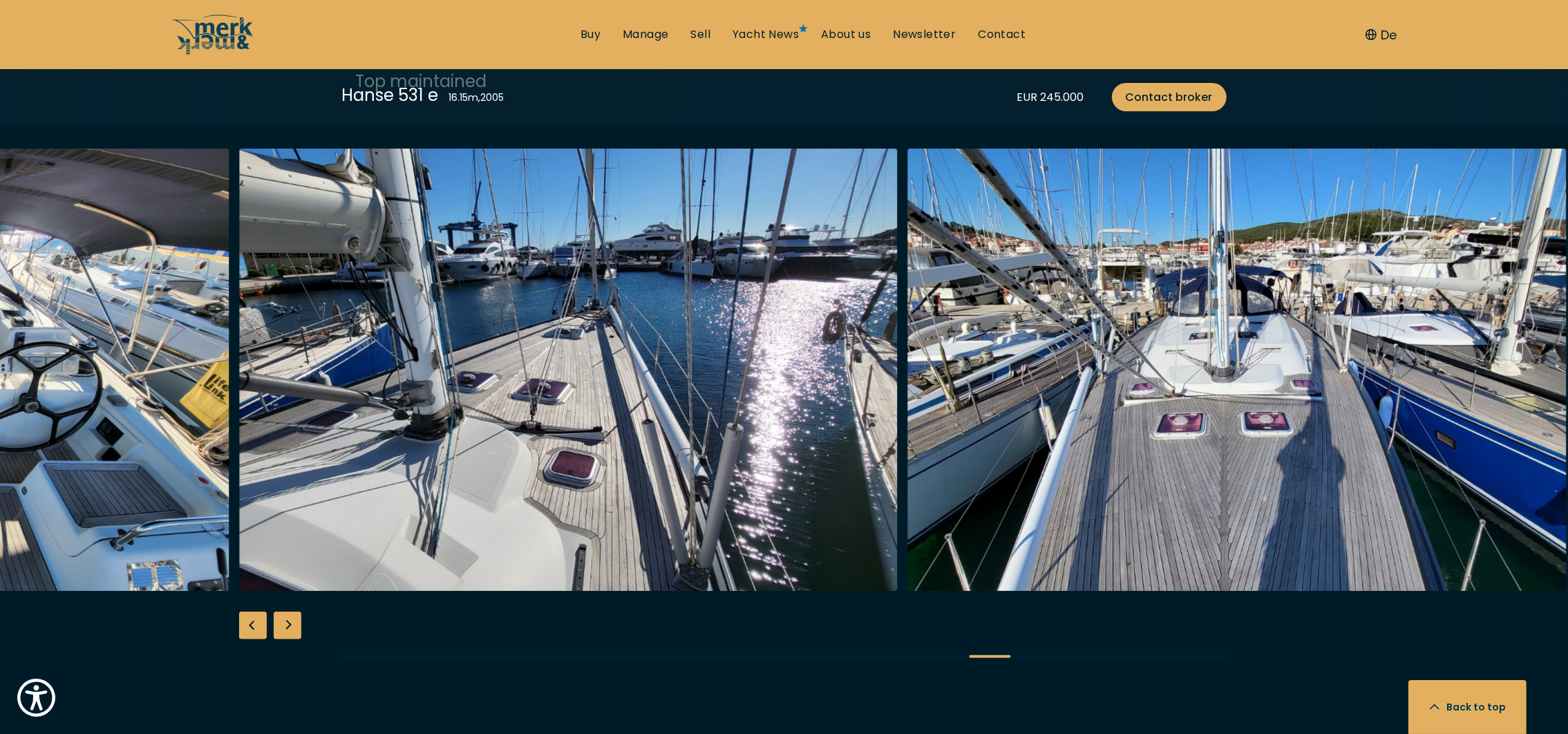
click at [291, 625] on div "Next slide" at bounding box center [288, 625] width 28 height 28
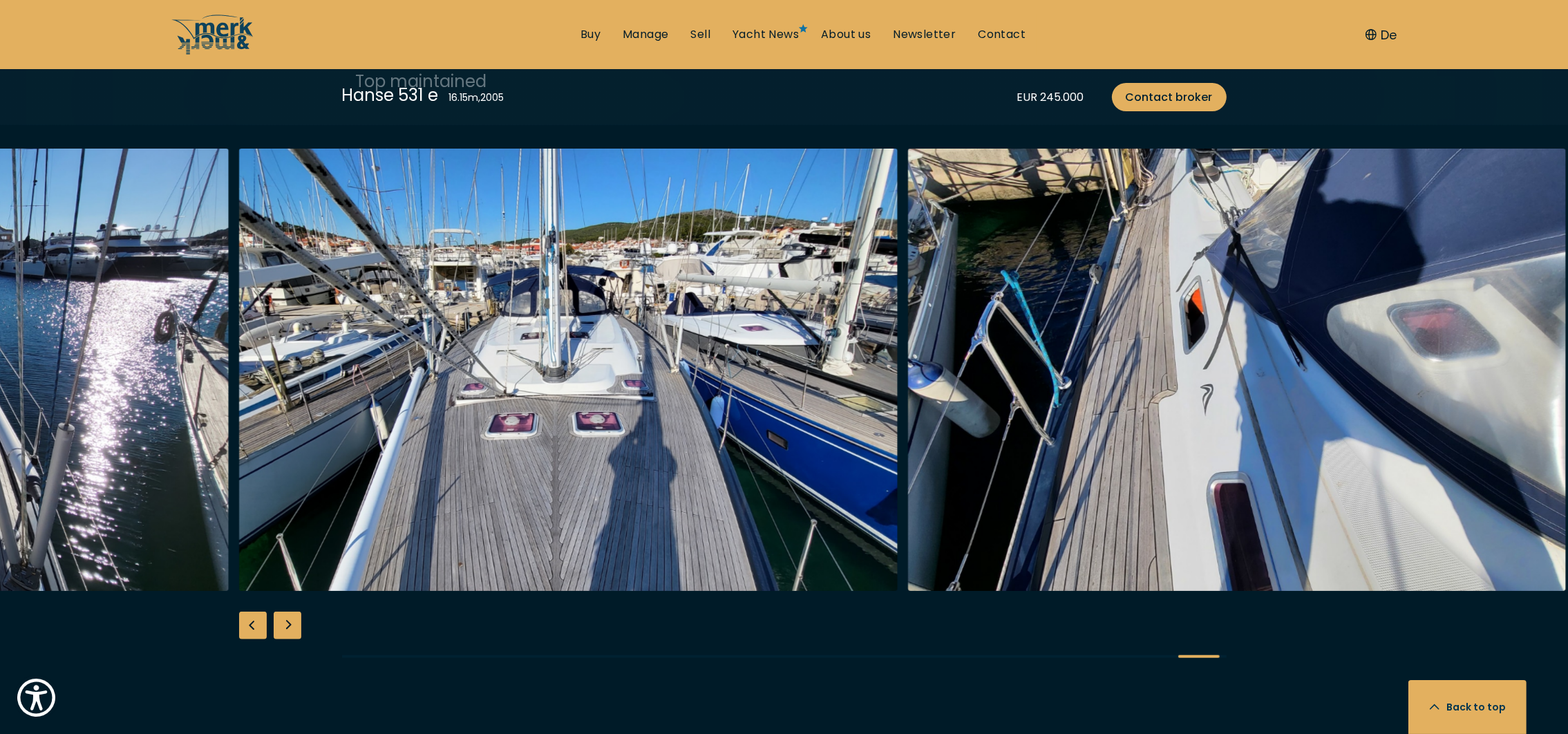
click at [291, 625] on div "Next slide" at bounding box center [288, 625] width 28 height 28
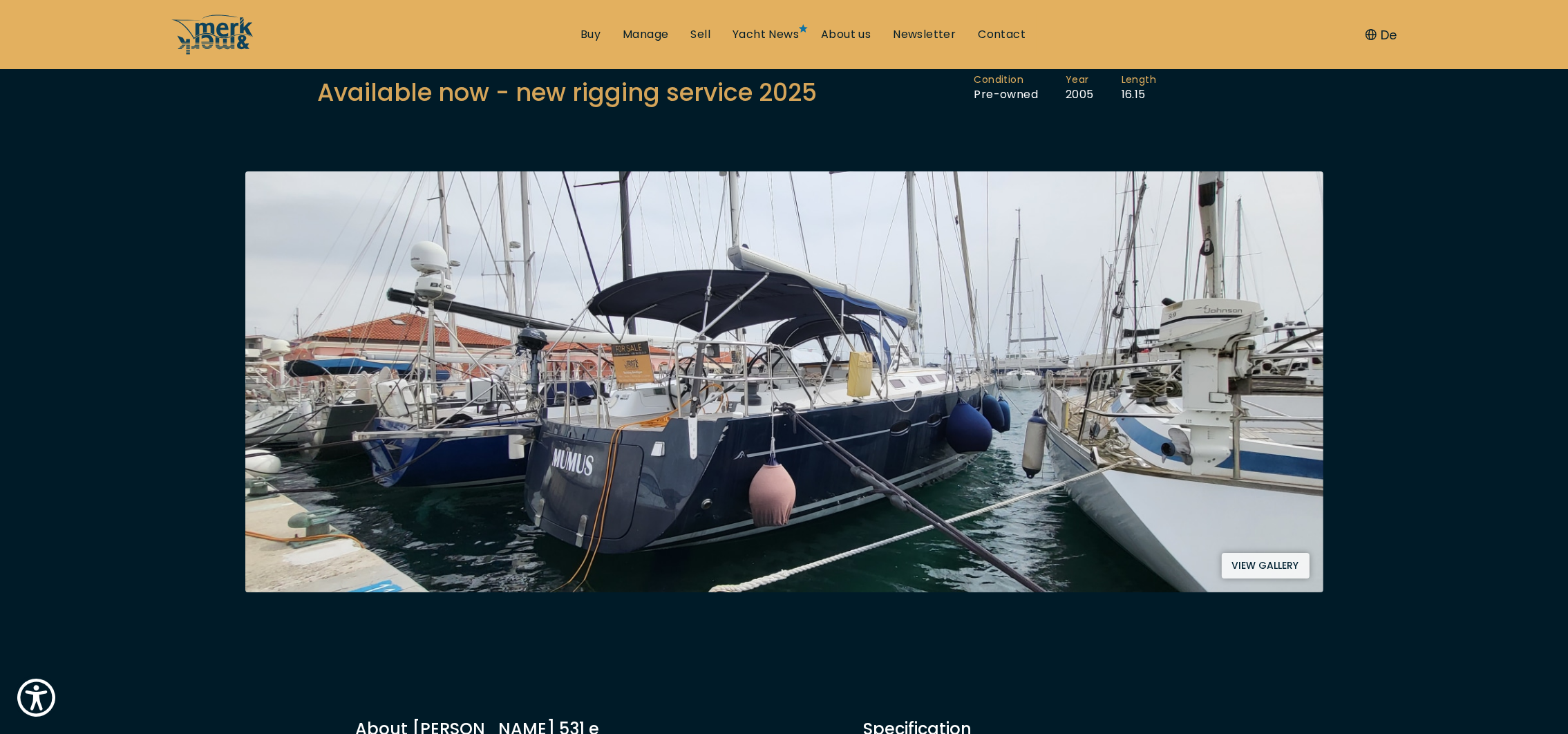
scroll to position [0, 0]
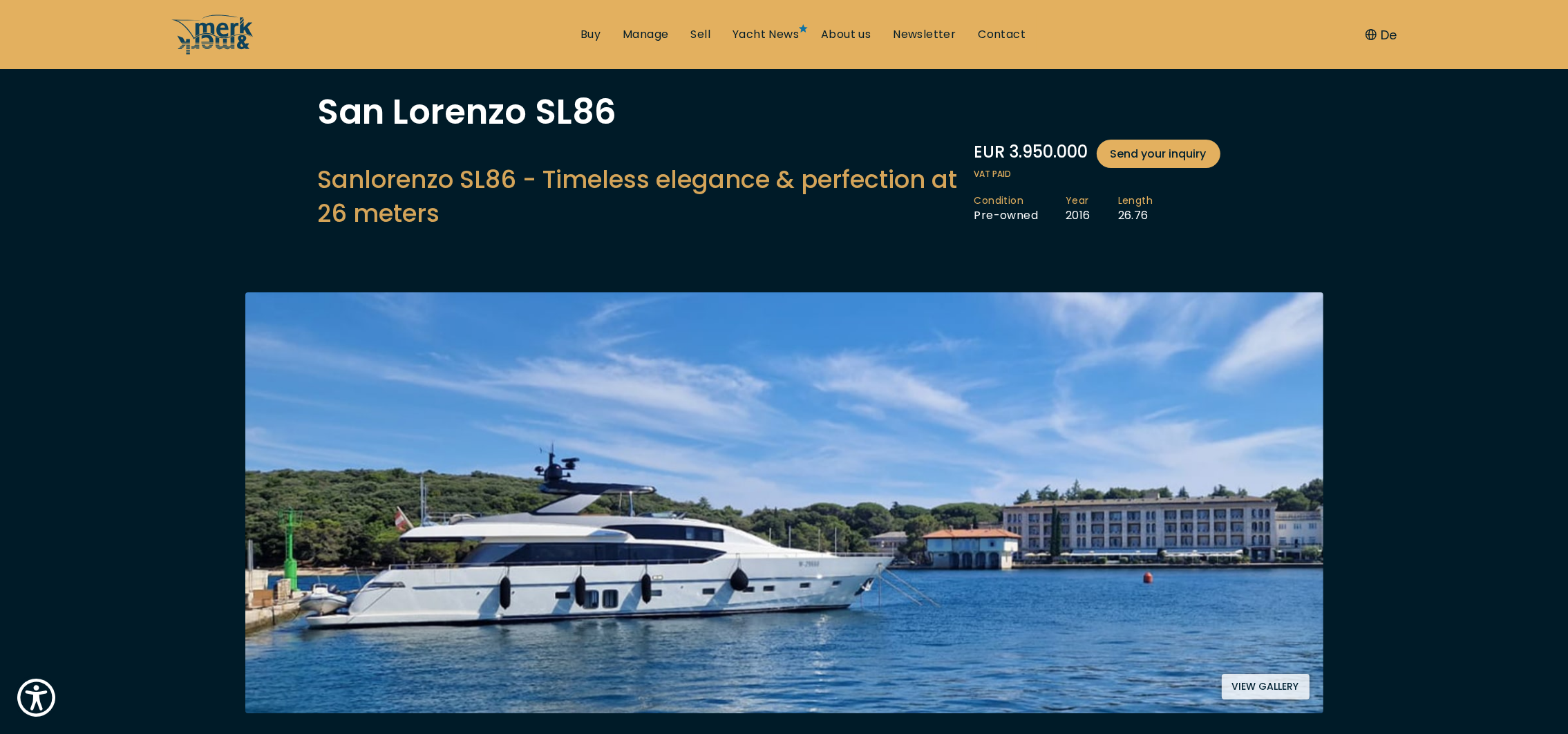
scroll to position [70, 0]
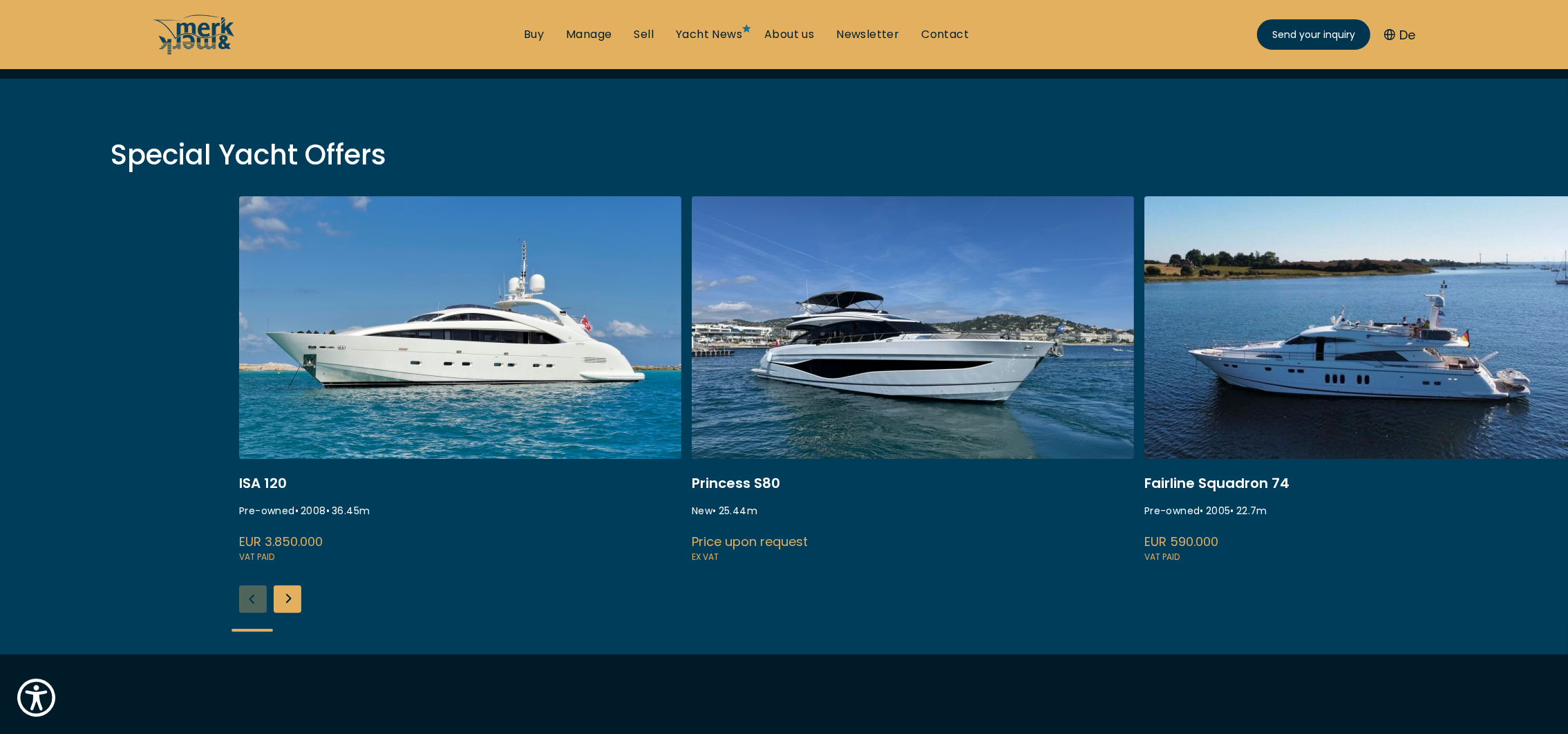
scroll to position [442, 0]
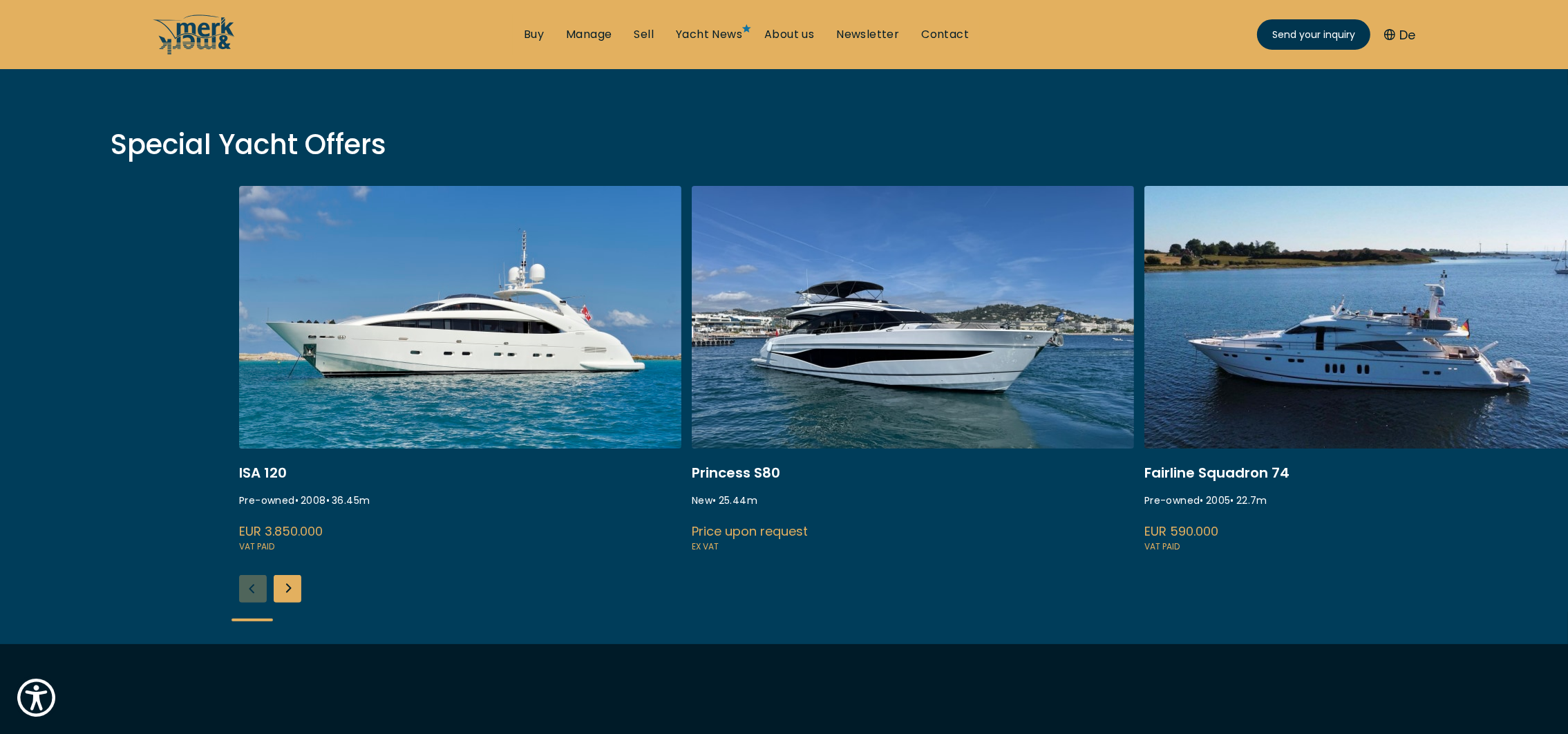
click at [289, 590] on div "Next slide" at bounding box center [288, 589] width 28 height 28
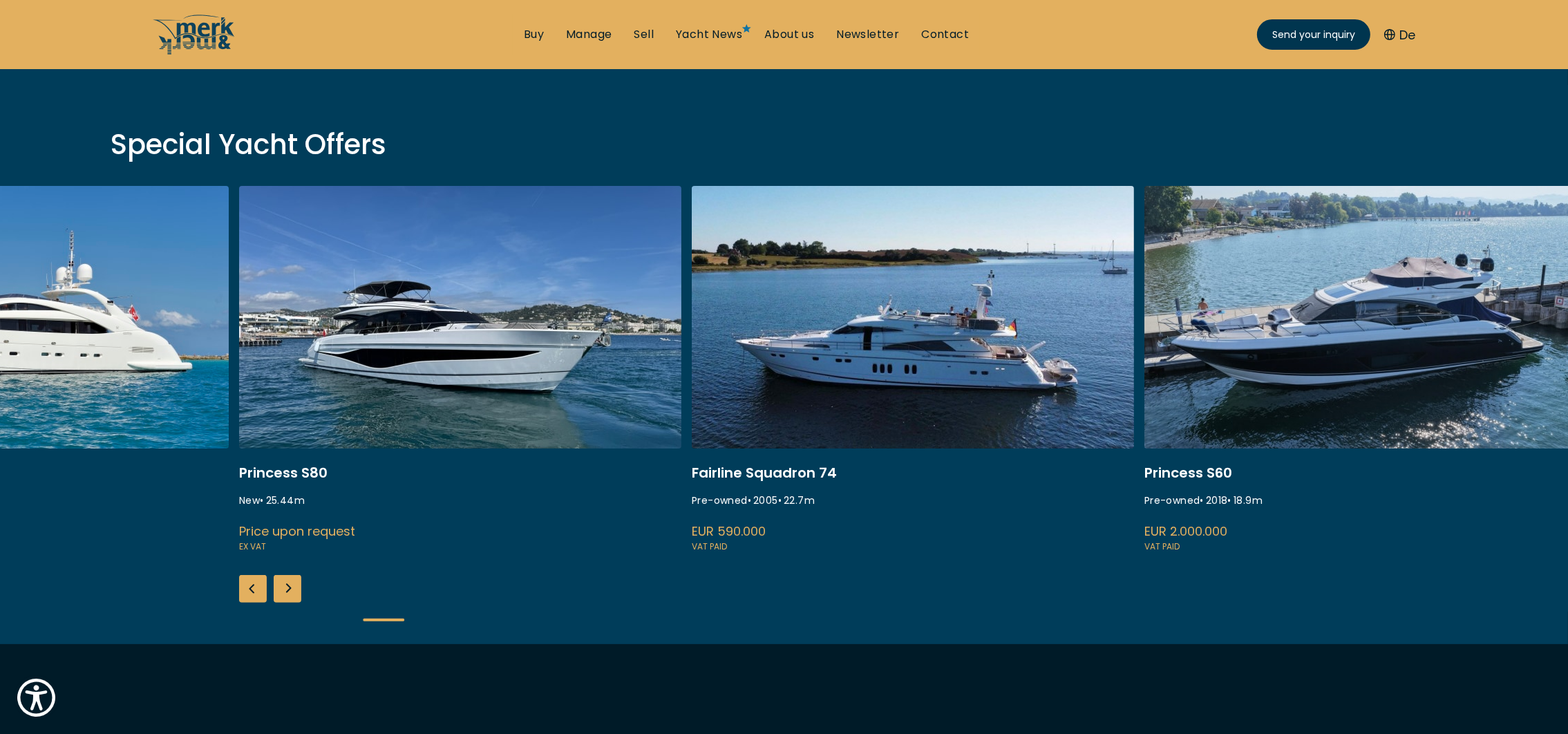
click at [289, 590] on div "Next slide" at bounding box center [288, 589] width 28 height 28
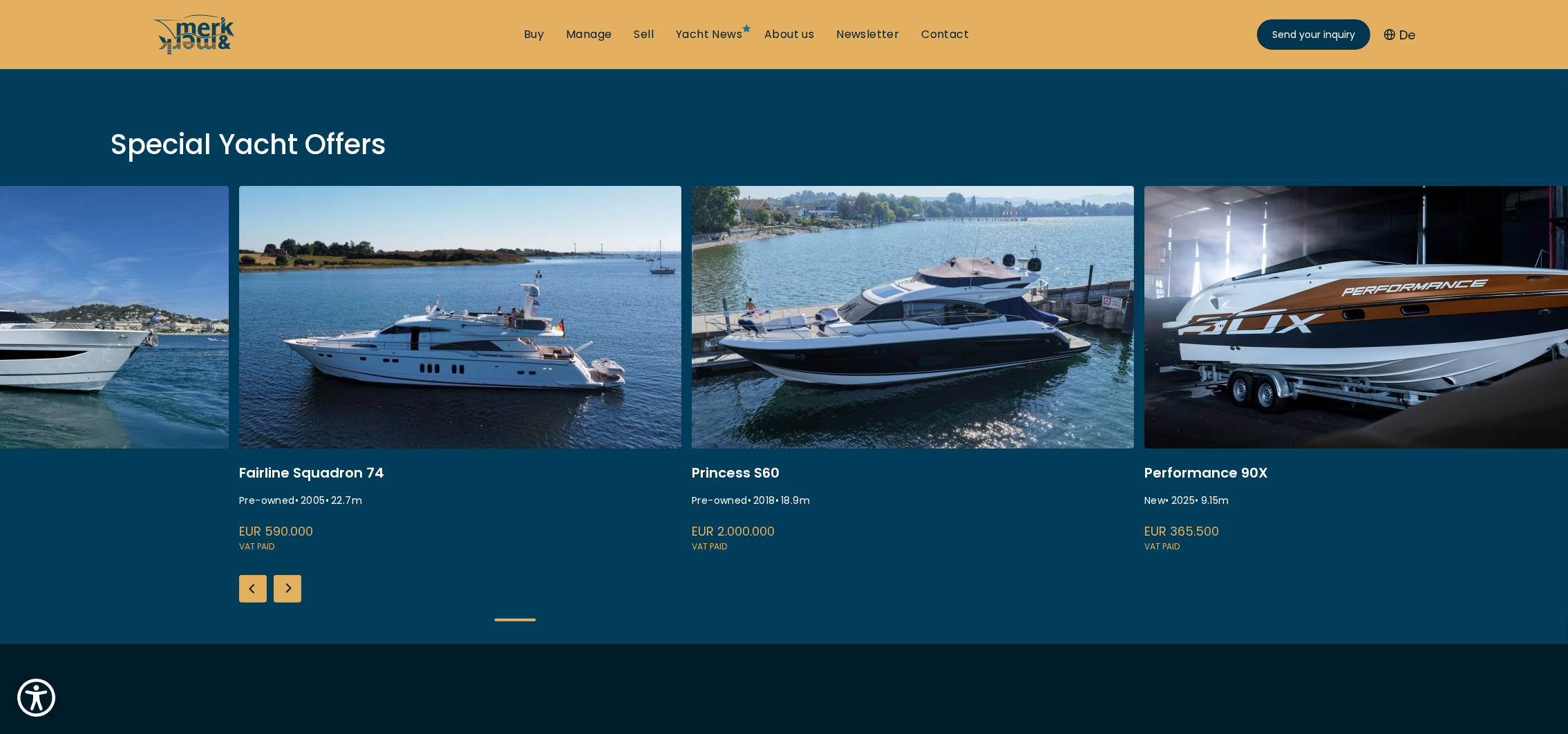
click at [289, 590] on div "Next slide" at bounding box center [288, 589] width 28 height 28
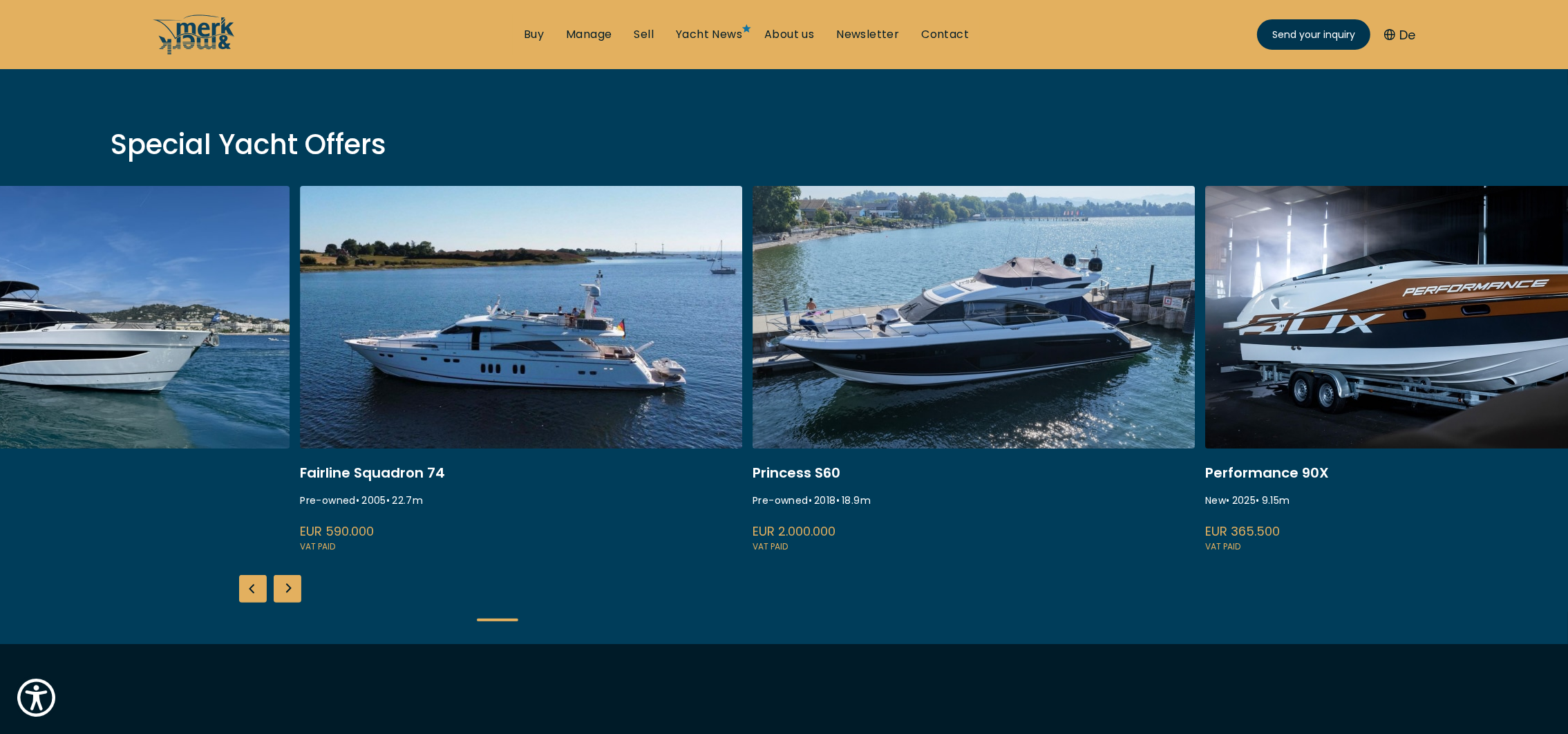
click at [289, 590] on div "Next slide" at bounding box center [288, 589] width 28 height 28
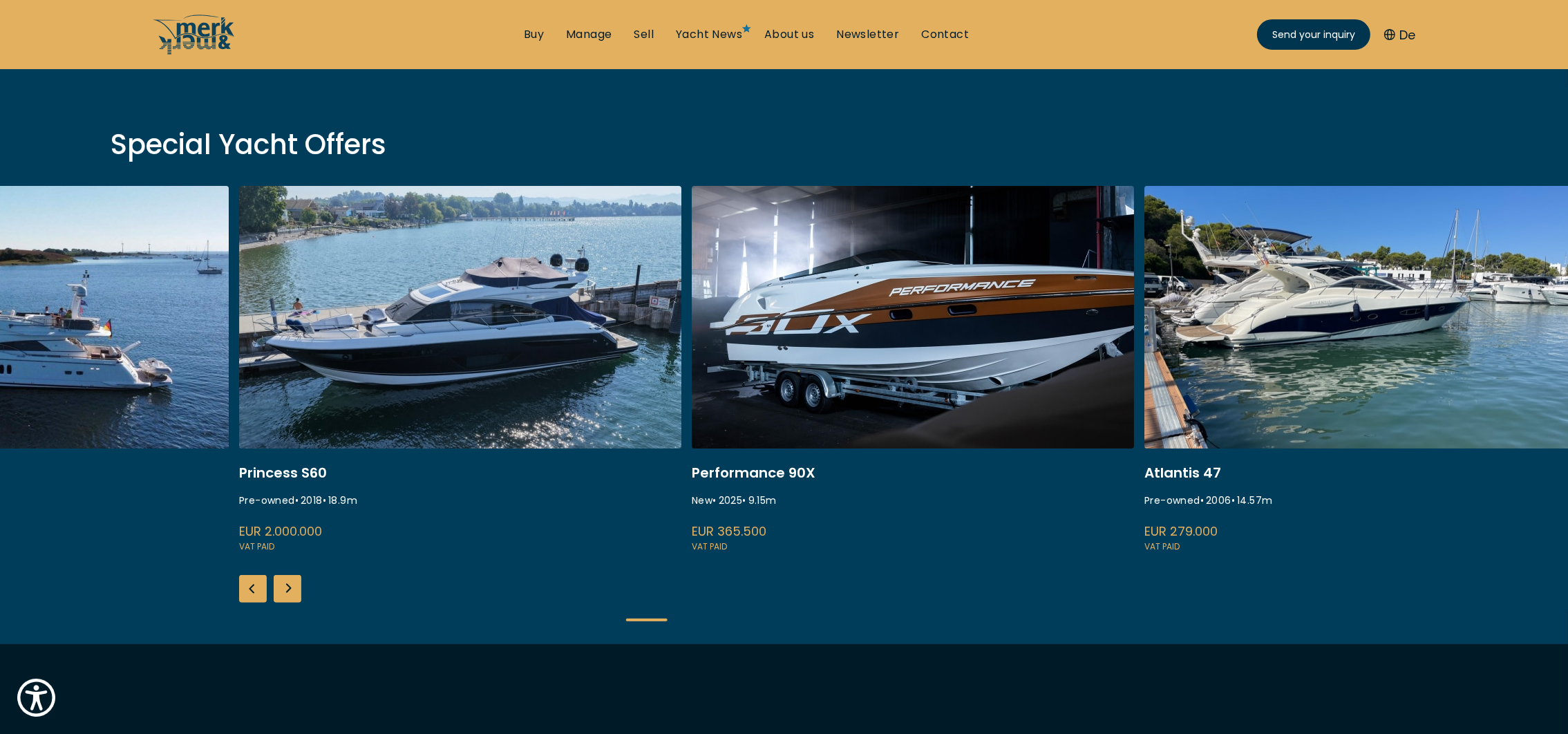
click at [289, 590] on div "Next slide" at bounding box center [288, 589] width 28 height 28
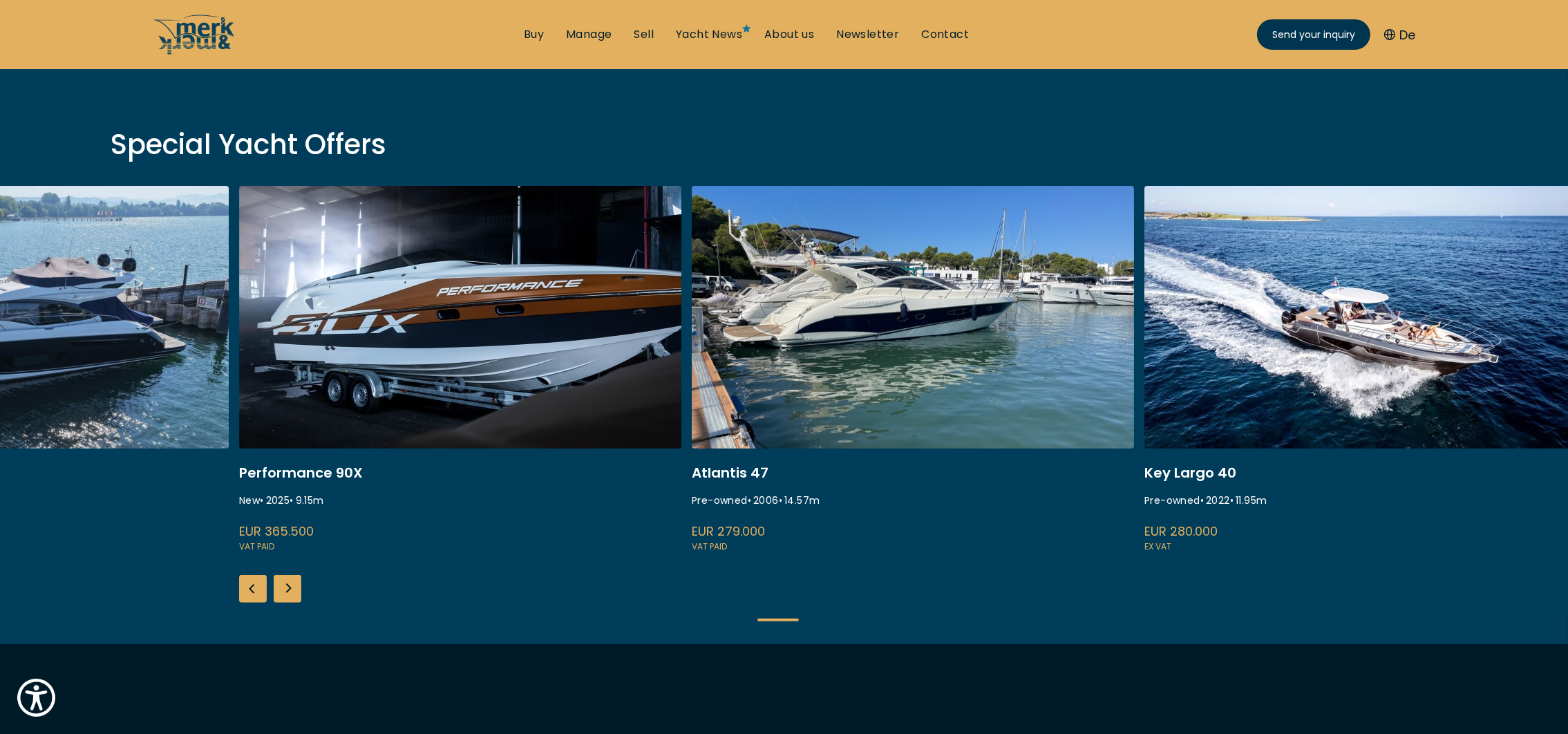
click at [289, 590] on div "Next slide" at bounding box center [288, 589] width 28 height 28
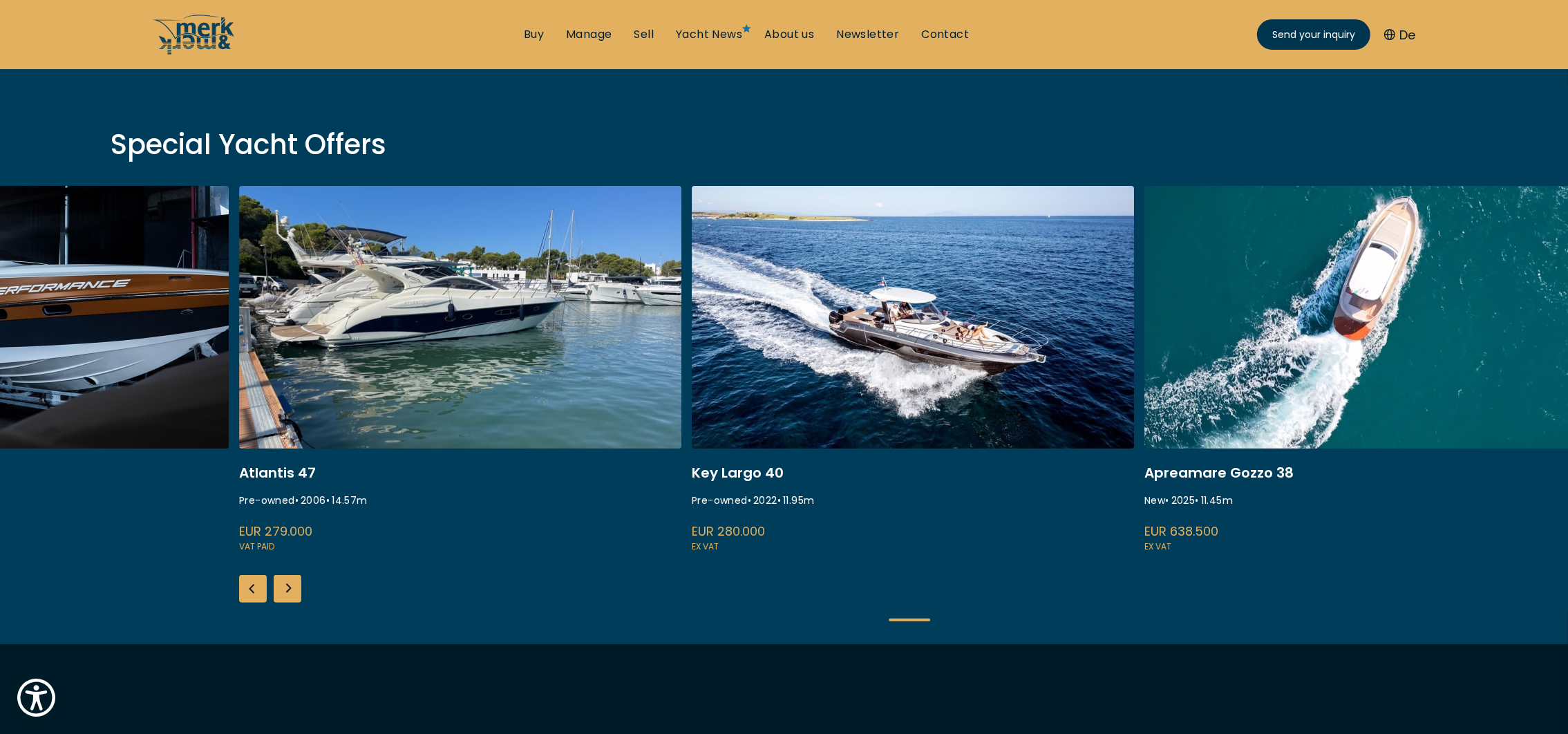
click at [289, 590] on div "Next slide" at bounding box center [288, 589] width 28 height 28
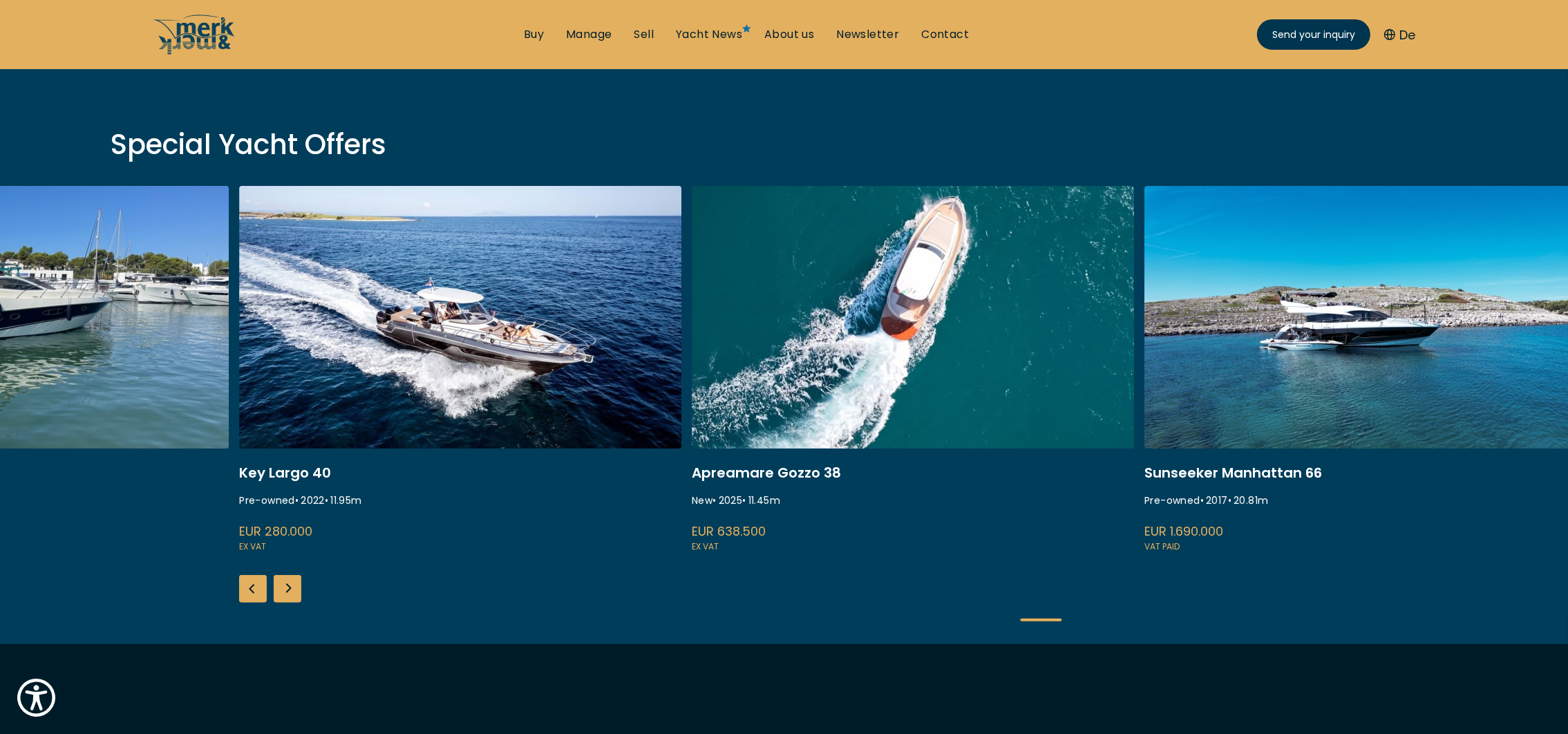
click at [289, 590] on div "Next slide" at bounding box center [288, 589] width 28 height 28
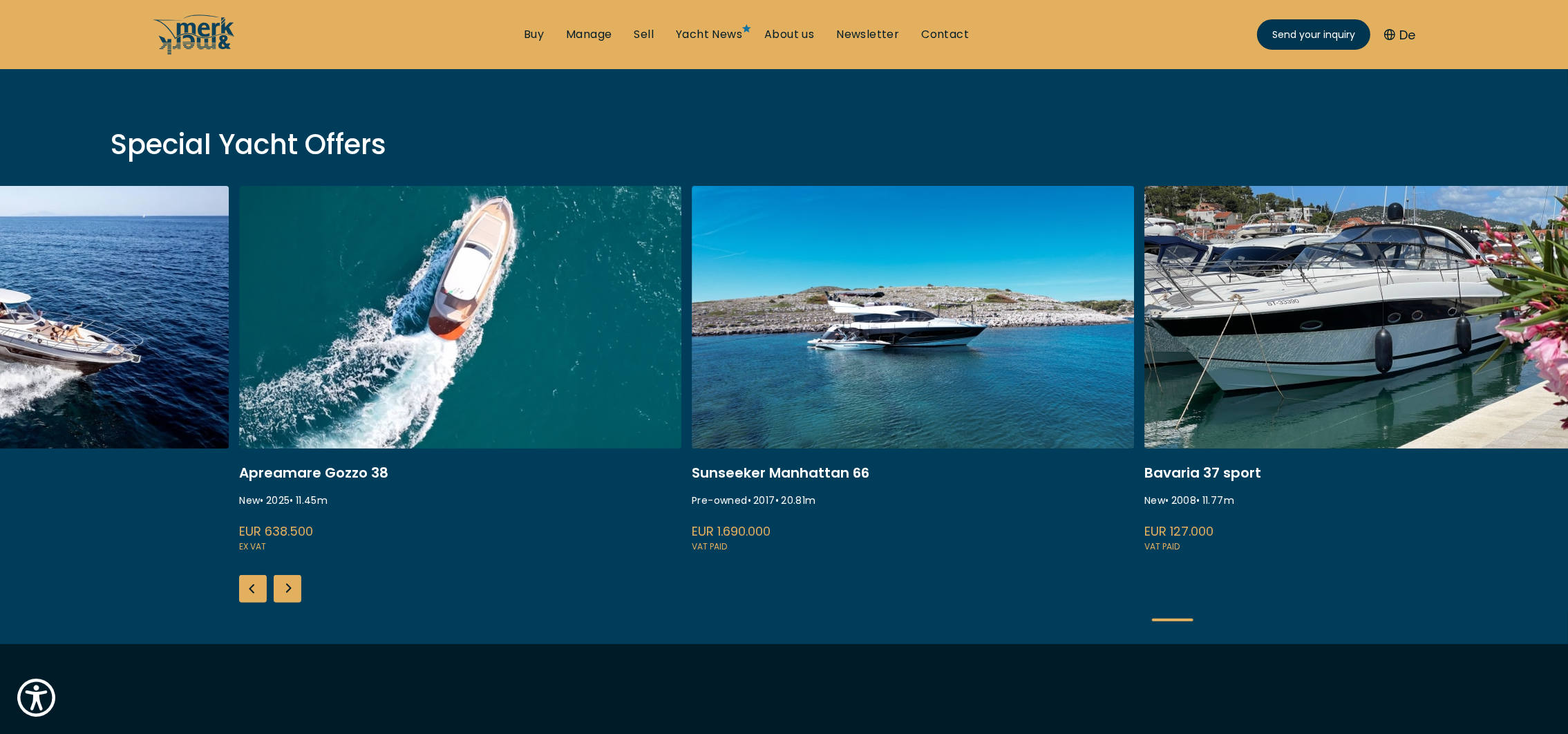
click at [289, 590] on div "Next slide" at bounding box center [288, 589] width 28 height 28
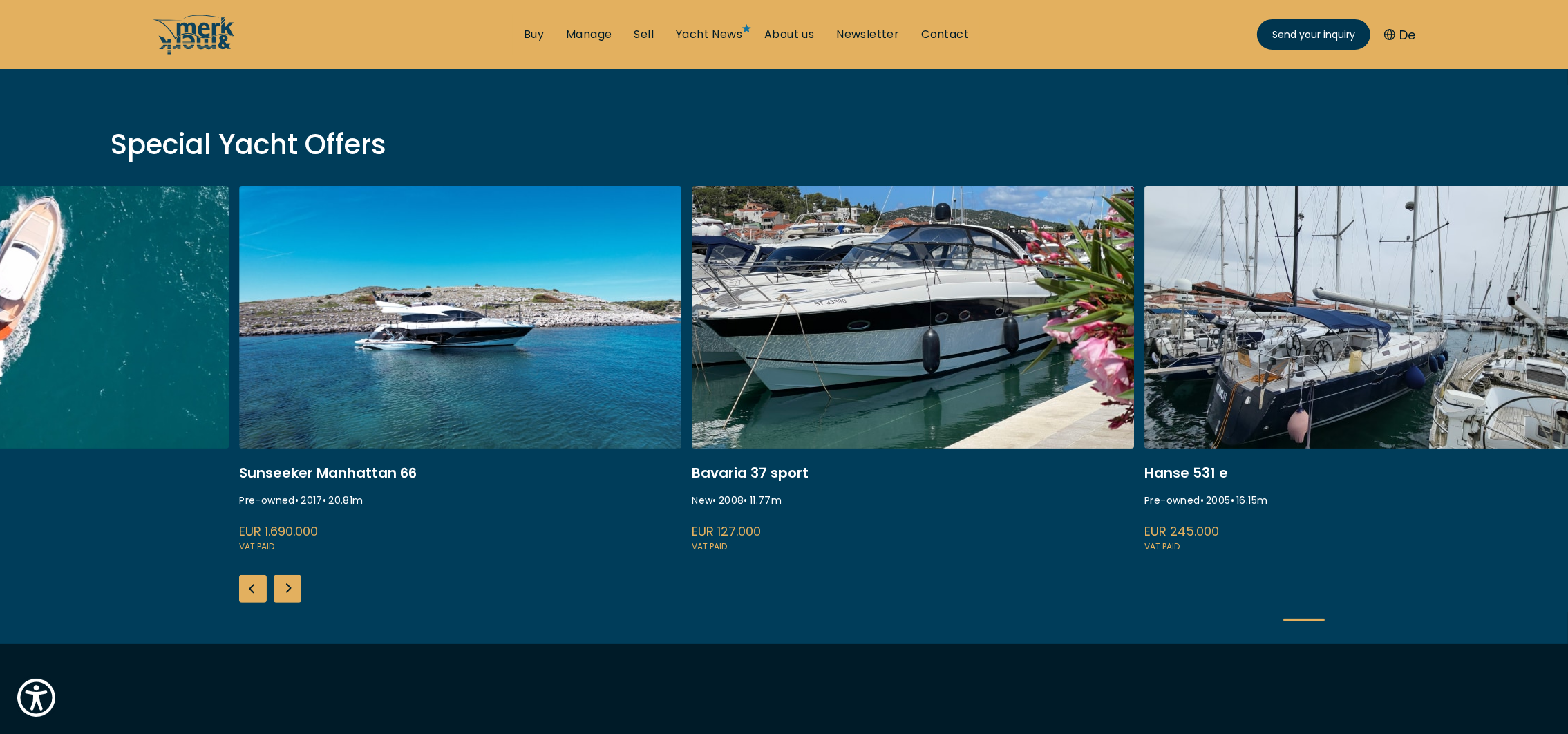
click at [289, 590] on div "Next slide" at bounding box center [288, 589] width 28 height 28
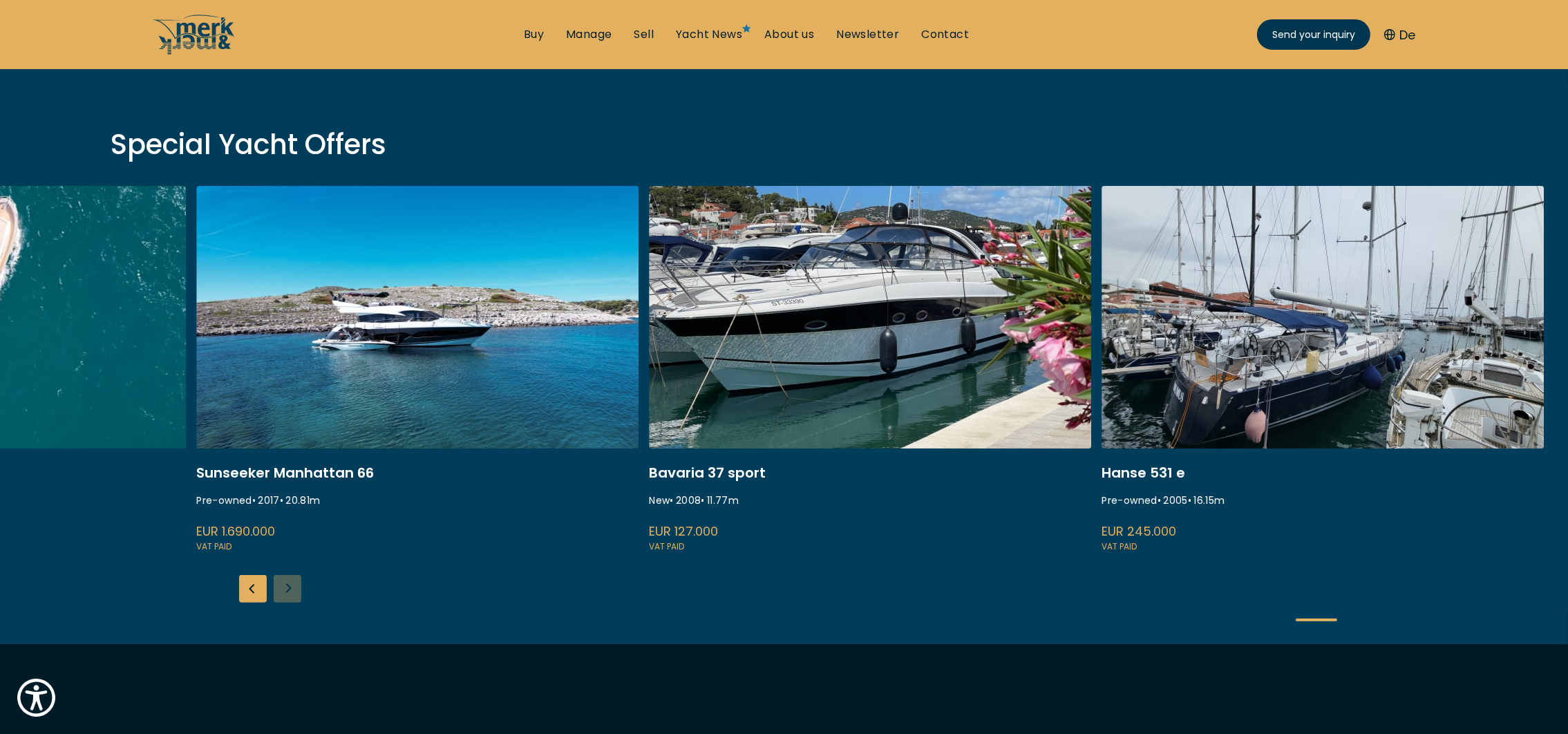
click at [289, 590] on div "ISA 120 Pre-owned • 2008 • 36.45 m EUR 3.850.000 VAT paid Princess S80 New • 25…" at bounding box center [784, 415] width 1568 height 458
click at [247, 587] on div "Previous slide" at bounding box center [253, 589] width 28 height 28
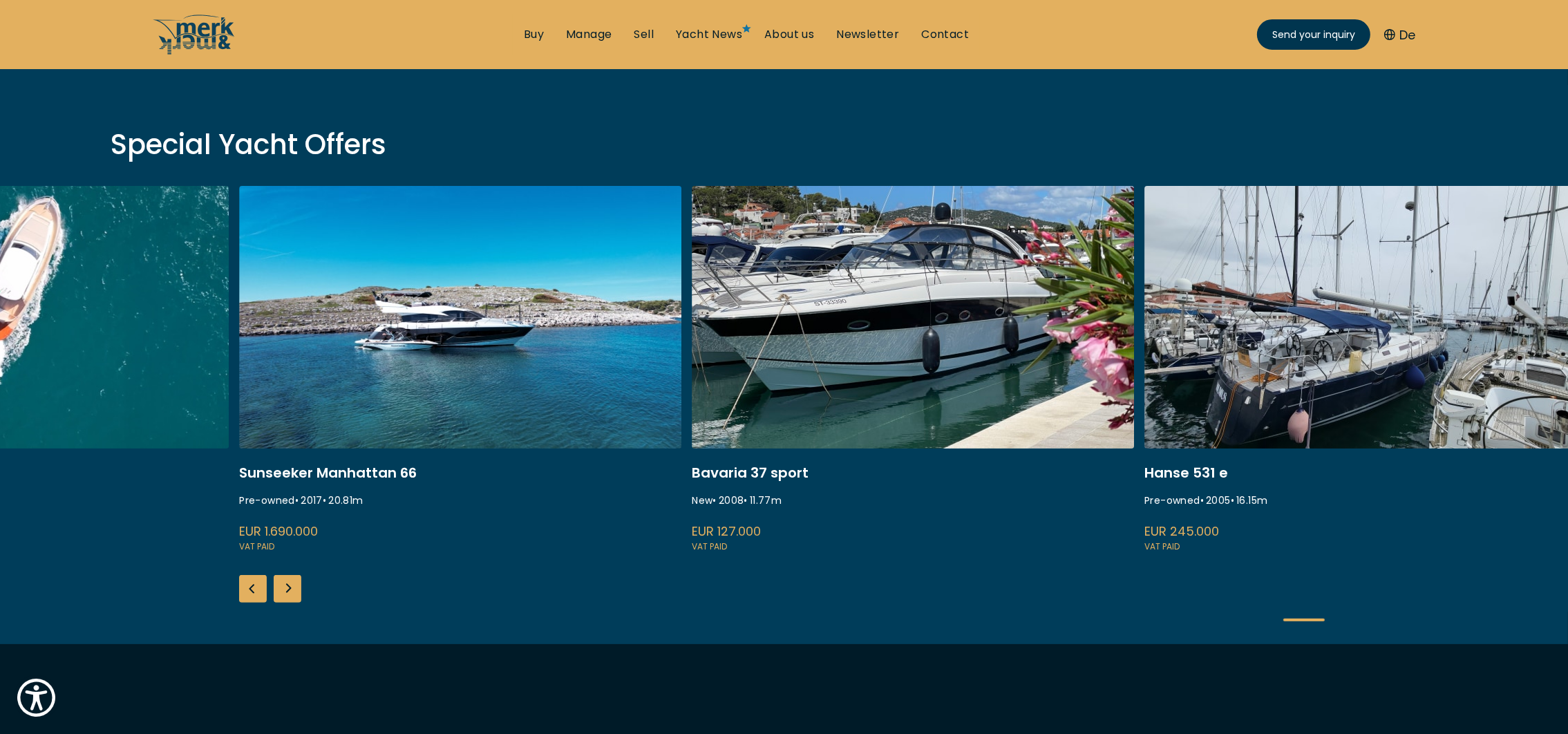
click at [247, 587] on div "Previous slide" at bounding box center [253, 589] width 28 height 28
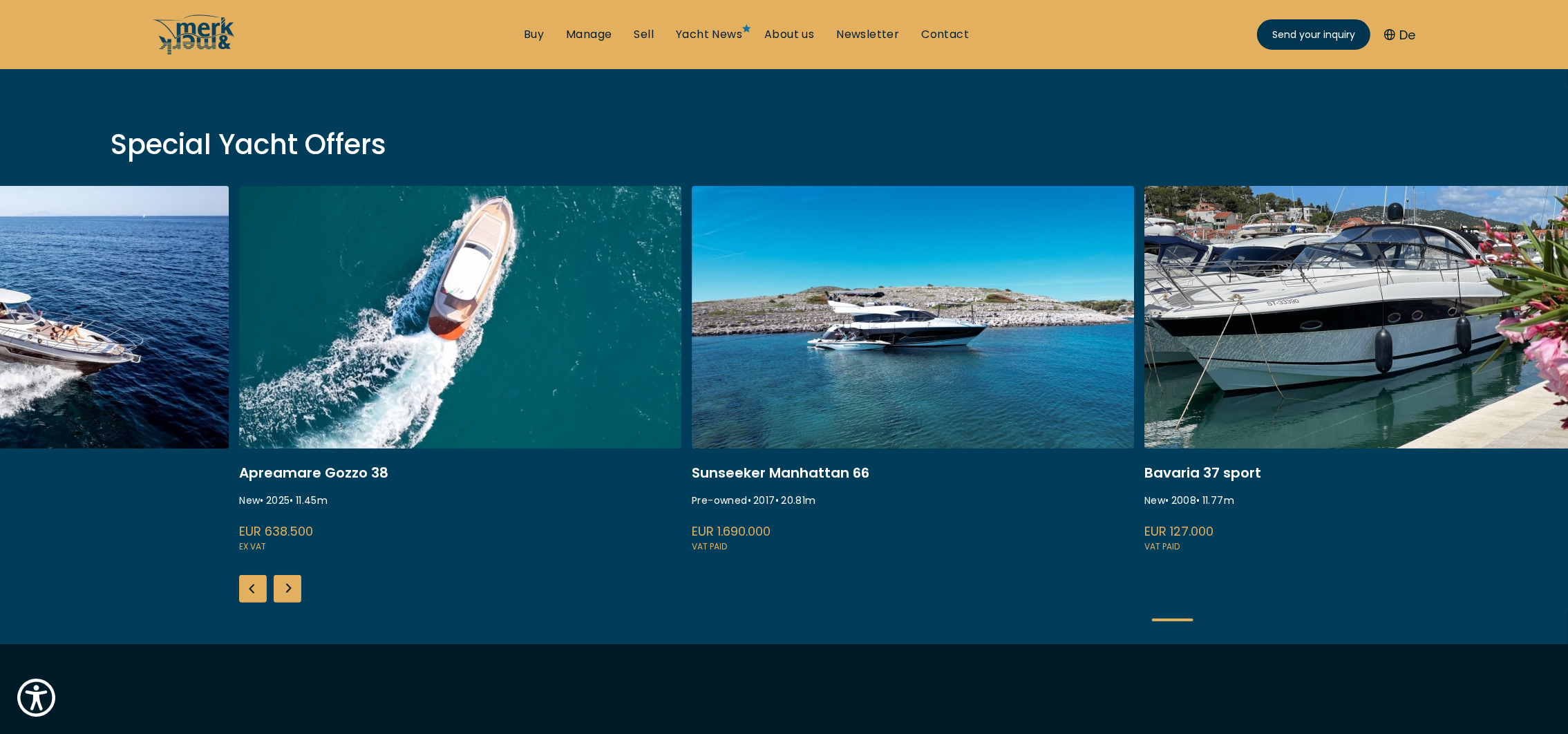
click at [247, 587] on div "Previous slide" at bounding box center [253, 589] width 28 height 28
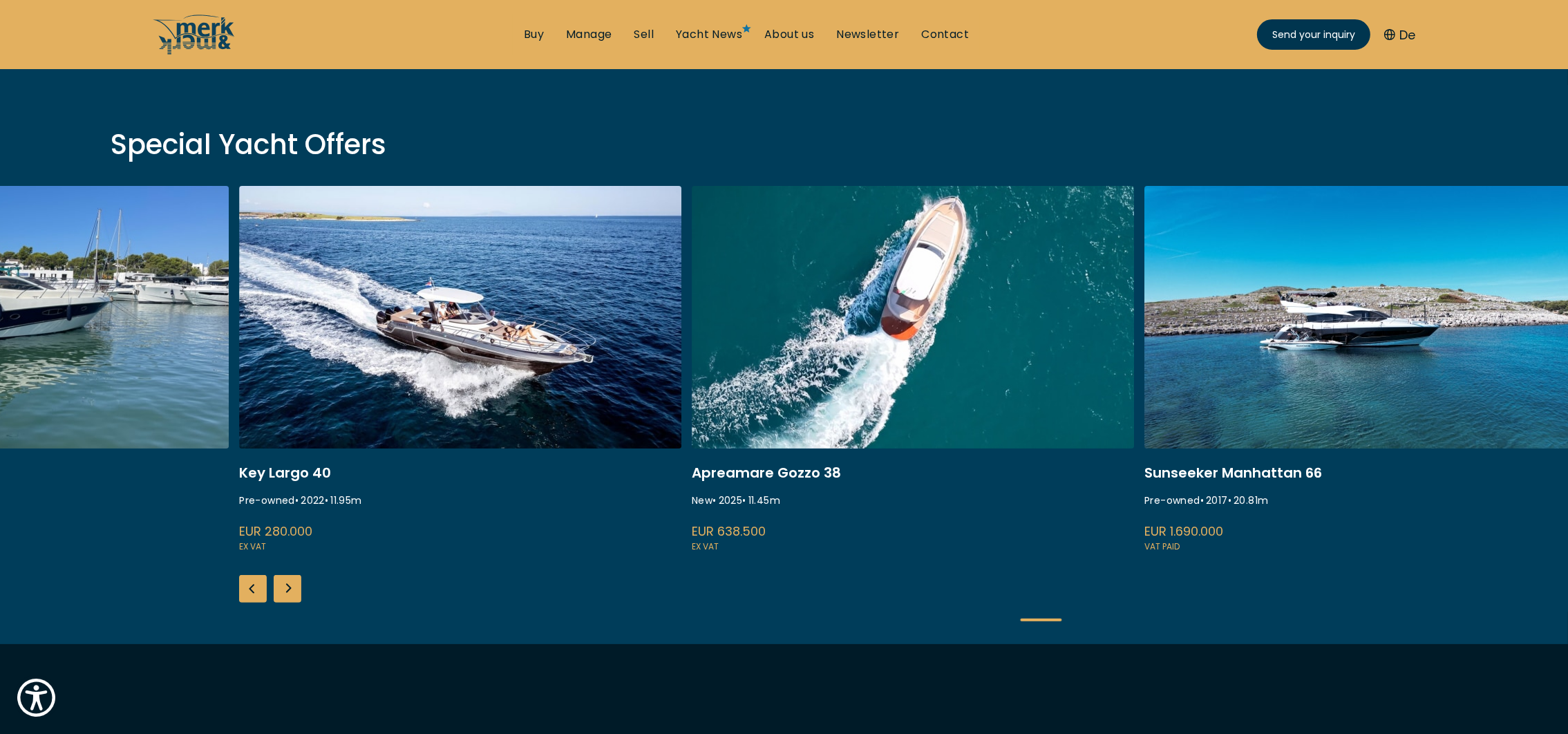
click at [247, 587] on div "Previous slide" at bounding box center [253, 589] width 28 height 28
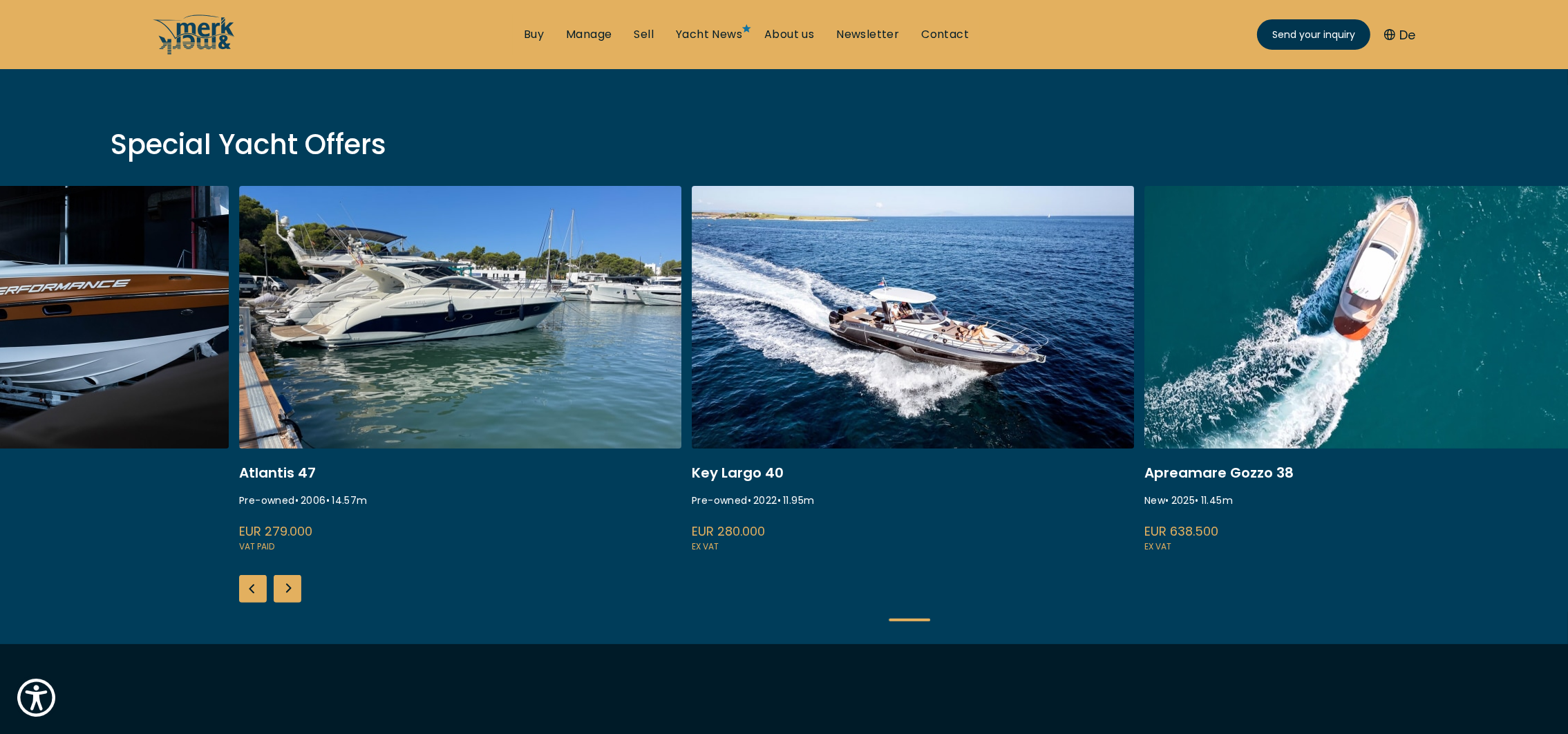
click at [289, 585] on div "Next slide" at bounding box center [288, 589] width 28 height 28
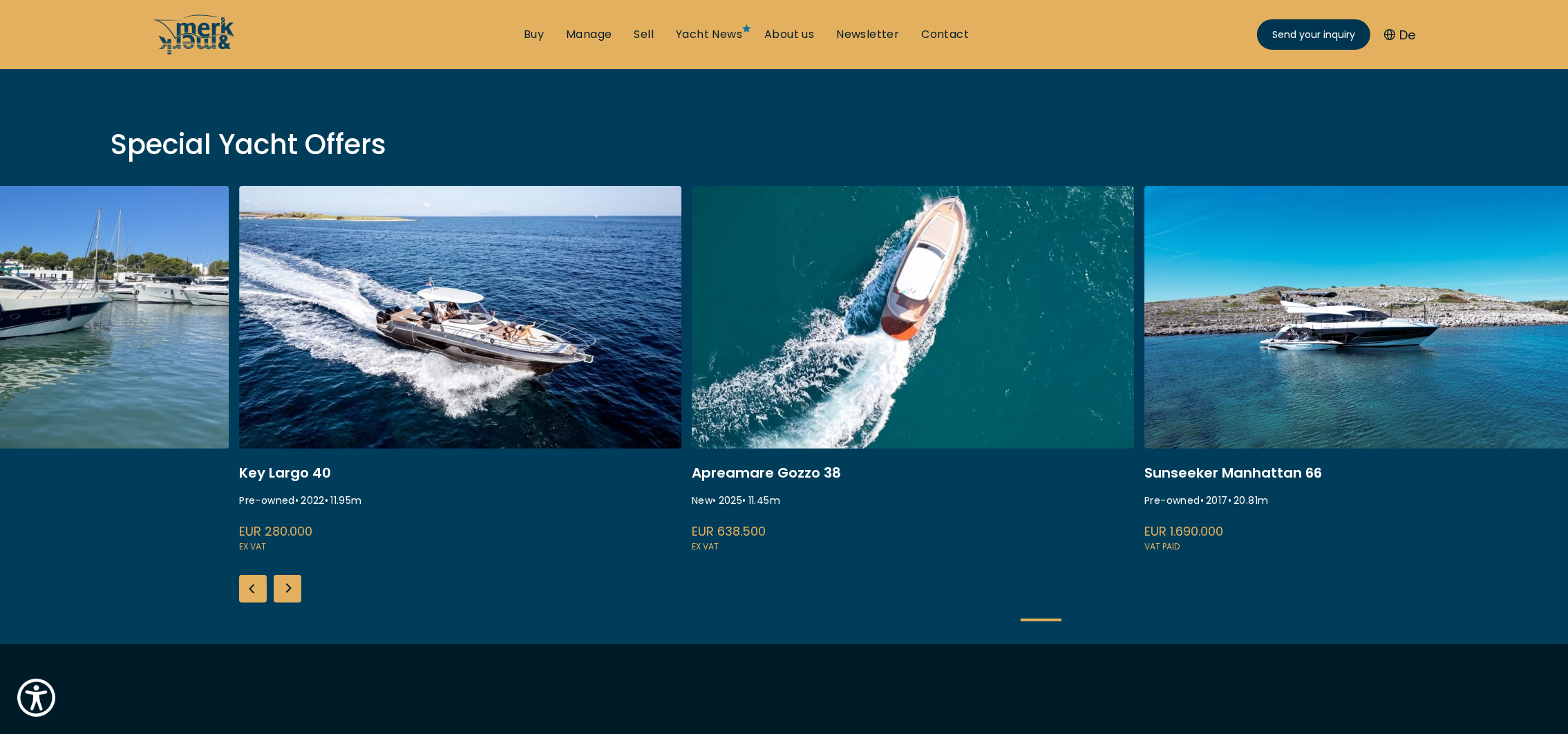
click at [289, 585] on div "Next slide" at bounding box center [288, 589] width 28 height 28
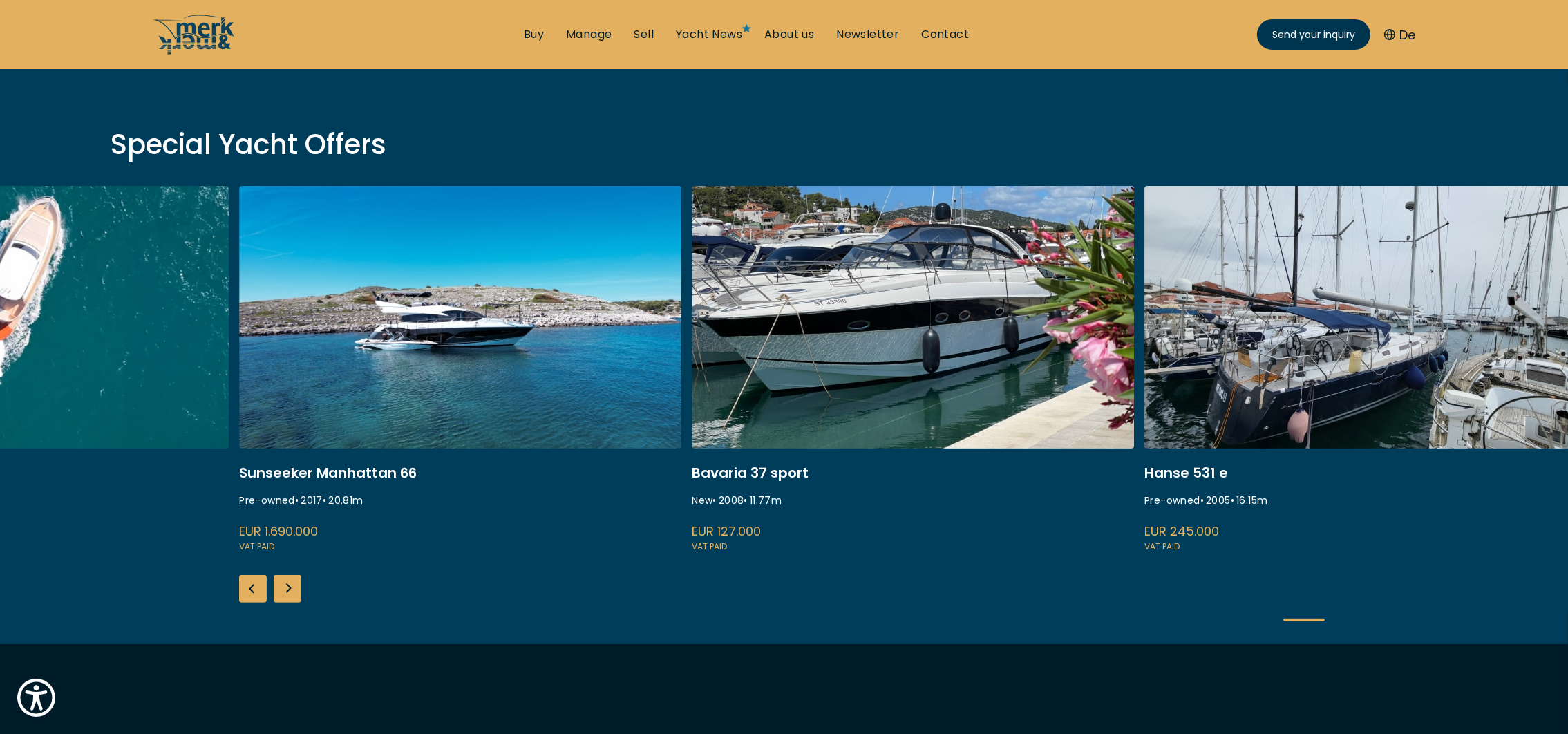
click at [289, 585] on div "Next slide" at bounding box center [288, 589] width 28 height 28
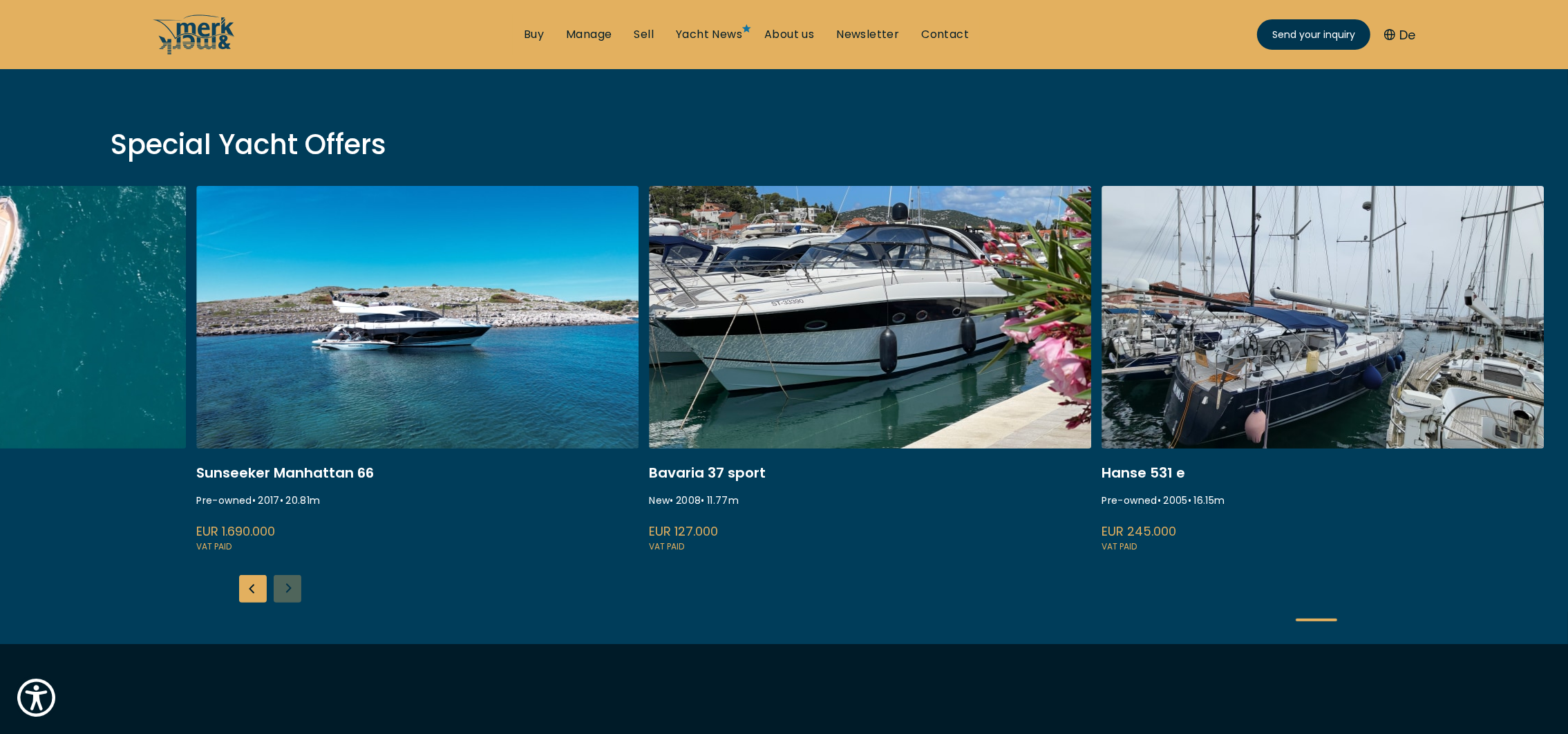
click at [289, 585] on div "ISA 120 Pre-owned • 2008 • 36.45 m EUR 3.850.000 VAT paid Princess S80 New • 25…" at bounding box center [784, 415] width 1568 height 458
click at [244, 595] on div "Previous slide" at bounding box center [253, 589] width 28 height 28
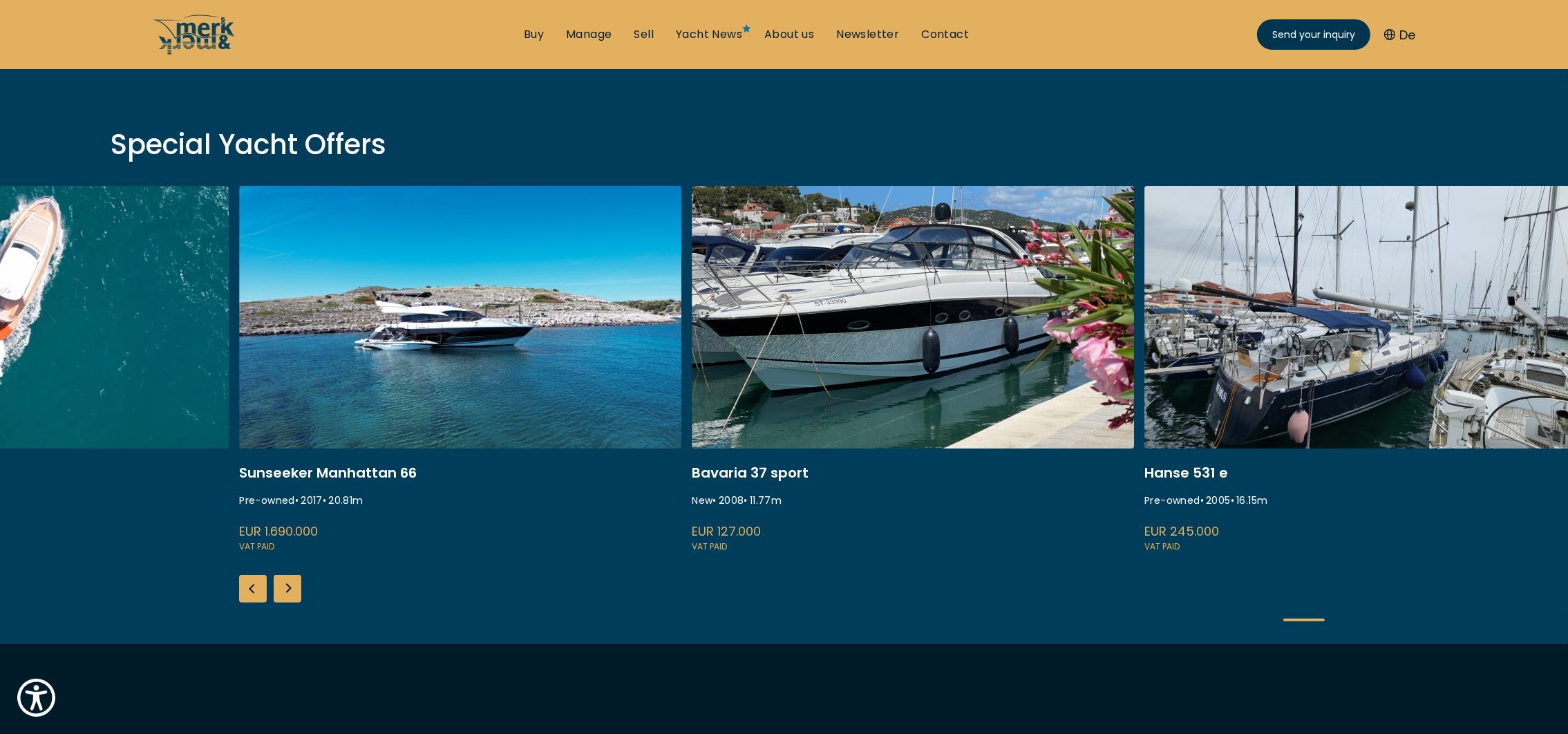
click at [244, 595] on div "Previous slide" at bounding box center [253, 589] width 28 height 28
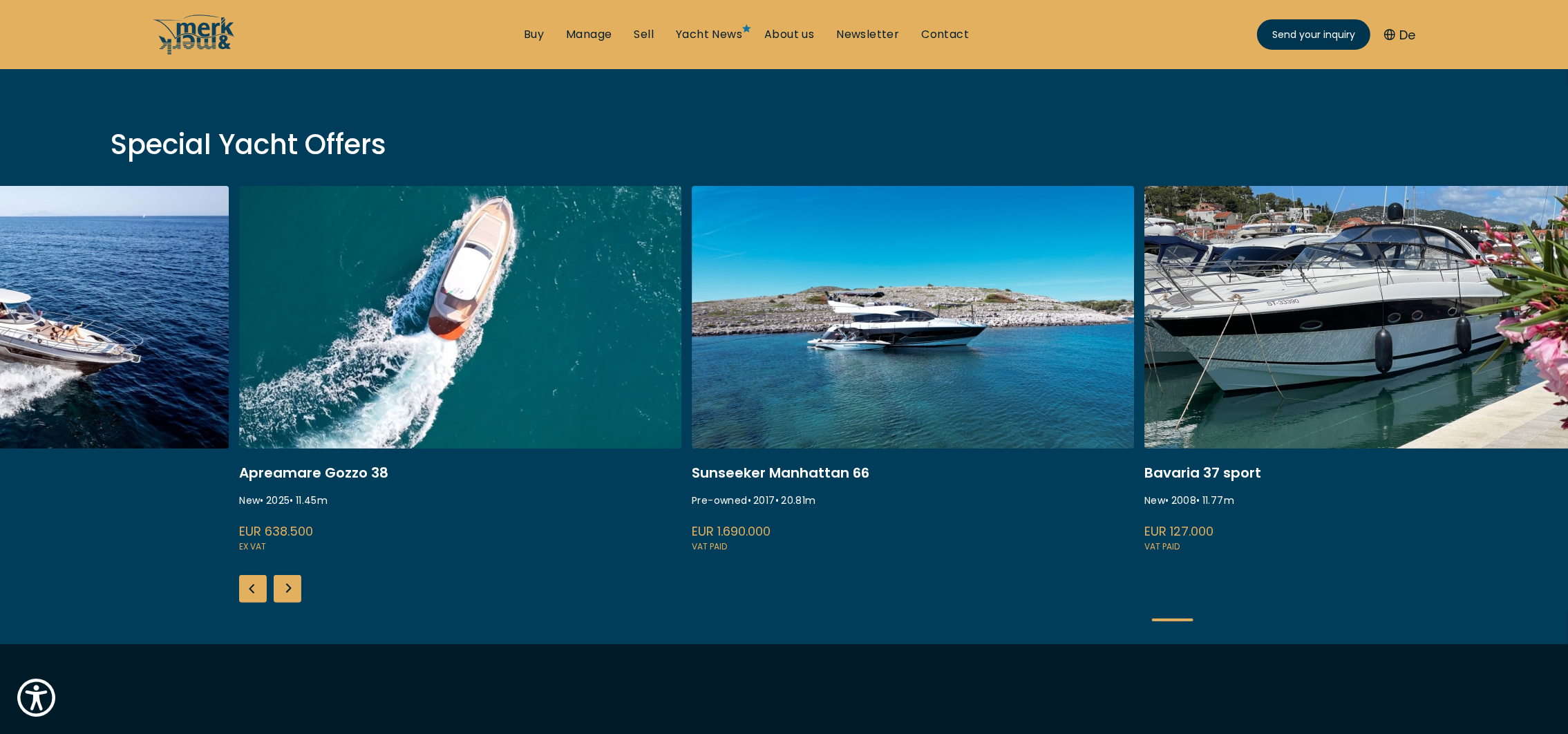
click at [244, 595] on div "Previous slide" at bounding box center [253, 589] width 28 height 28
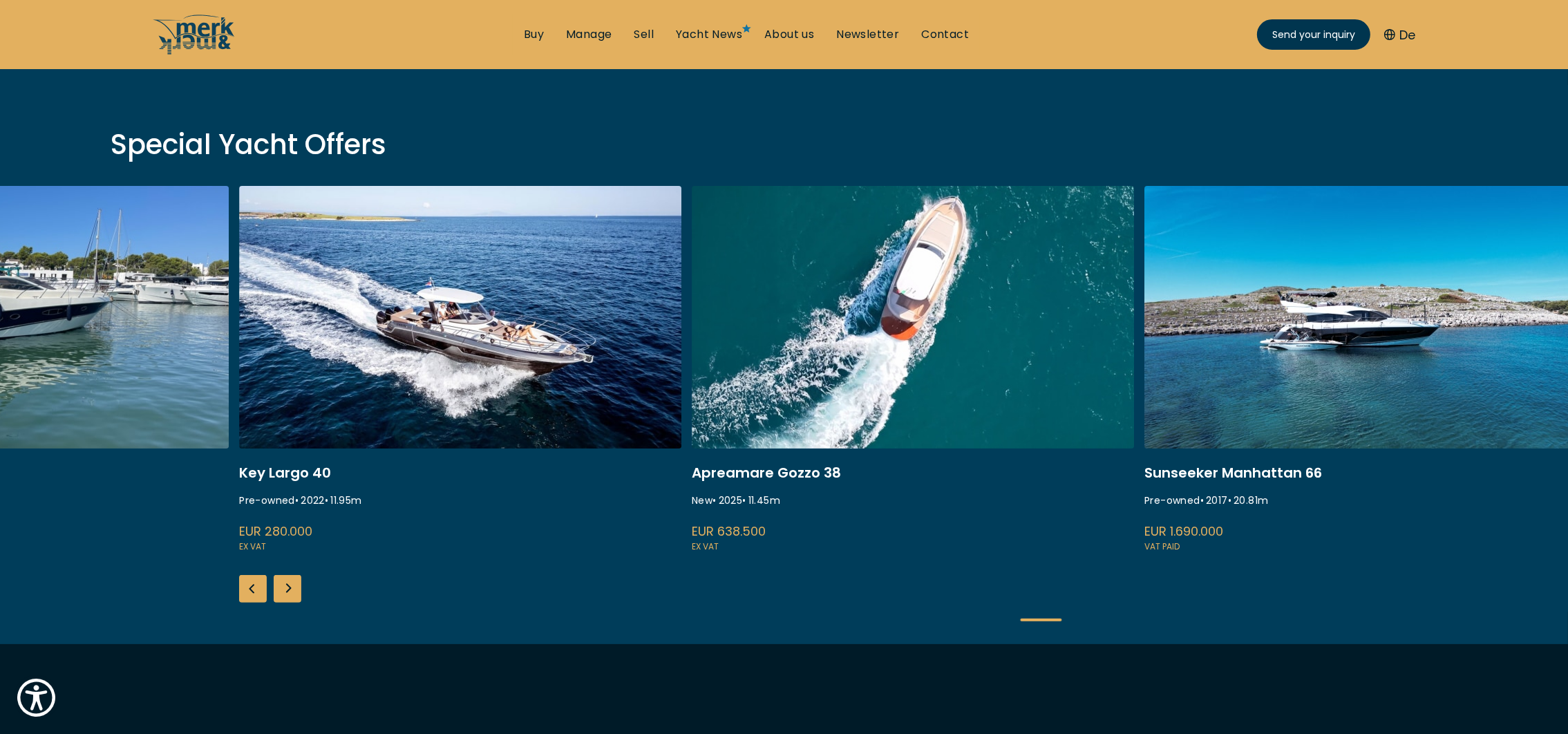
click at [244, 595] on div "Previous slide" at bounding box center [253, 589] width 28 height 28
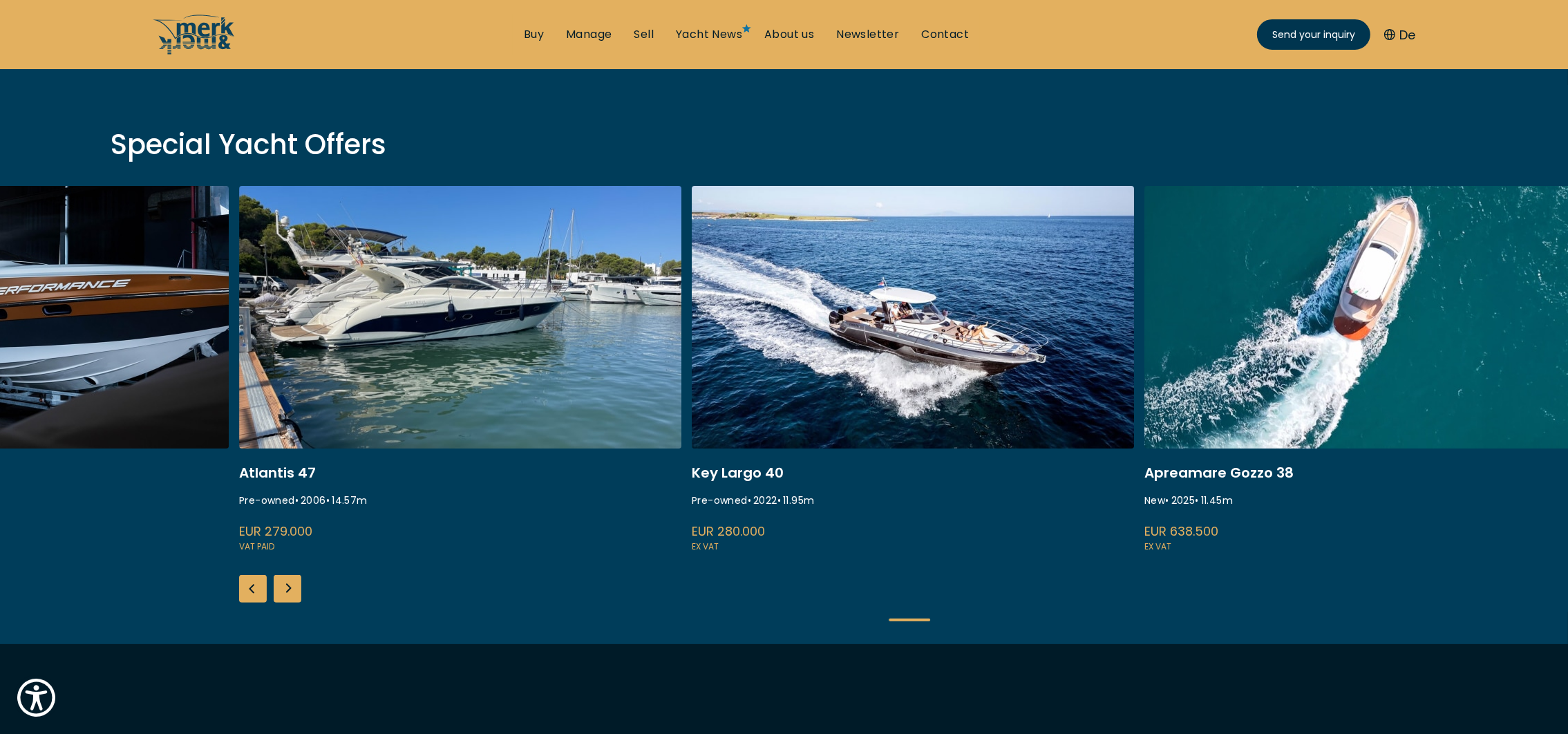
click at [244, 595] on div "Previous slide" at bounding box center [253, 589] width 28 height 28
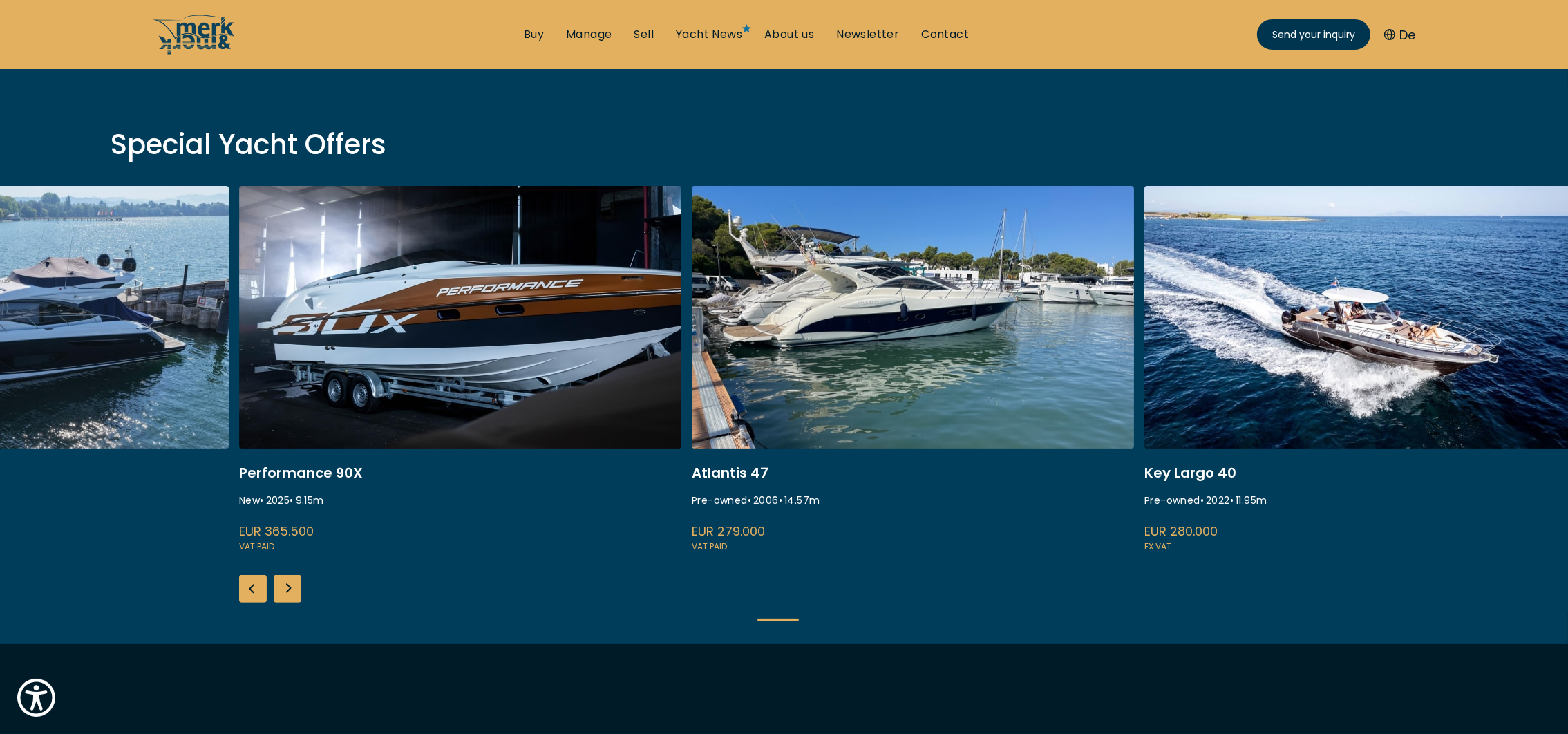
click at [244, 595] on div "Previous slide" at bounding box center [253, 589] width 28 height 28
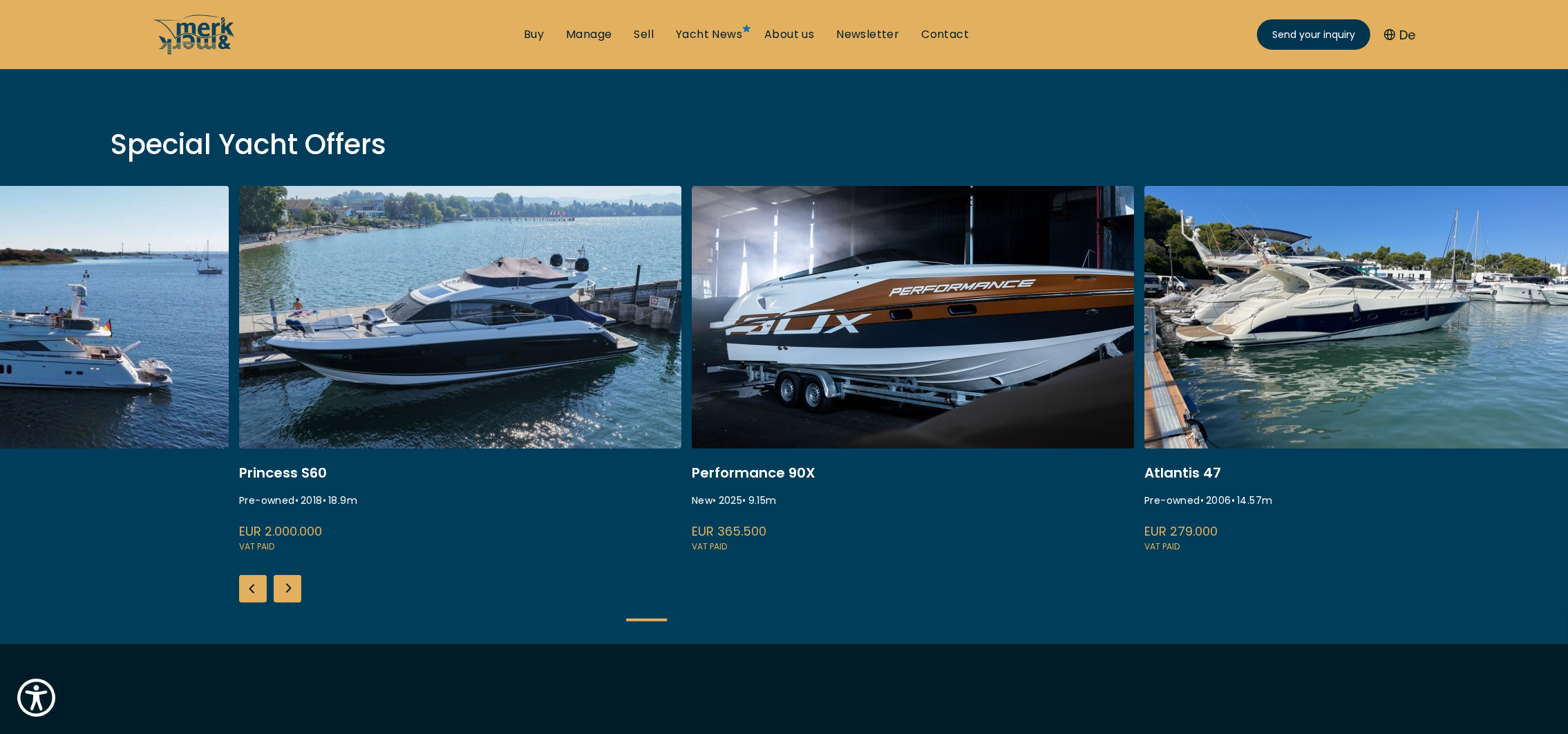
click at [244, 595] on div "Previous slide" at bounding box center [253, 589] width 28 height 28
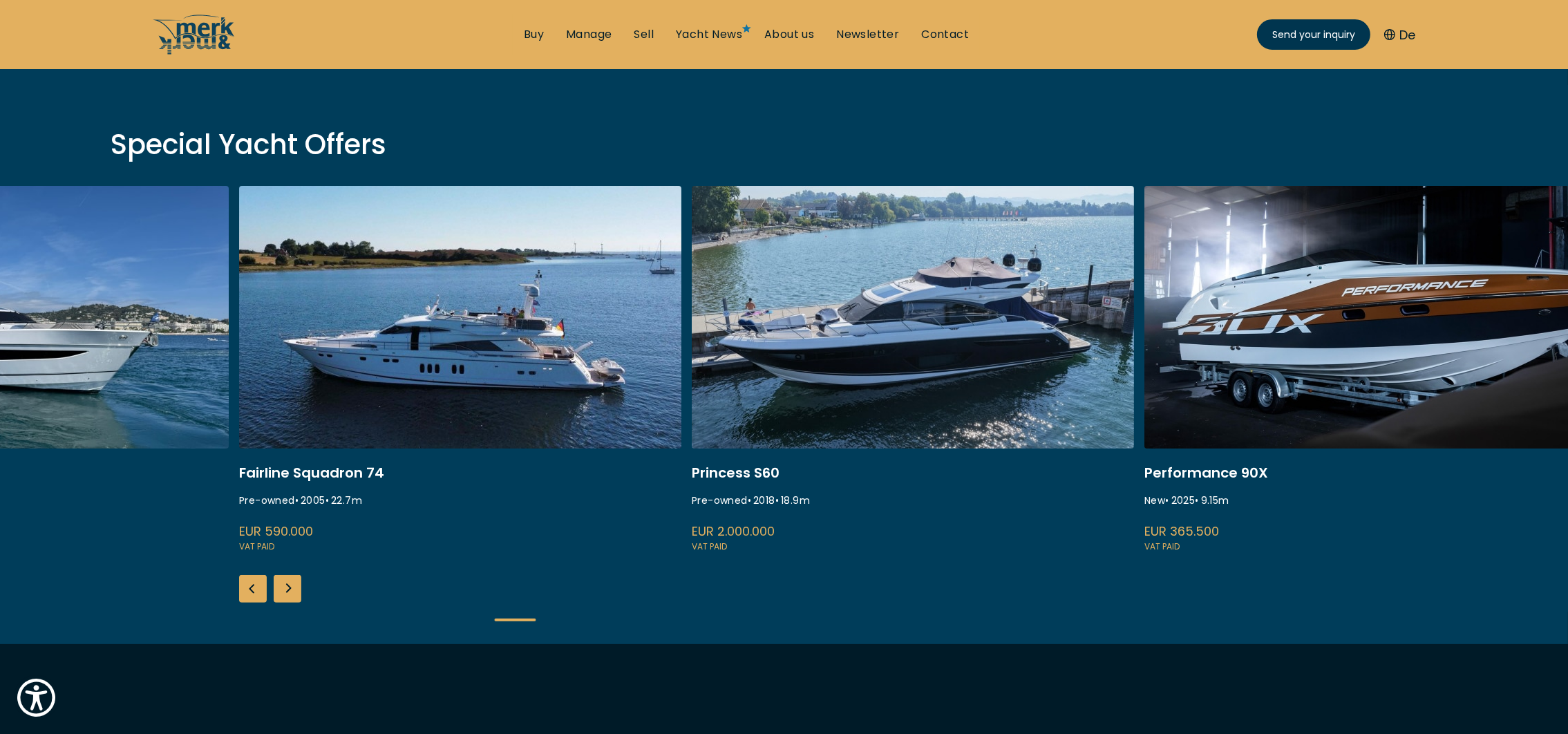
click at [244, 595] on div "Previous slide" at bounding box center [253, 589] width 28 height 28
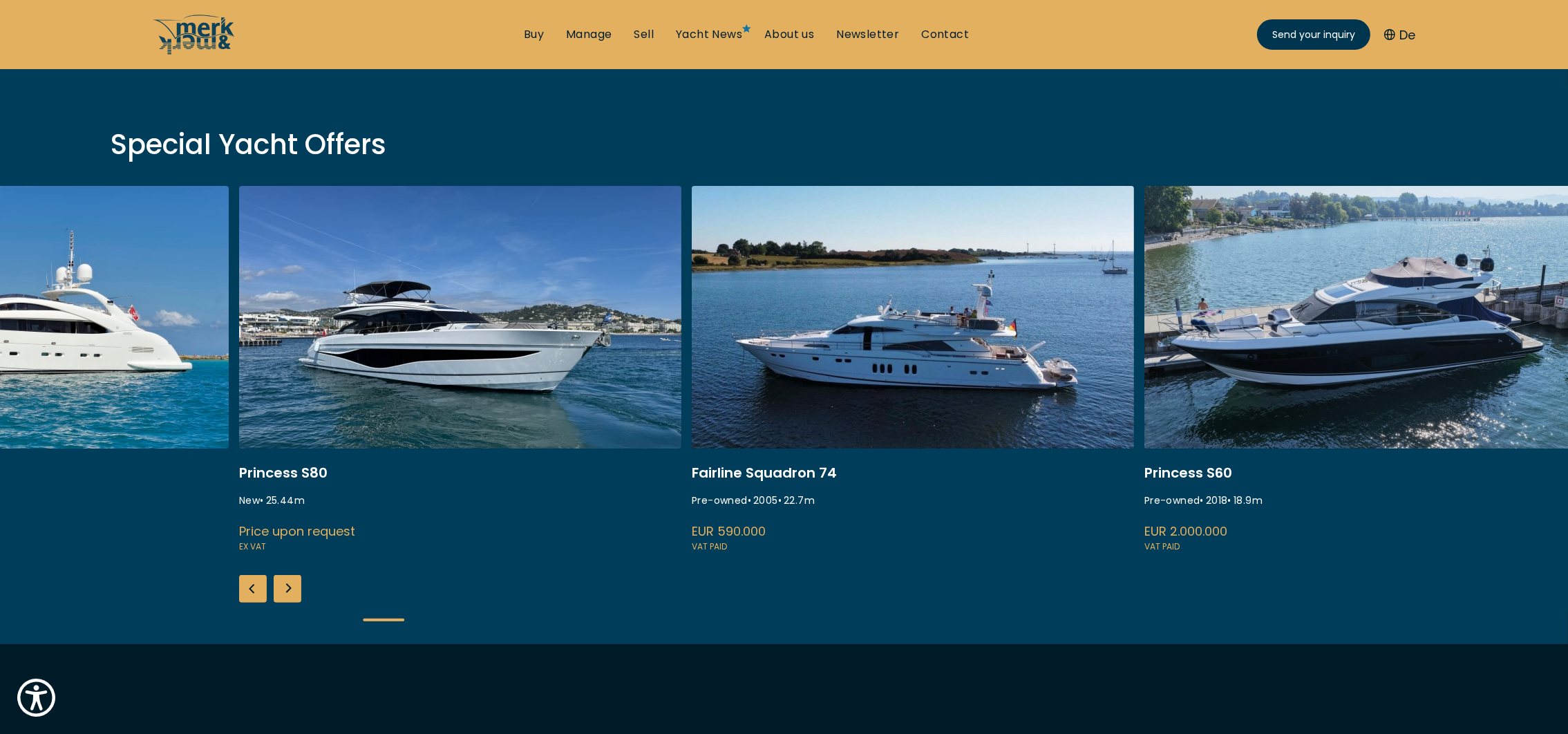
click at [244, 595] on div "Previous slide" at bounding box center [253, 589] width 28 height 28
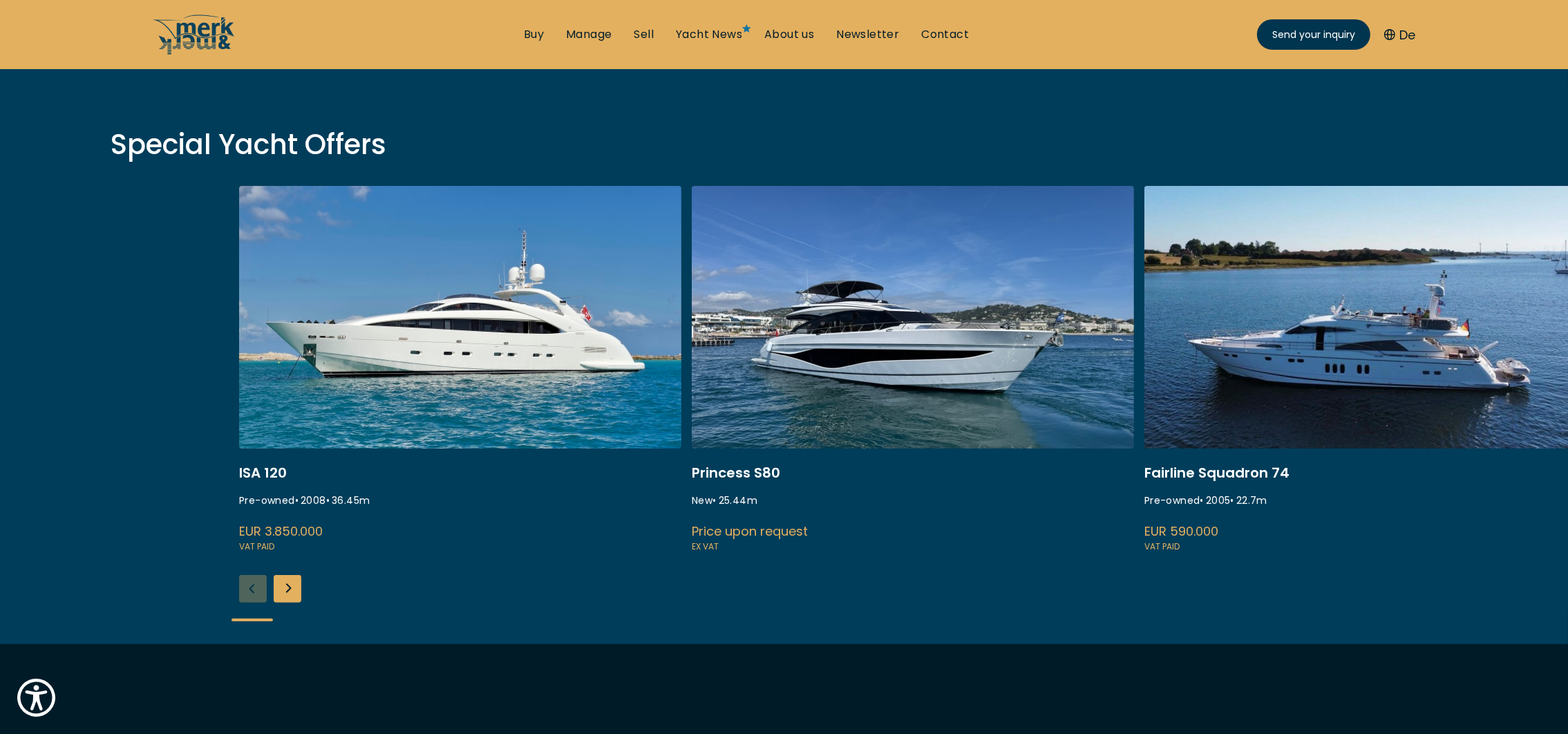
click at [244, 595] on div "ISA 120 Pre-owned • 2008 • 36.45 m EUR 3.850.000 VAT paid Princess S80 New • 25…" at bounding box center [784, 415] width 1568 height 458
click at [291, 591] on div "Next slide" at bounding box center [288, 589] width 28 height 28
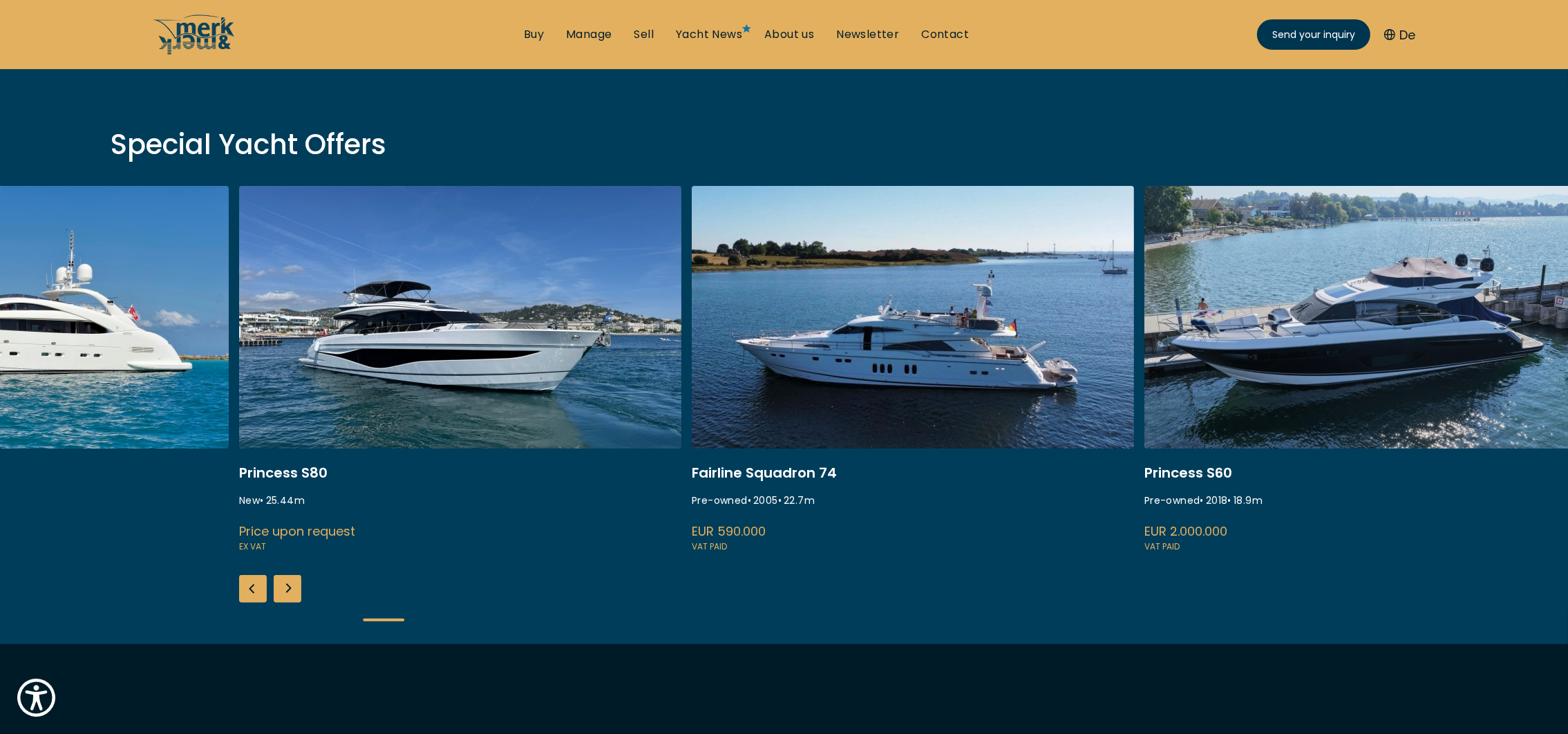
click at [291, 591] on div "Next slide" at bounding box center [288, 589] width 28 height 28
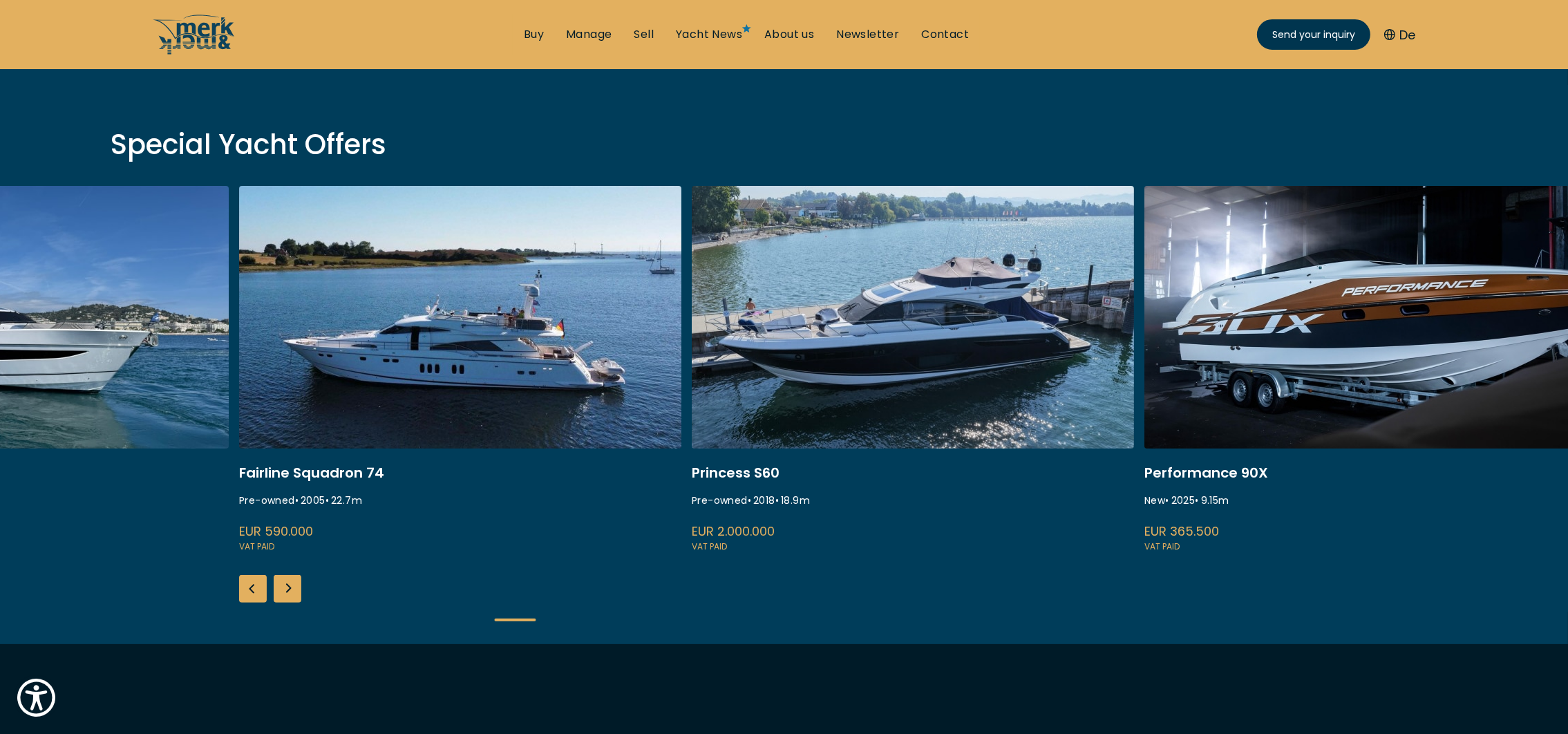
click at [291, 591] on div "Next slide" at bounding box center [288, 589] width 28 height 28
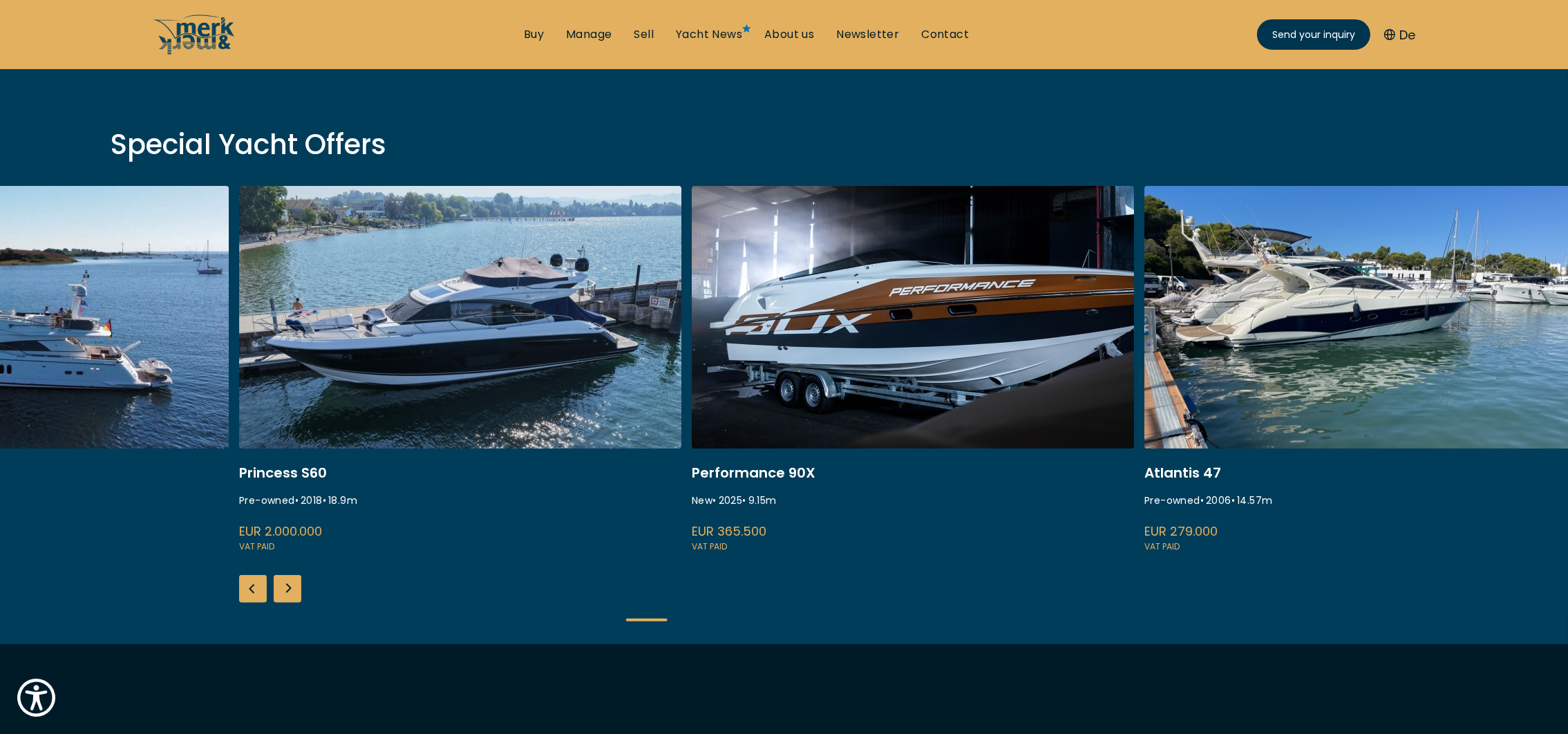
click at [291, 591] on div "Next slide" at bounding box center [288, 589] width 28 height 28
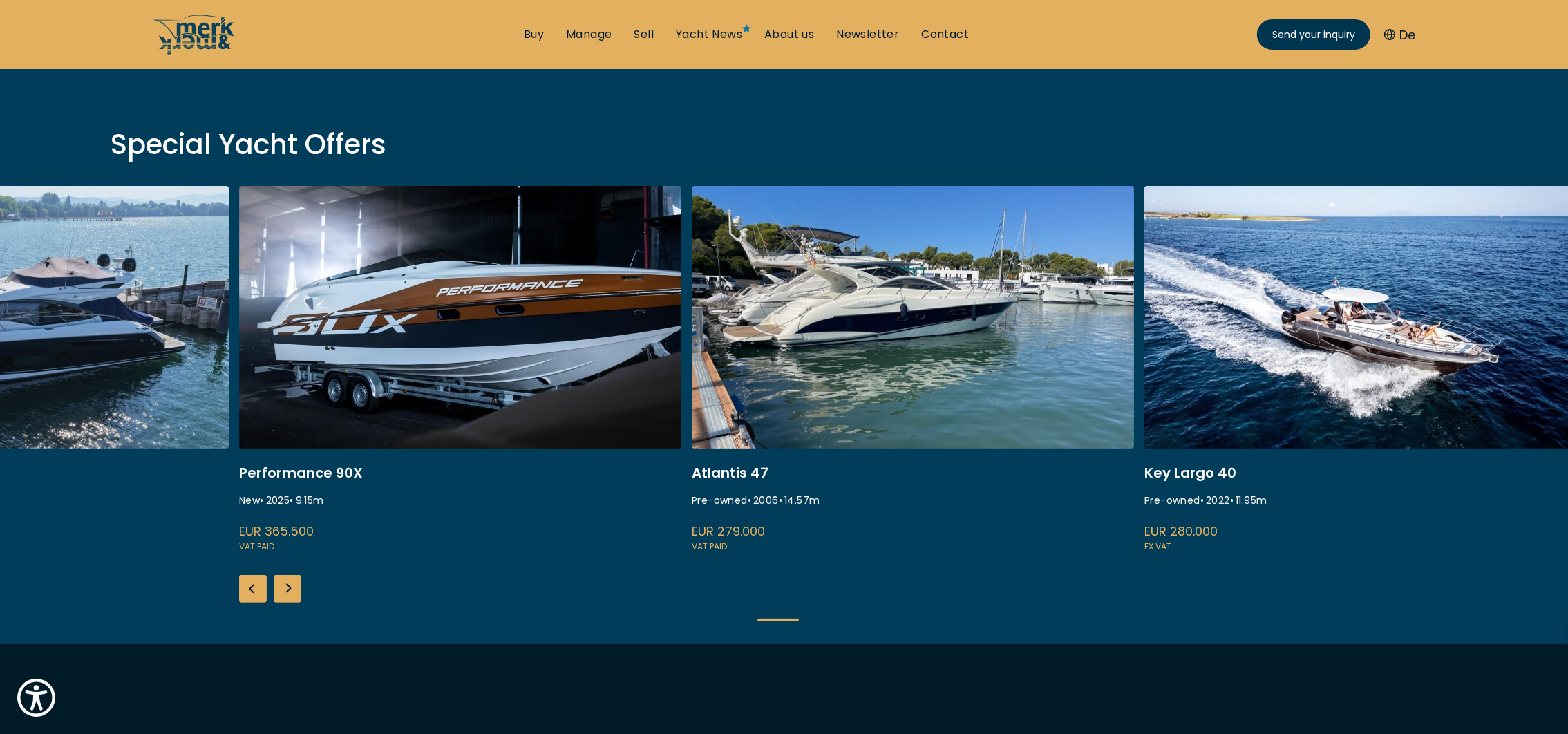
click at [291, 591] on div "Next slide" at bounding box center [288, 589] width 28 height 28
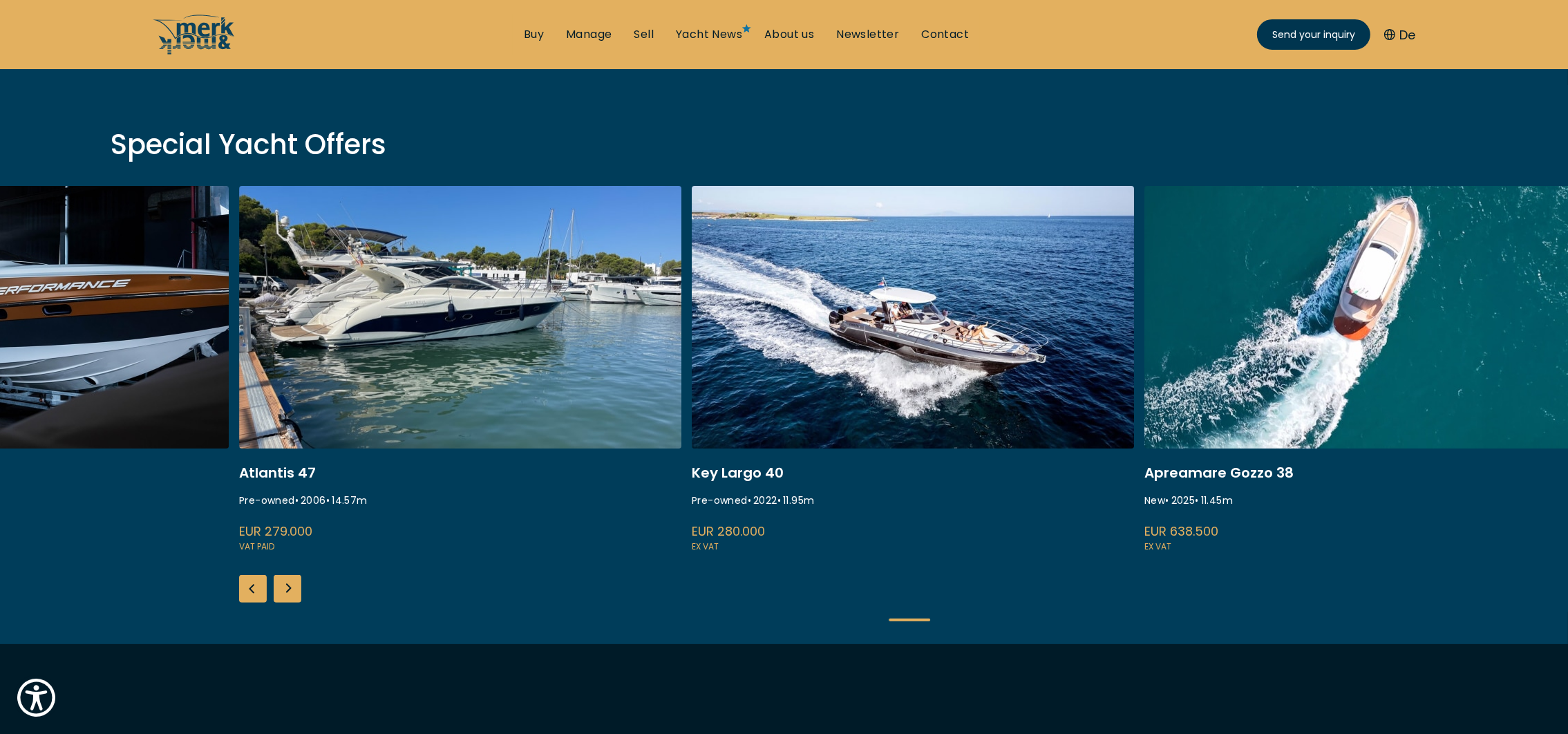
click at [291, 591] on div "Next slide" at bounding box center [288, 589] width 28 height 28
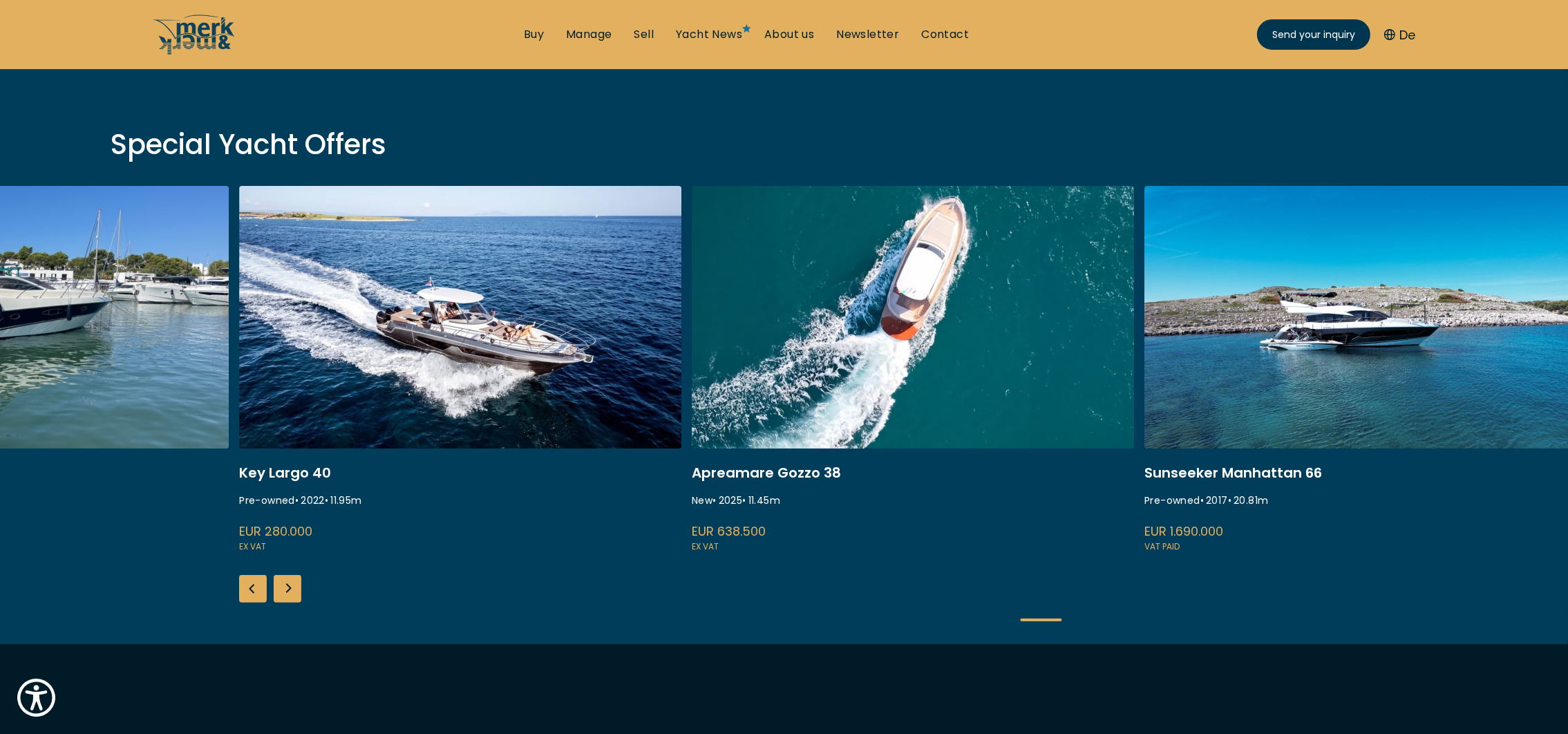
click at [291, 591] on div "Next slide" at bounding box center [288, 589] width 28 height 28
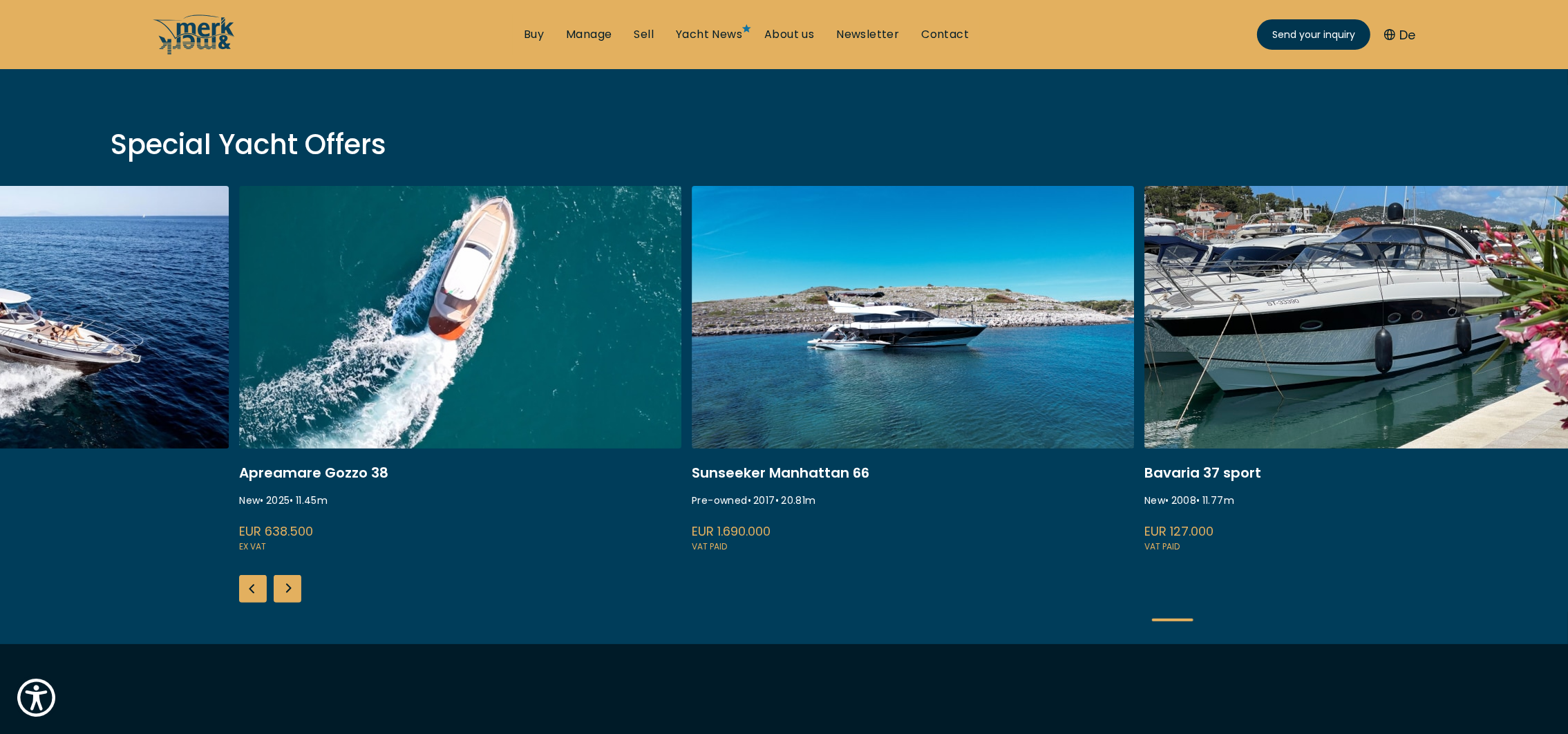
click at [291, 591] on div "Next slide" at bounding box center [288, 589] width 28 height 28
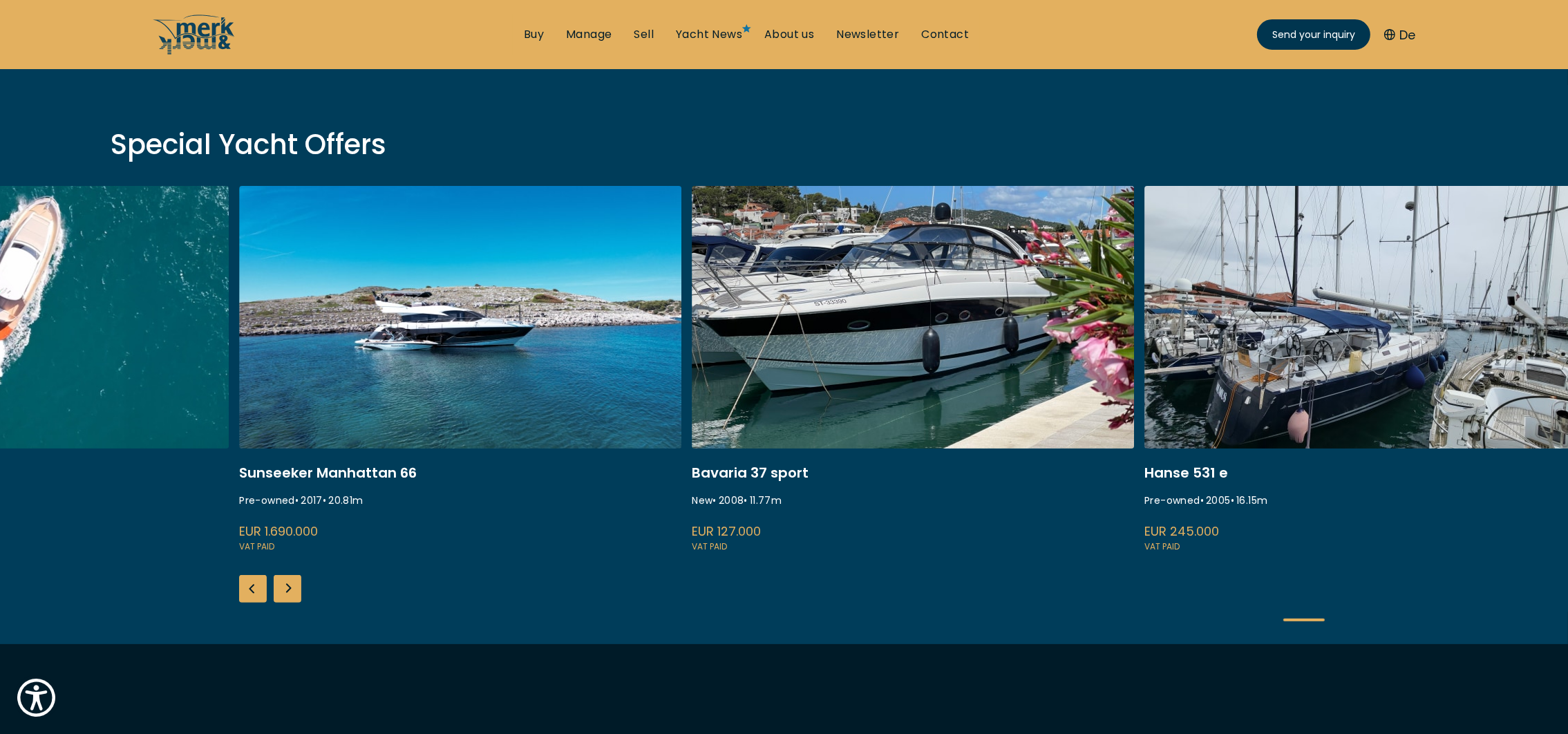
click at [291, 591] on div "Next slide" at bounding box center [288, 589] width 28 height 28
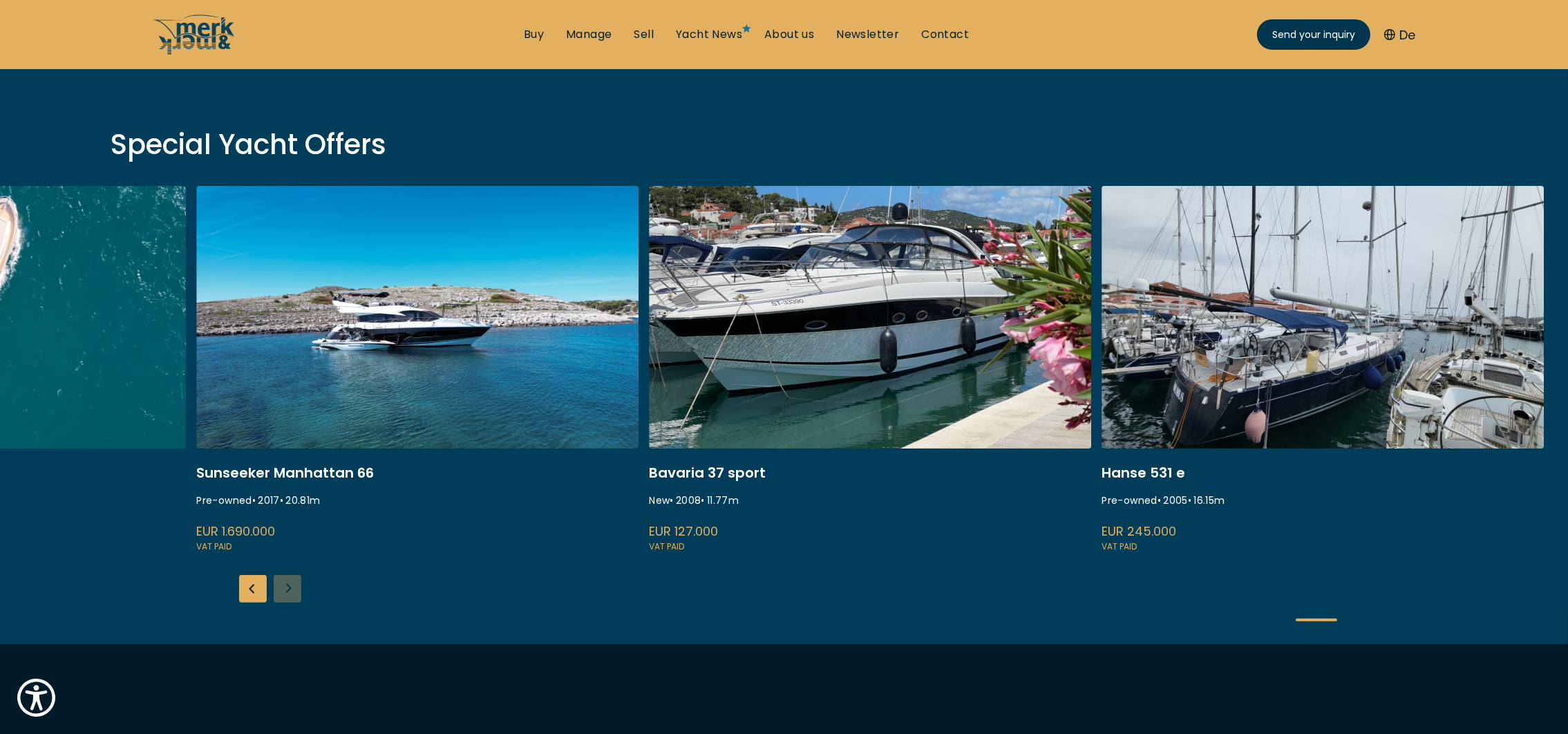
click at [291, 591] on div "ISA 120 Pre-owned • 2008 • 36.45 m EUR 3.850.000 VAT paid Princess S80 New • 25…" at bounding box center [784, 415] width 1568 height 458
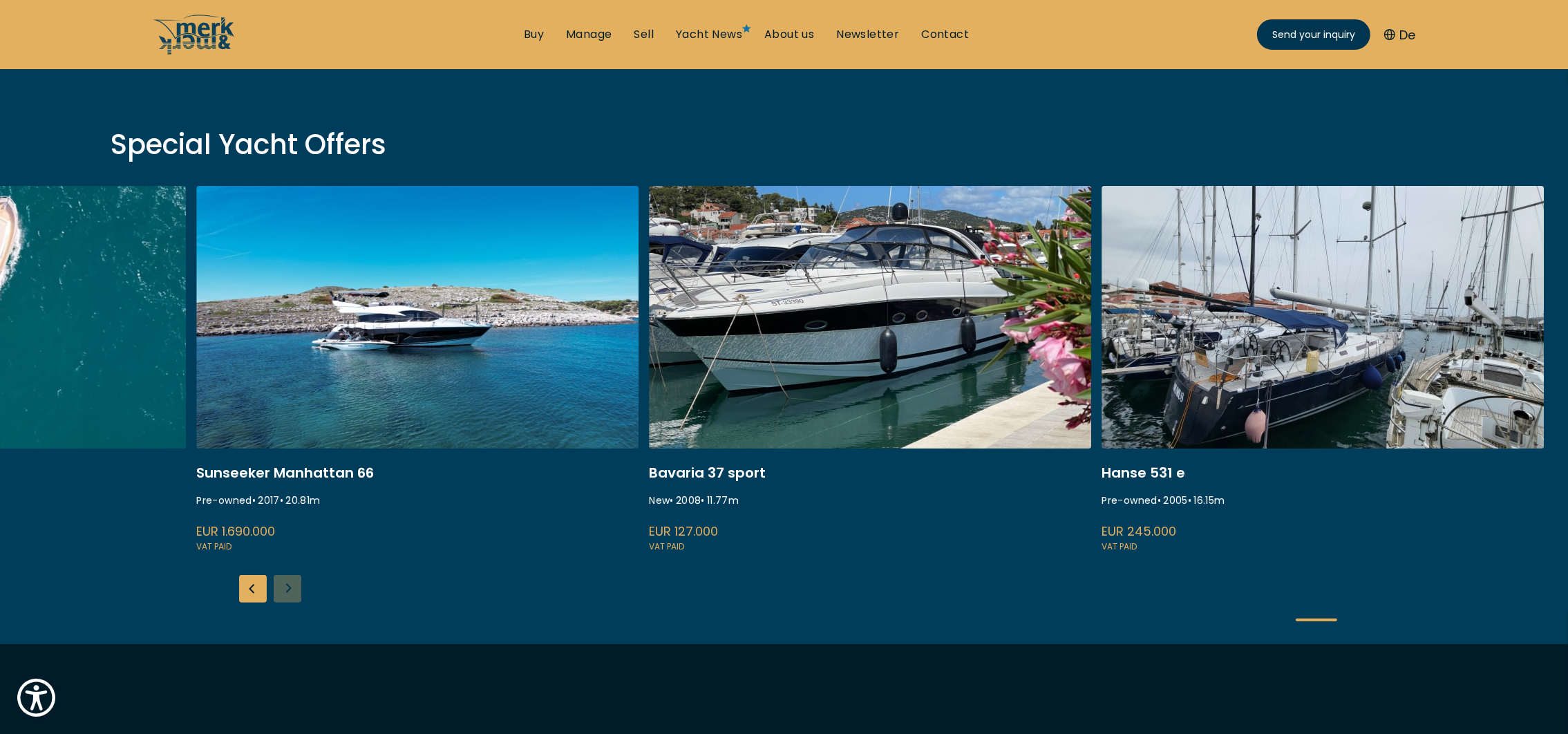
click at [291, 591] on div "ISA 120 Pre-owned • 2008 • 36.45 m EUR 3.850.000 VAT paid Princess S80 New • 25…" at bounding box center [784, 415] width 1568 height 458
